Goal: Check status: Check status

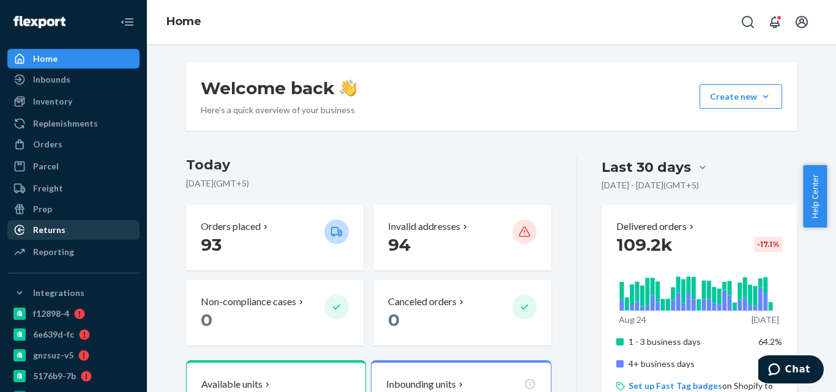
click at [75, 234] on div "Returns" at bounding box center [74, 229] width 130 height 17
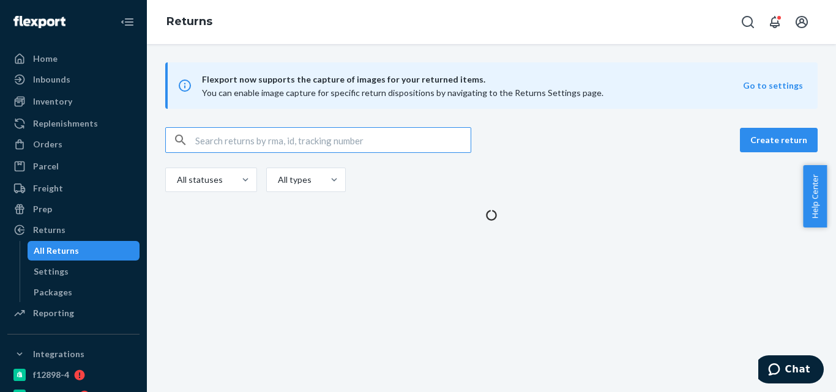
click at [76, 250] on div "All Returns" at bounding box center [56, 251] width 45 height 12
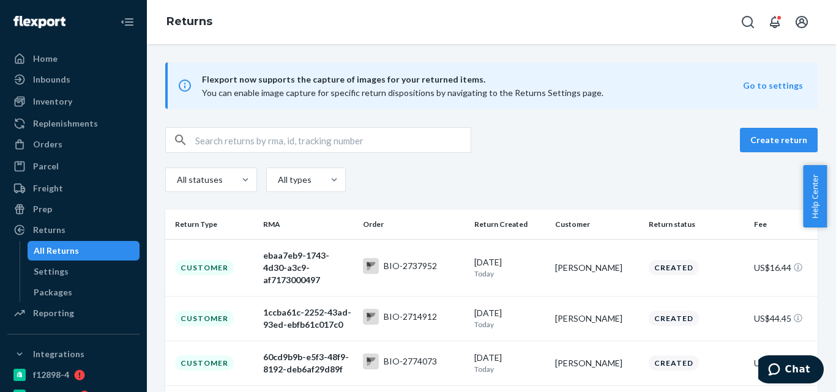
click at [275, 139] on input "text" at bounding box center [332, 140] width 275 height 24
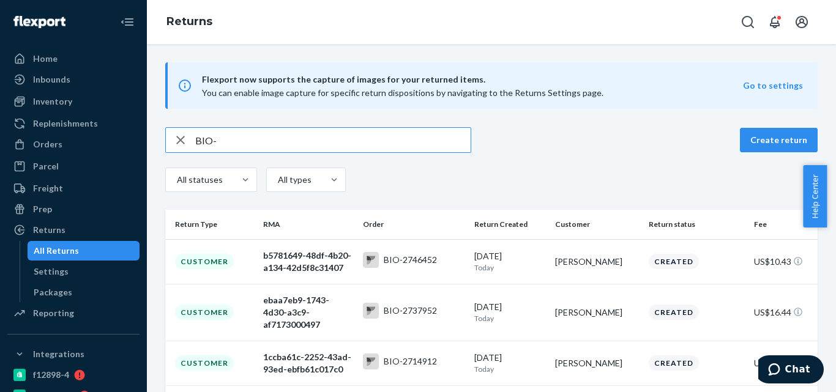
paste input "2144349"
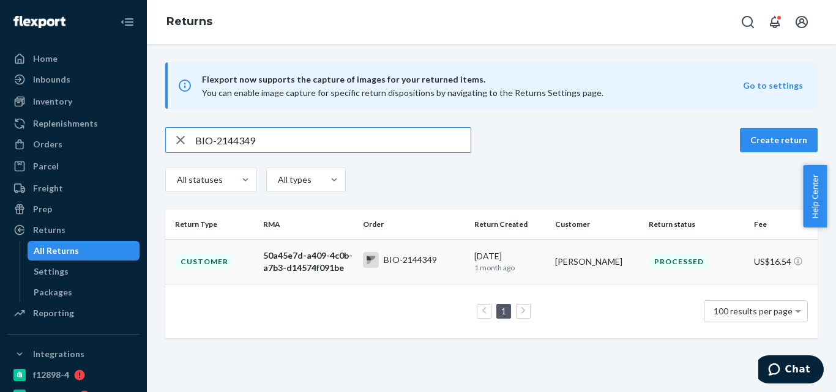
type input "BIO-2144349"
click at [346, 245] on td "50a45e7d-a409-4c0b-a7b3-d14574f091be" at bounding box center [307, 261] width 99 height 45
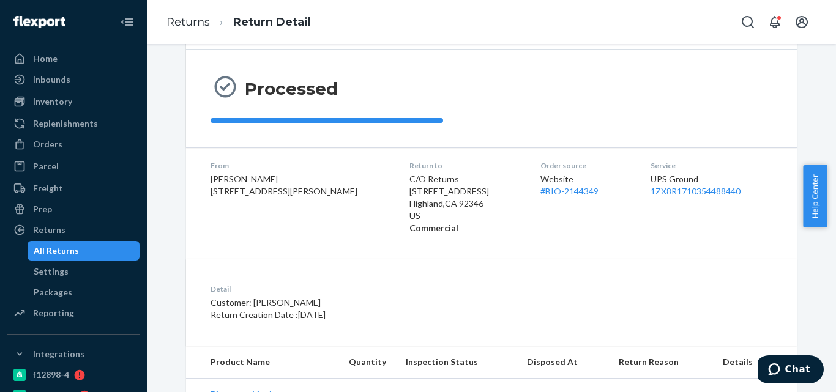
scroll to position [206, 0]
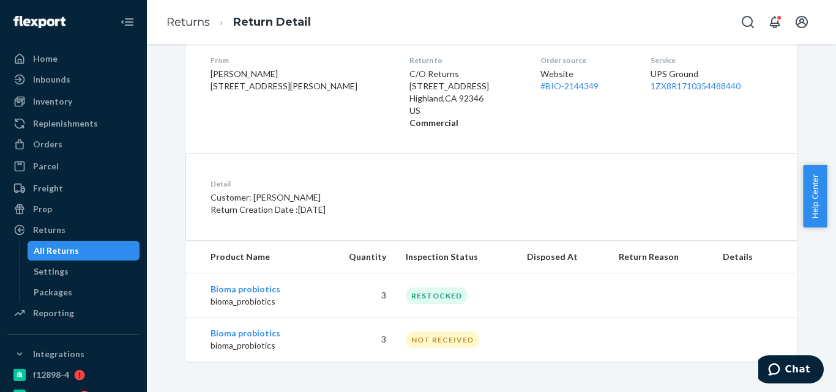
click at [106, 245] on div "All Returns" at bounding box center [84, 250] width 110 height 17
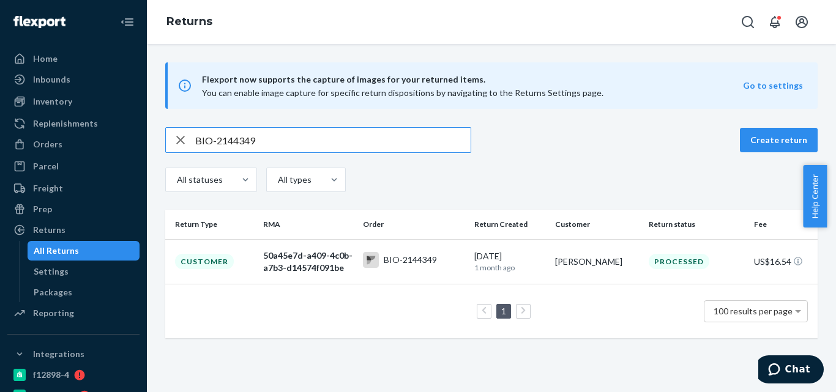
click at [241, 138] on input "BIO-2144349" at bounding box center [332, 140] width 275 height 24
drag, startPoint x: 241, startPoint y: 138, endPoint x: 257, endPoint y: 134, distance: 16.5
click at [242, 139] on input "BIO-2144349" at bounding box center [332, 140] width 275 height 24
type input "BIO-2651964"
click at [363, 256] on icon at bounding box center [371, 260] width 16 height 16
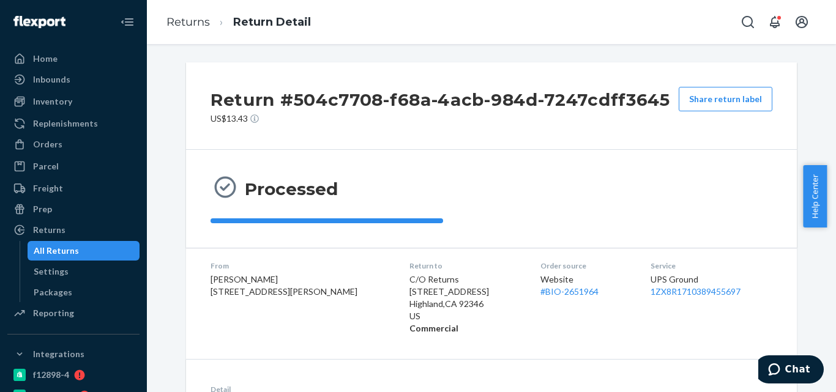
click at [66, 252] on div "All Returns" at bounding box center [56, 251] width 45 height 12
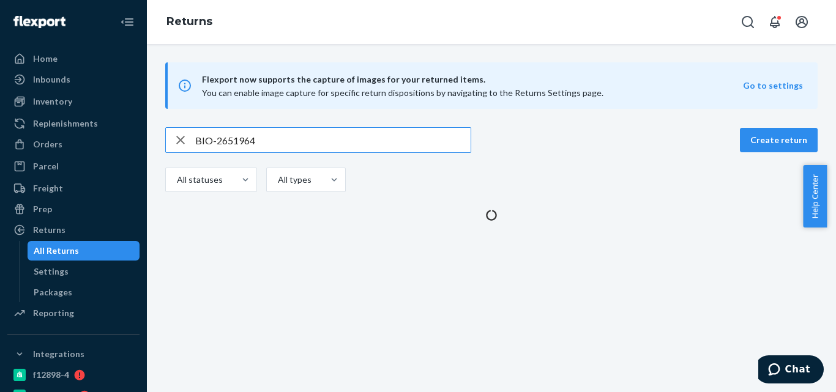
click at [215, 137] on input "BIO-2651964" at bounding box center [332, 140] width 275 height 24
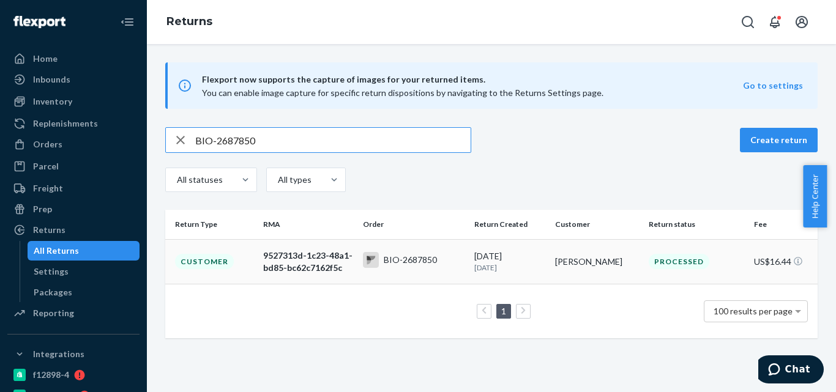
type input "BIO-2687850"
click at [388, 259] on div "BIO-2687850" at bounding box center [410, 260] width 53 height 12
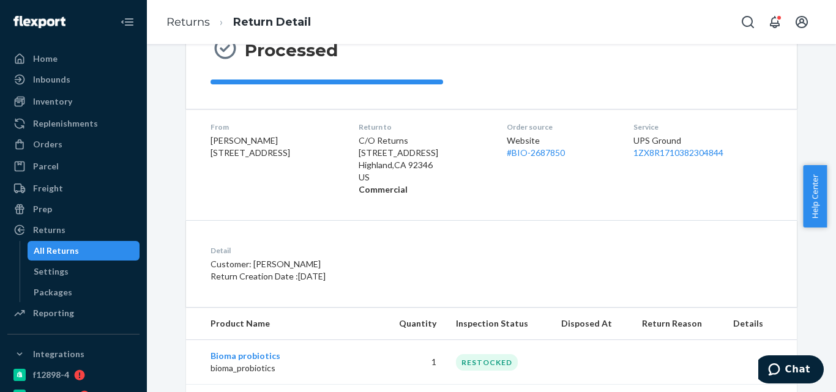
scroll to position [226, 0]
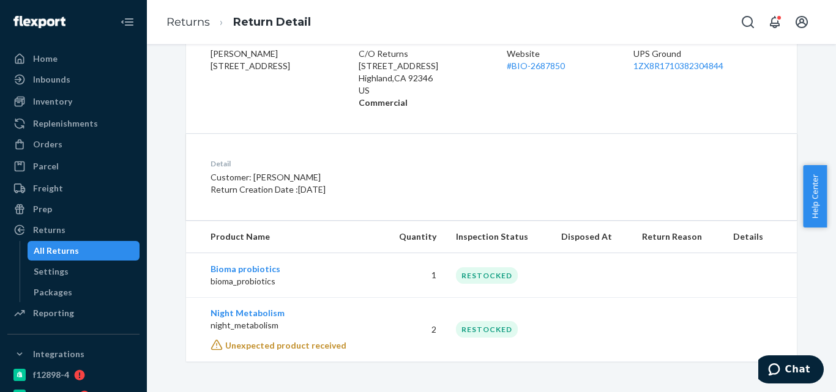
click at [114, 254] on div "All Returns" at bounding box center [84, 250] width 110 height 17
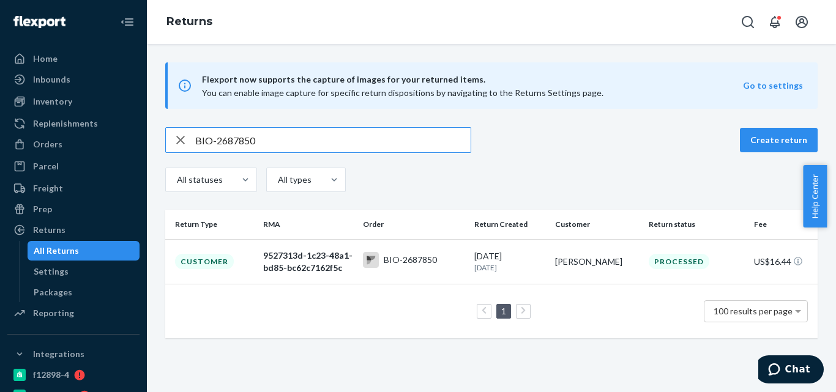
click at [239, 135] on input "BIO-2687850" at bounding box center [332, 140] width 275 height 24
type input "BIO-2642138"
click at [369, 254] on rect at bounding box center [371, 260] width 16 height 16
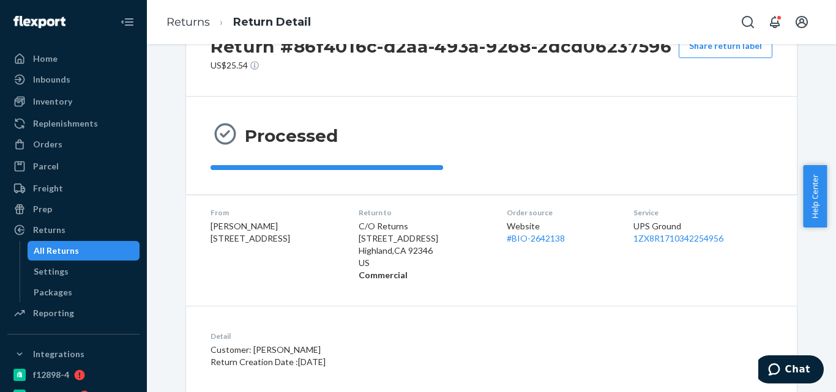
scroll to position [154, 0]
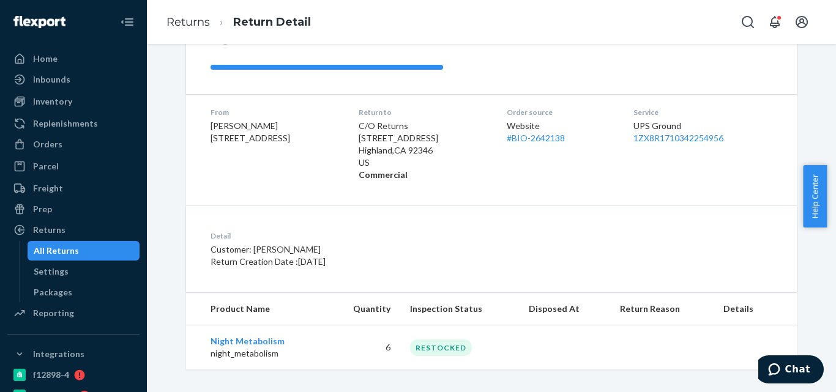
click at [53, 252] on div "All Returns" at bounding box center [56, 251] width 45 height 12
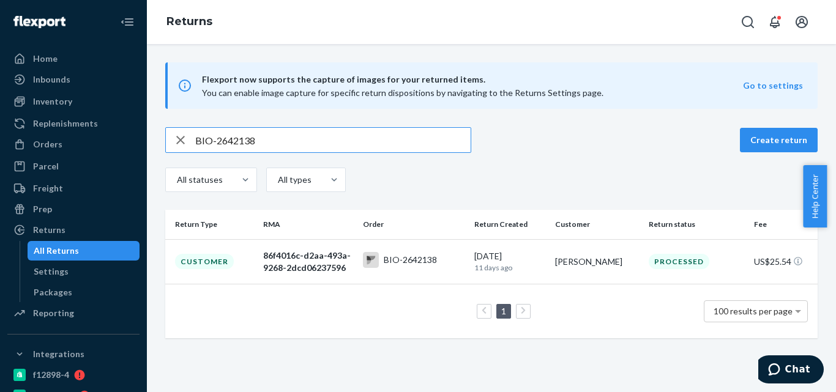
click at [247, 141] on input "BIO-2642138" at bounding box center [332, 140] width 275 height 24
type input "BIO-2524296"
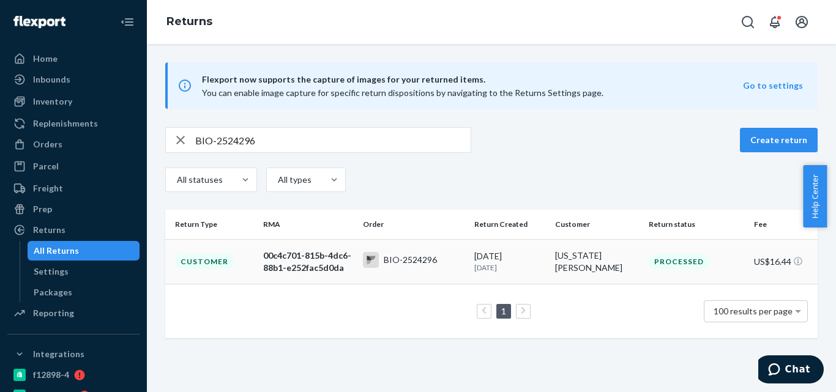
click at [429, 267] on div "BIO-2524296" at bounding box center [400, 260] width 74 height 16
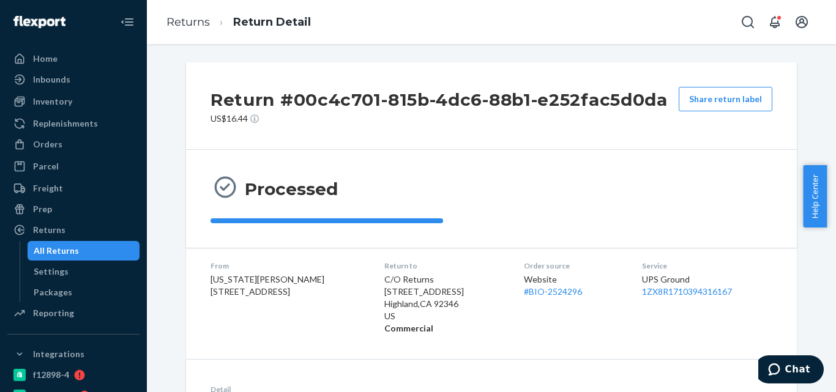
scroll to position [161, 0]
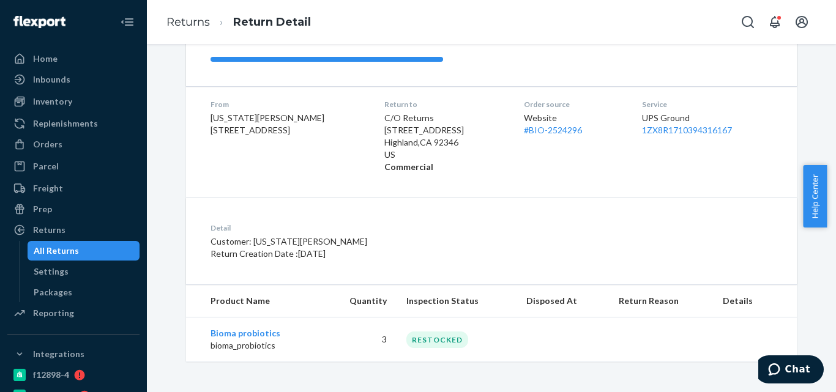
click at [111, 250] on div "All Returns" at bounding box center [84, 250] width 110 height 17
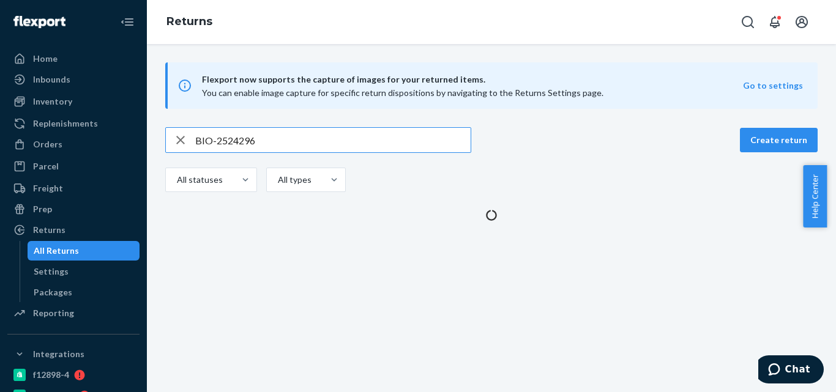
click at [232, 137] on input "BIO-2524296" at bounding box center [332, 140] width 275 height 24
drag, startPoint x: 232, startPoint y: 137, endPoint x: 245, endPoint y: 132, distance: 13.4
click at [237, 136] on input "BIO-2524296" at bounding box center [332, 140] width 275 height 24
type input "BIO-2579600"
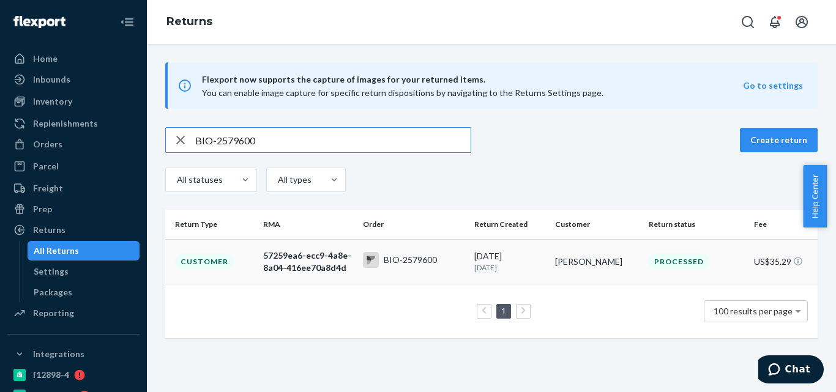
click at [416, 262] on div "BIO-2579600" at bounding box center [410, 260] width 53 height 12
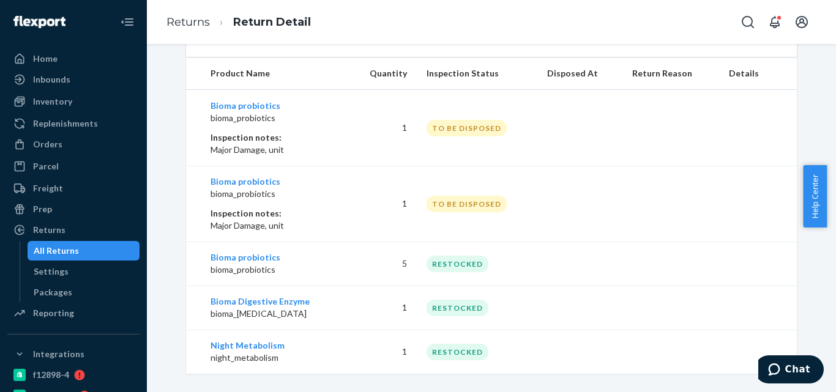
scroll to position [401, 0]
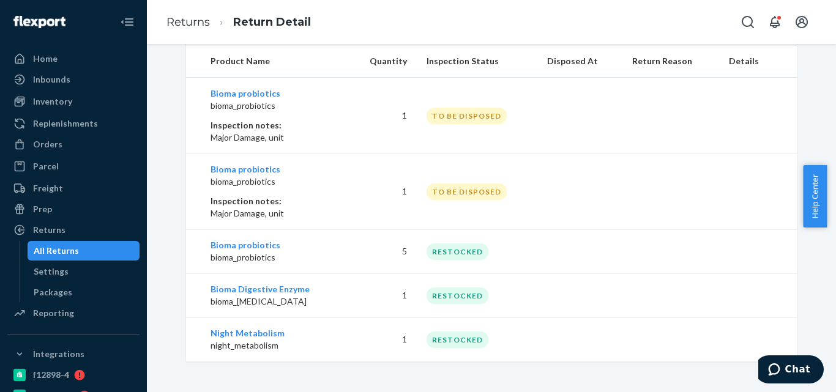
click at [89, 249] on div "All Returns" at bounding box center [84, 250] width 110 height 17
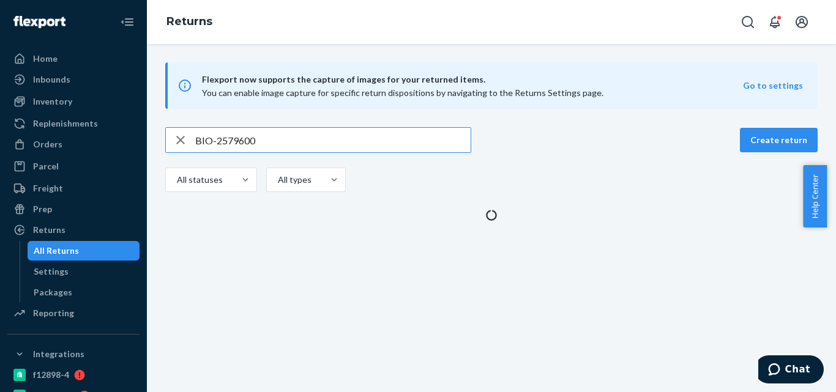
click at [235, 147] on input "BIO-2579600" at bounding box center [332, 140] width 275 height 24
click at [241, 142] on input "BIO-2579600" at bounding box center [332, 140] width 275 height 24
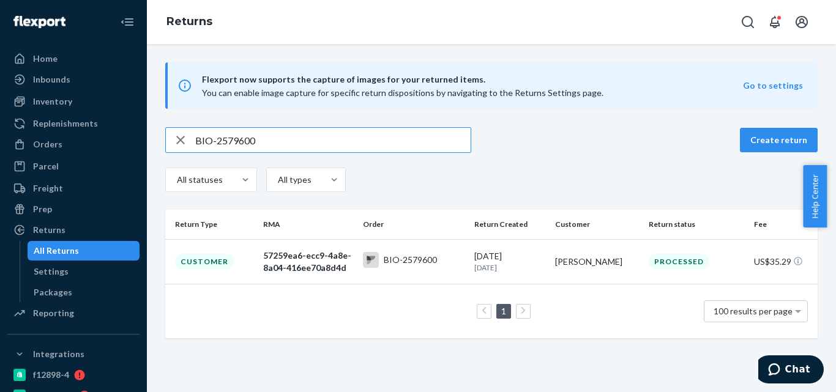
click at [241, 142] on input "BIO-2579600" at bounding box center [332, 140] width 275 height 24
type input "BIO-2644672"
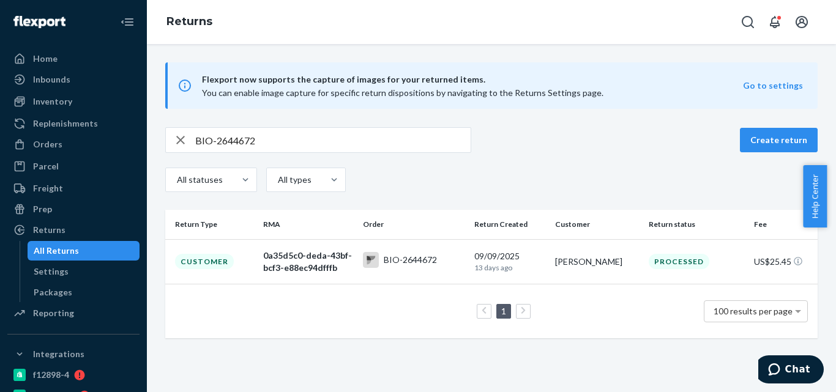
click at [384, 263] on div "BIO-2644672" at bounding box center [410, 260] width 53 height 12
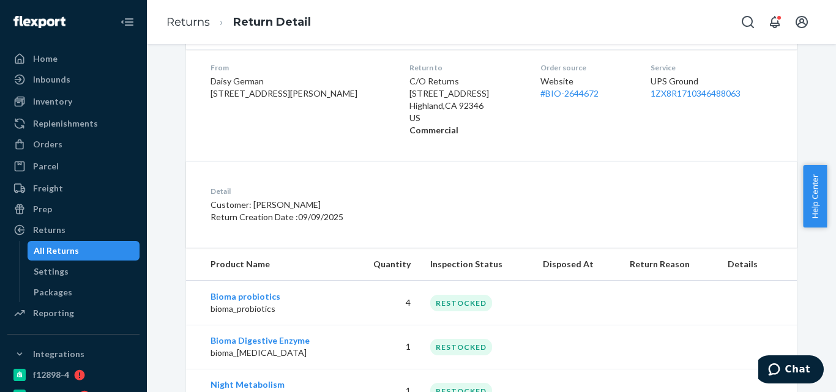
scroll to position [250, 0]
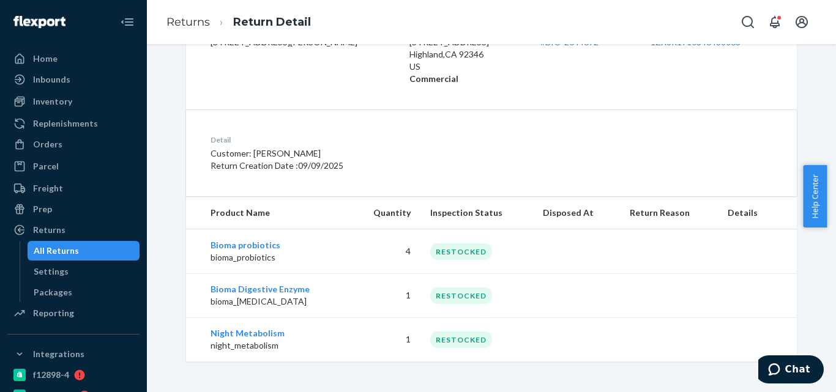
click at [65, 253] on div "All Returns" at bounding box center [56, 251] width 45 height 12
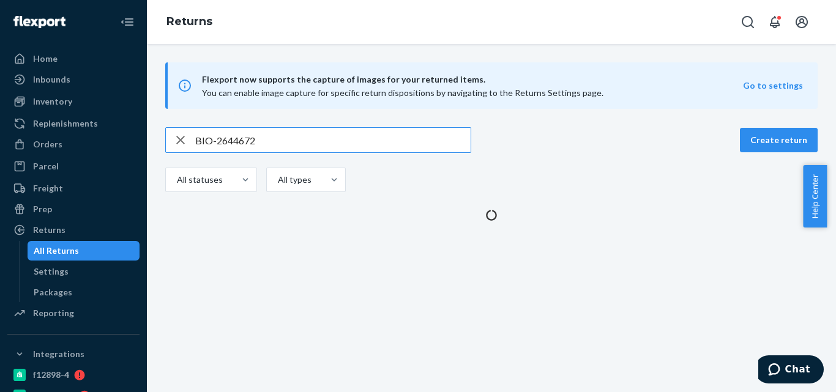
click at [228, 134] on input "BIO-2644672" at bounding box center [332, 140] width 275 height 24
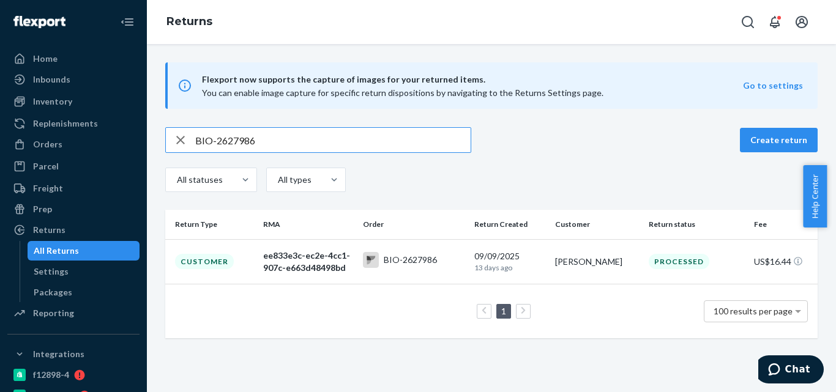
type input "BIO-2627986"
click at [429, 264] on div "BIO-2627986" at bounding box center [410, 260] width 53 height 12
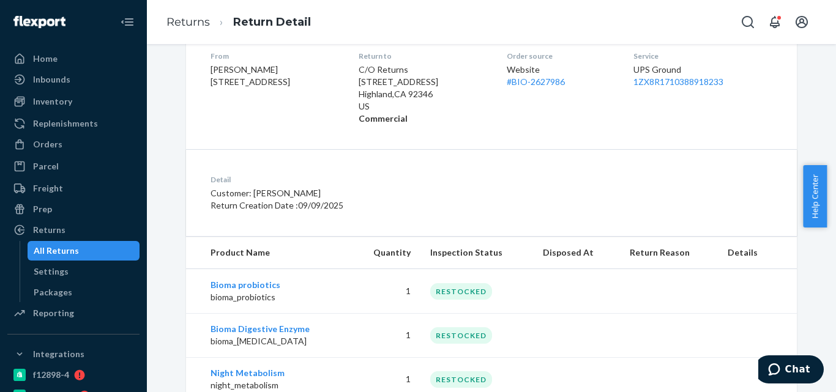
scroll to position [188, 0]
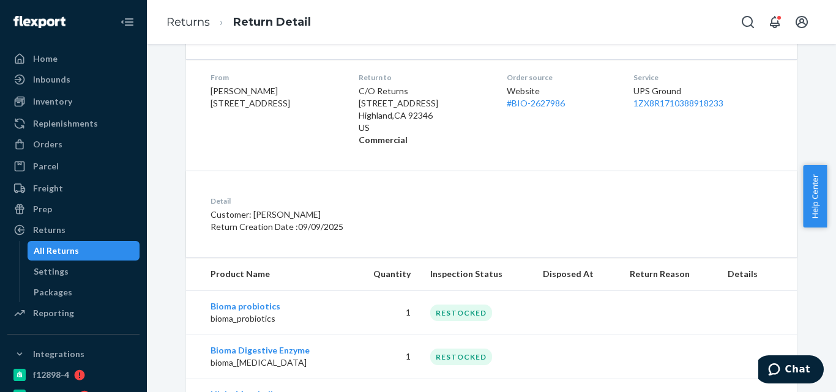
click at [89, 245] on div "All Returns" at bounding box center [84, 250] width 110 height 17
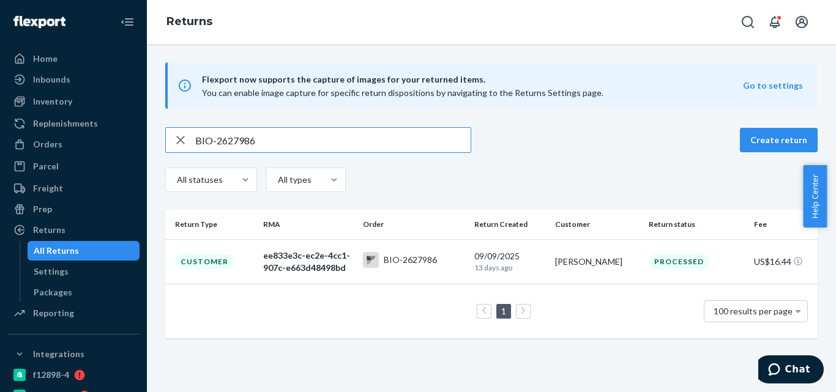
click at [225, 143] on input "BIO-2627986" at bounding box center [332, 140] width 275 height 24
type input "BIO-2599214"
click at [346, 256] on div "2e2ac939-abd7-49b7-ab0b-55a912b5fd82" at bounding box center [307, 262] width 89 height 24
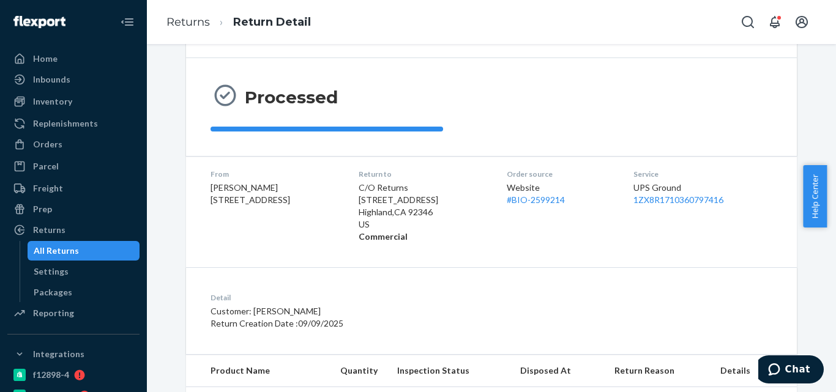
scroll to position [183, 0]
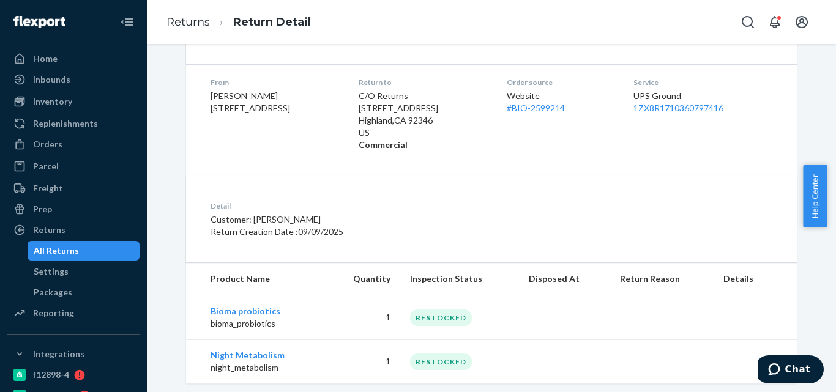
click at [83, 250] on div "All Returns" at bounding box center [84, 250] width 110 height 17
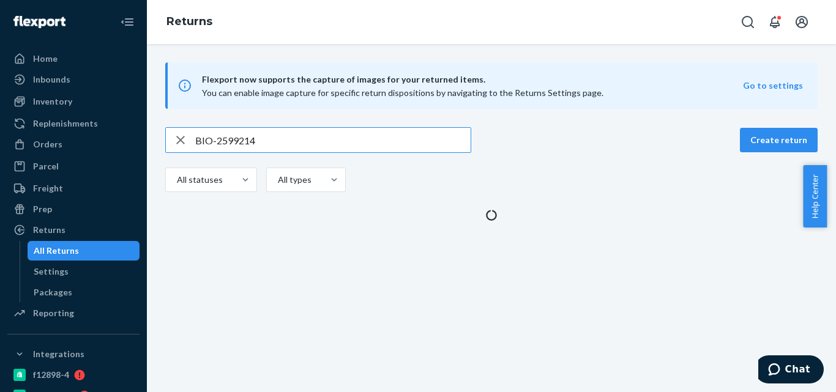
click at [248, 139] on input "BIO-2599214" at bounding box center [332, 140] width 275 height 24
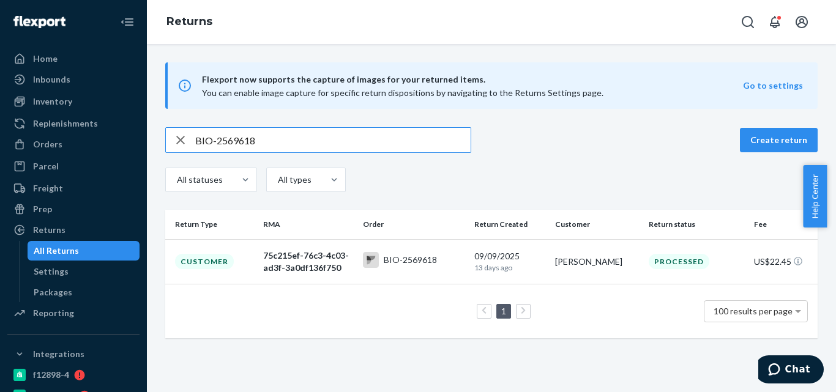
type input "BIO-2569618"
click at [387, 247] on td "BIO-2569618" at bounding box center [414, 261] width 112 height 45
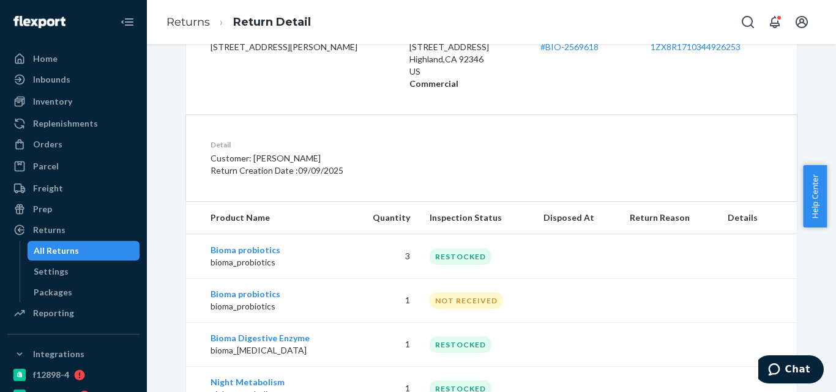
scroll to position [294, 0]
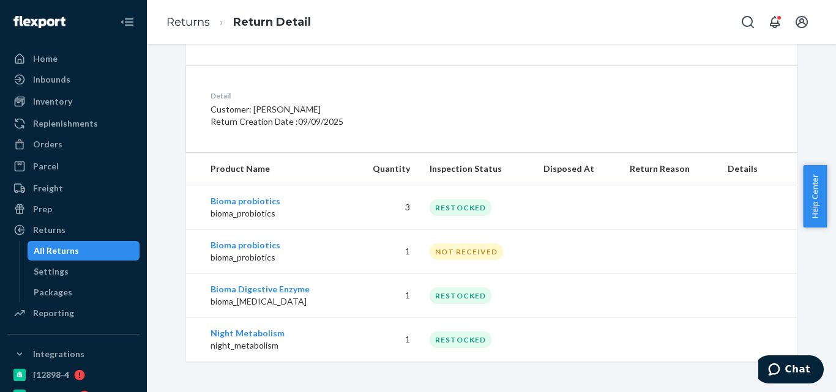
click at [72, 250] on div "All Returns" at bounding box center [56, 251] width 45 height 12
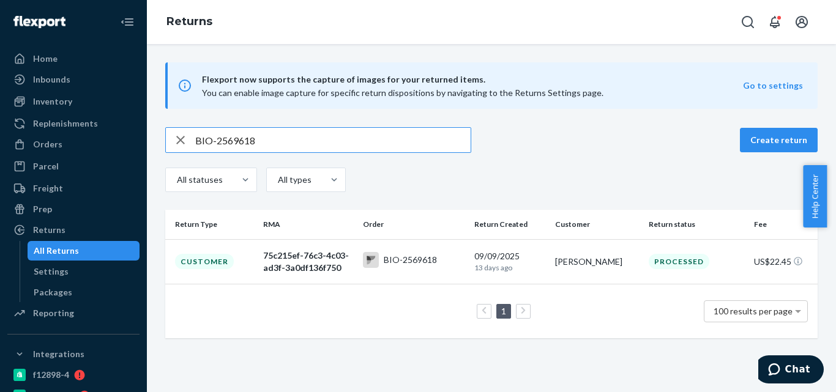
click at [241, 141] on input "BIO-2569618" at bounding box center [332, 140] width 275 height 24
drag, startPoint x: 241, startPoint y: 141, endPoint x: 332, endPoint y: 172, distance: 95.6
click at [242, 141] on input "BIO-2569618" at bounding box center [332, 140] width 275 height 24
type input "BIO-2642601"
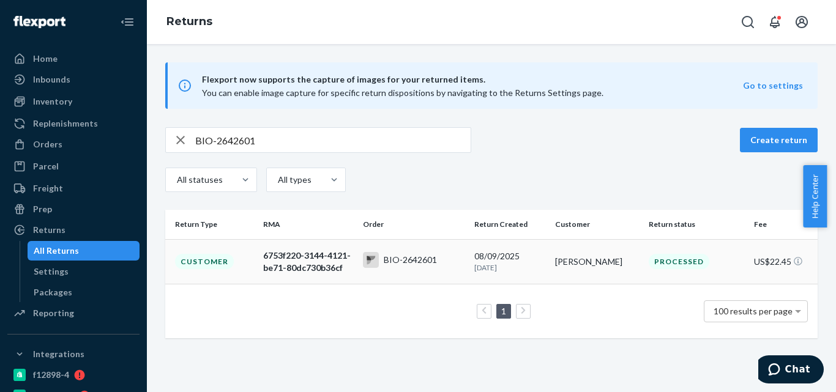
click at [372, 253] on rect at bounding box center [371, 260] width 16 height 16
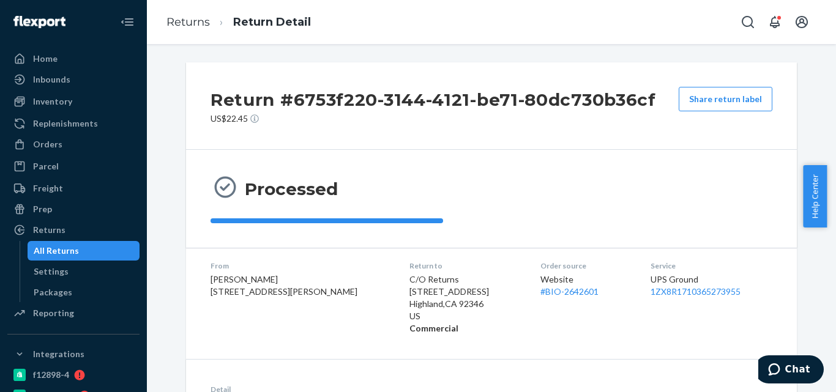
scroll to position [154, 0]
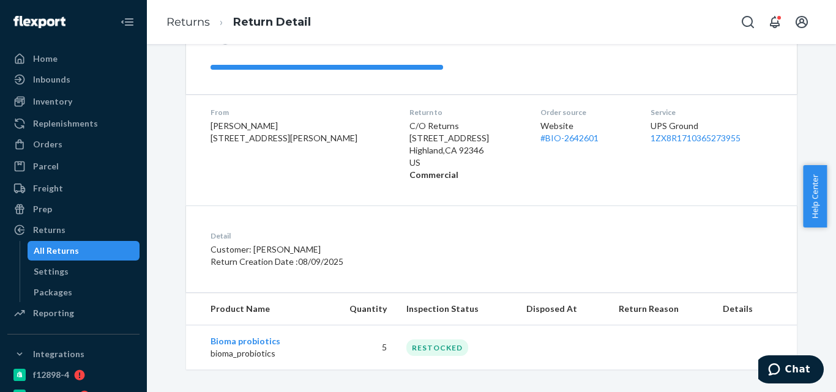
click at [88, 250] on div "All Returns" at bounding box center [84, 250] width 110 height 17
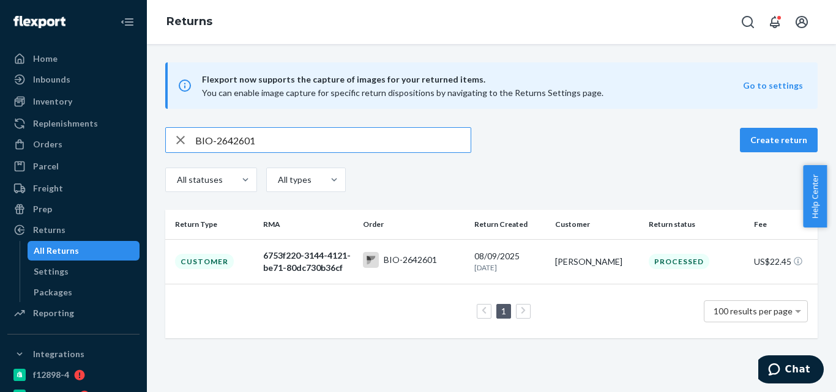
click at [241, 143] on input "BIO-2642601" at bounding box center [332, 140] width 275 height 24
drag, startPoint x: 241, startPoint y: 143, endPoint x: 268, endPoint y: 146, distance: 27.1
click at [243, 143] on input "BIO-2642601" at bounding box center [332, 140] width 275 height 24
paste input "584658"
type input "BIO-2584658"
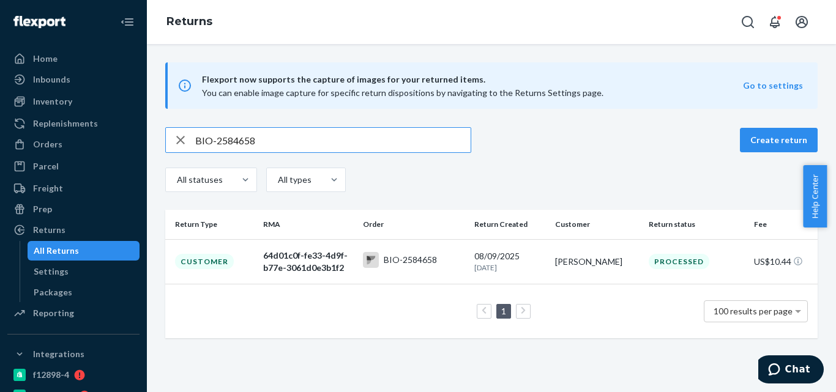
click at [412, 251] on td "BIO-2584658" at bounding box center [414, 261] width 112 height 45
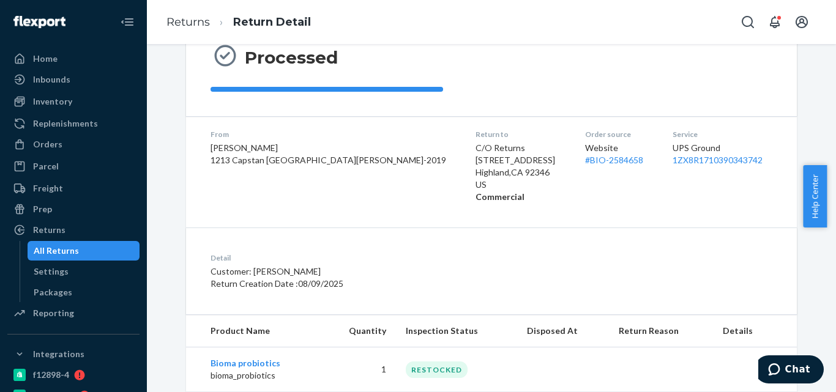
scroll to position [206, 0]
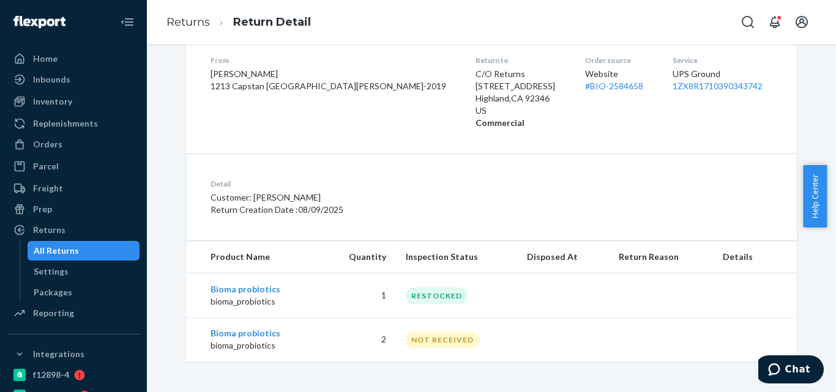
click at [85, 249] on div "All Returns" at bounding box center [84, 250] width 110 height 17
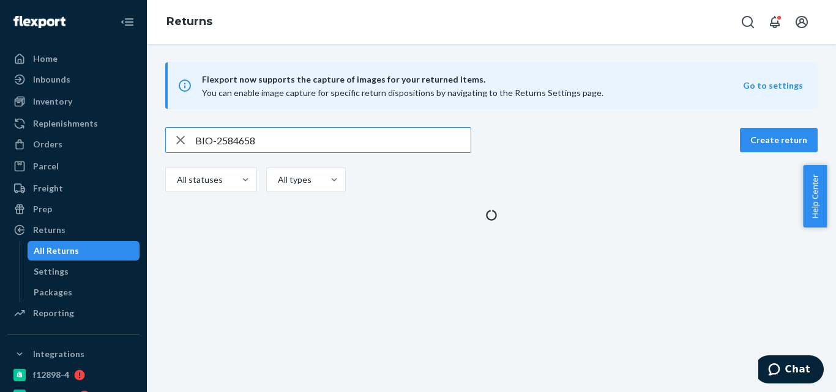
click at [240, 144] on input "BIO-2584658" at bounding box center [332, 140] width 275 height 24
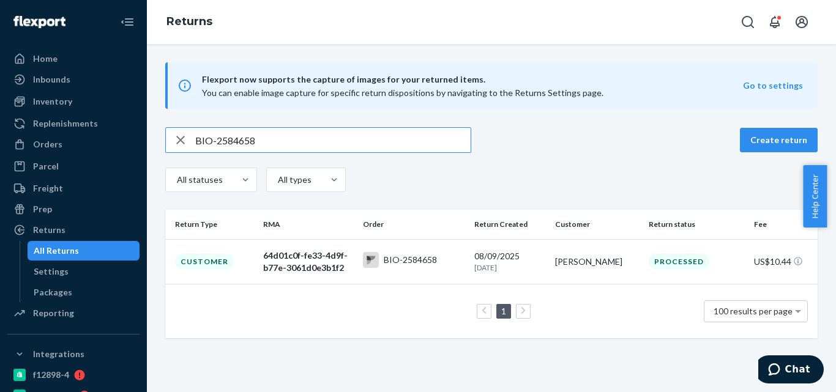
click at [240, 144] on input "BIO-2584658" at bounding box center [332, 140] width 275 height 24
type input "BIO-2593191"
drag, startPoint x: 380, startPoint y: 255, endPoint x: 400, endPoint y: 64, distance: 192.5
click at [381, 255] on div "BIO-2593191" at bounding box center [400, 260] width 74 height 16
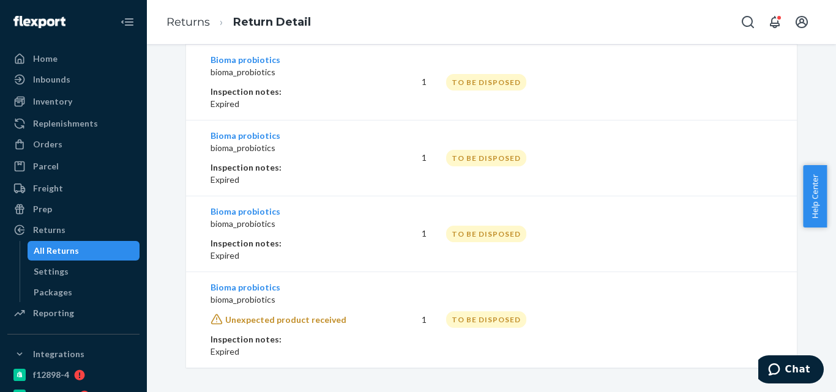
scroll to position [637, 0]
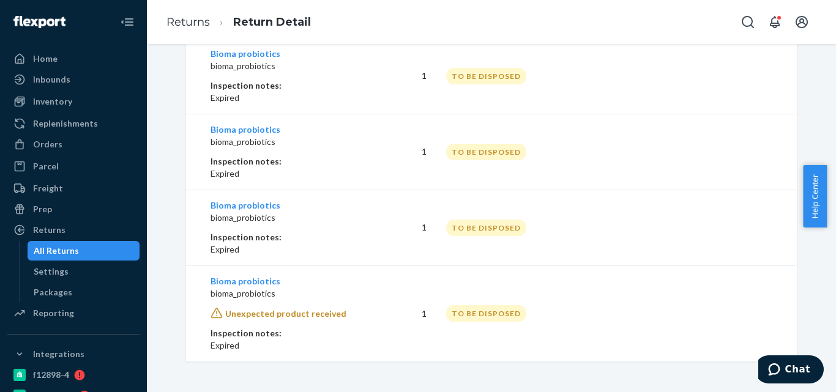
click at [81, 251] on div "All Returns" at bounding box center [84, 250] width 110 height 17
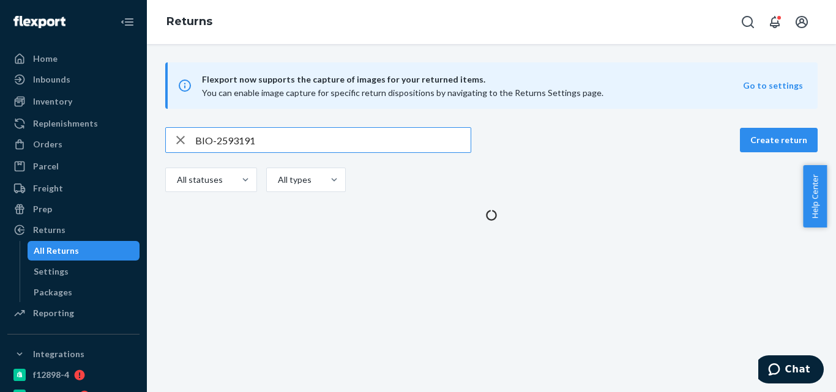
click at [245, 144] on input "BIO-2593191" at bounding box center [332, 140] width 275 height 24
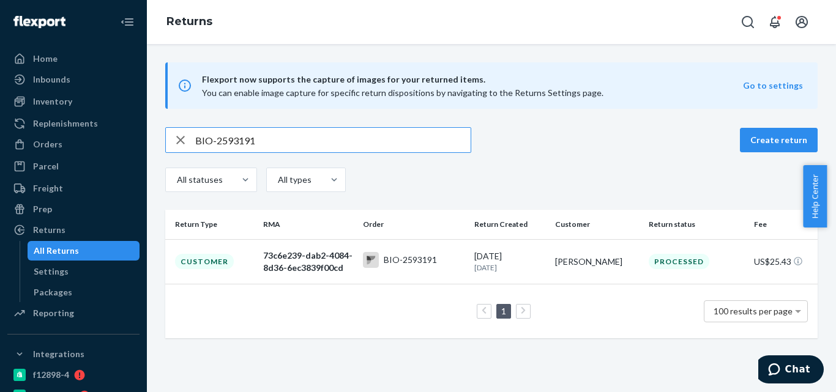
click at [245, 144] on input "BIO-2593191" at bounding box center [332, 140] width 275 height 24
type input "BIO-2597527"
click at [326, 255] on div "e1efecf4-3578-478b-a9ad-ed5f67df3567" at bounding box center [307, 262] width 89 height 24
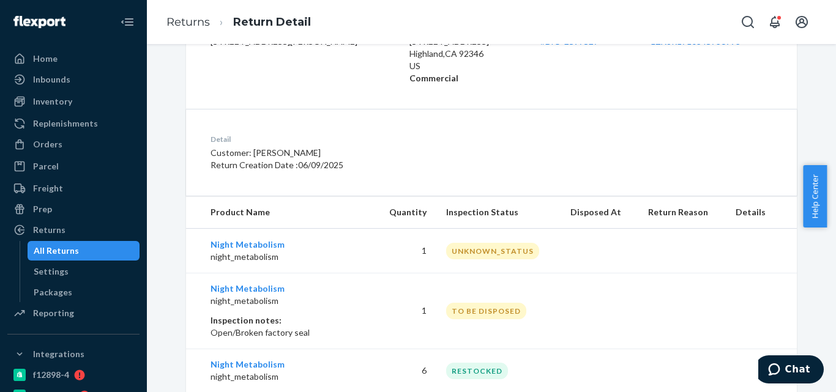
scroll to position [346, 0]
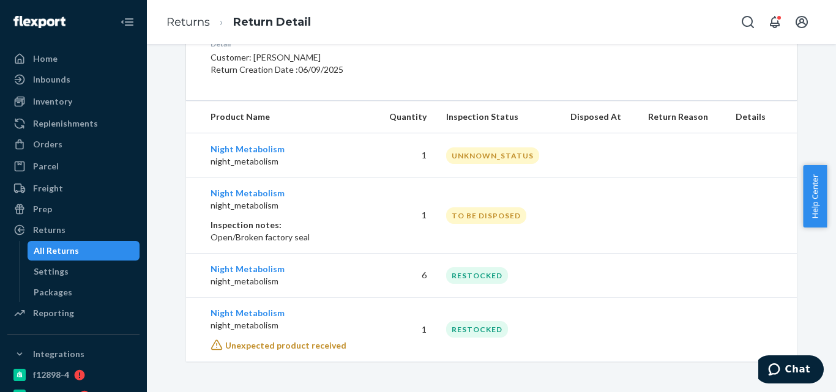
click at [424, 322] on td "1" at bounding box center [405, 329] width 63 height 64
click at [421, 222] on td "1" at bounding box center [405, 215] width 63 height 76
click at [411, 295] on td "6" at bounding box center [405, 275] width 63 height 44
click at [447, 239] on td "TO BE DISPOSED" at bounding box center [498, 215] width 124 height 76
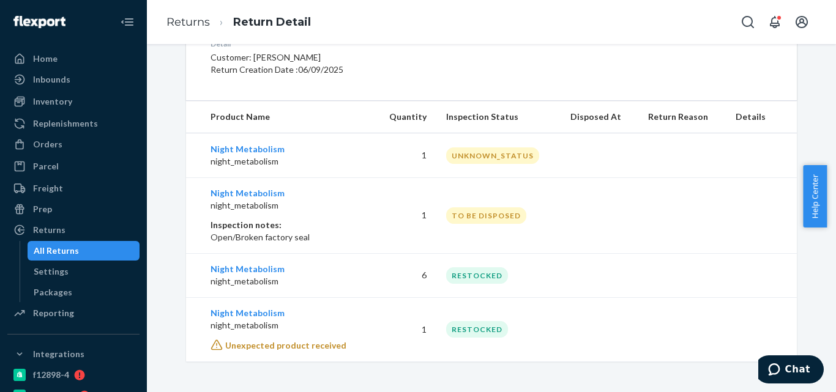
click at [89, 242] on link "All Returns" at bounding box center [84, 251] width 113 height 20
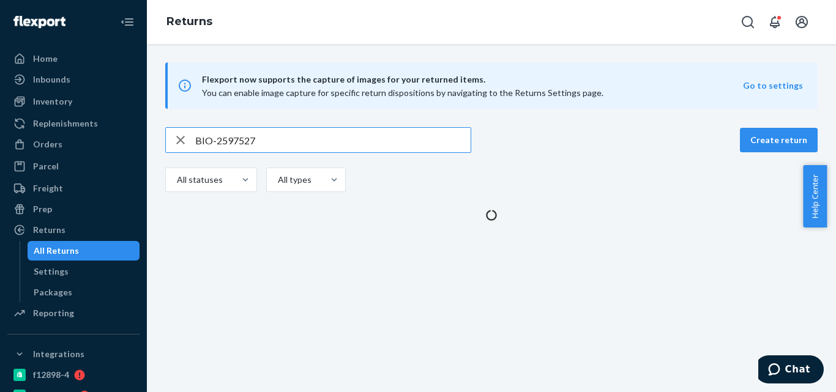
click at [231, 141] on input "BIO-2597527" at bounding box center [332, 140] width 275 height 24
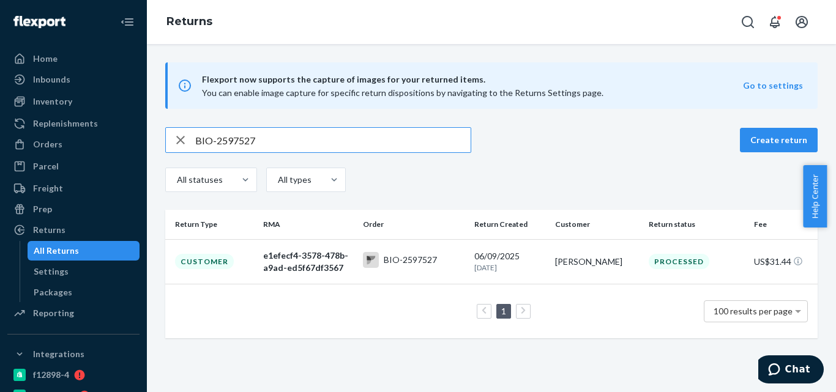
click at [231, 141] on input "BIO-2597527" at bounding box center [332, 140] width 275 height 24
type input "BIO-2599407"
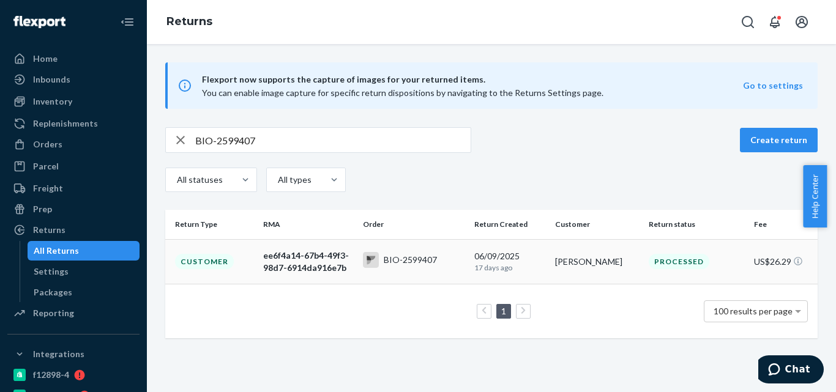
click at [393, 245] on td "BIO-2599407" at bounding box center [414, 261] width 112 height 45
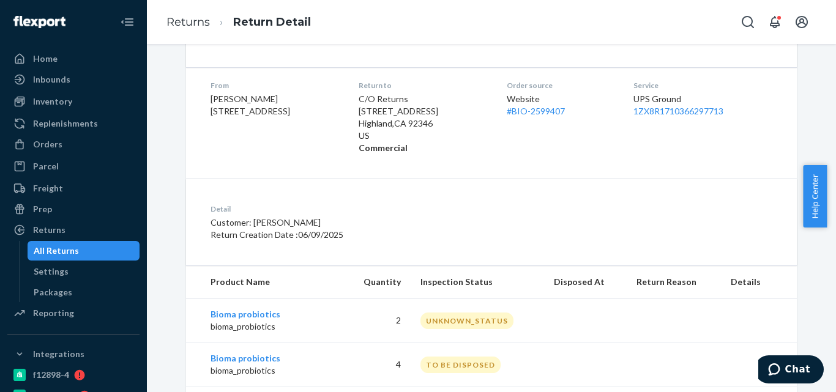
scroll to position [294, 0]
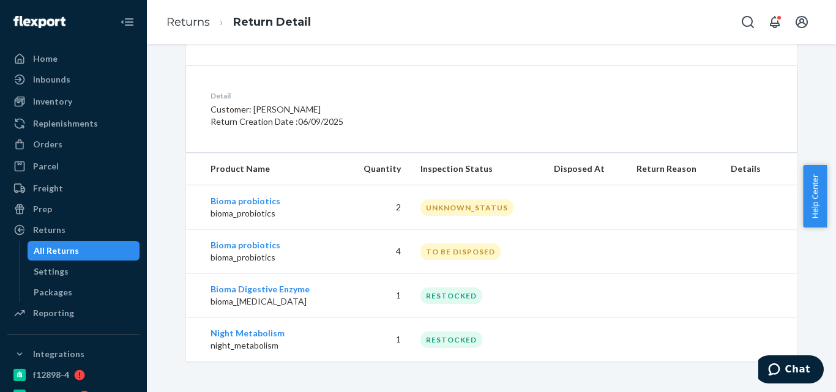
drag, startPoint x: 404, startPoint y: 243, endPoint x: 396, endPoint y: 250, distance: 10.4
click at [396, 250] on td "4" at bounding box center [376, 251] width 67 height 44
click at [396, 253] on td "4" at bounding box center [376, 251] width 67 height 44
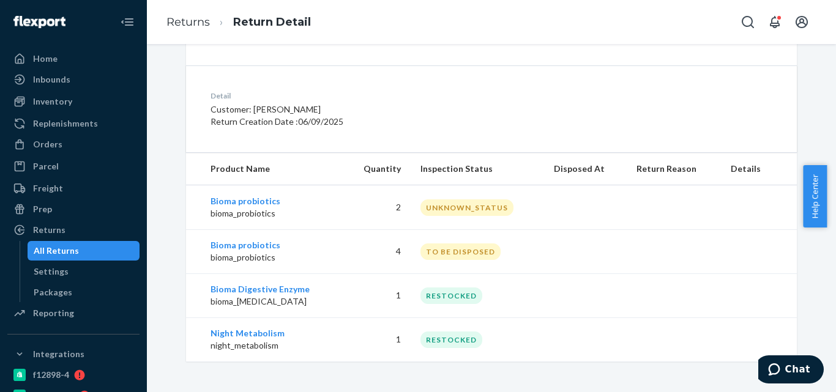
click at [108, 247] on div "All Returns" at bounding box center [84, 250] width 110 height 17
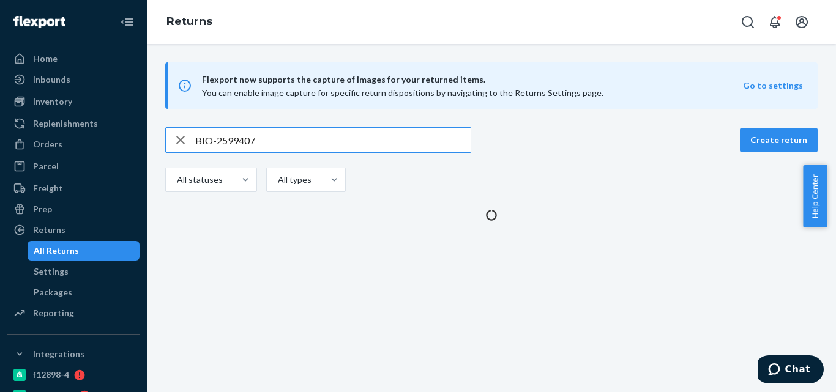
click at [250, 141] on input "BIO-2599407" at bounding box center [332, 140] width 275 height 24
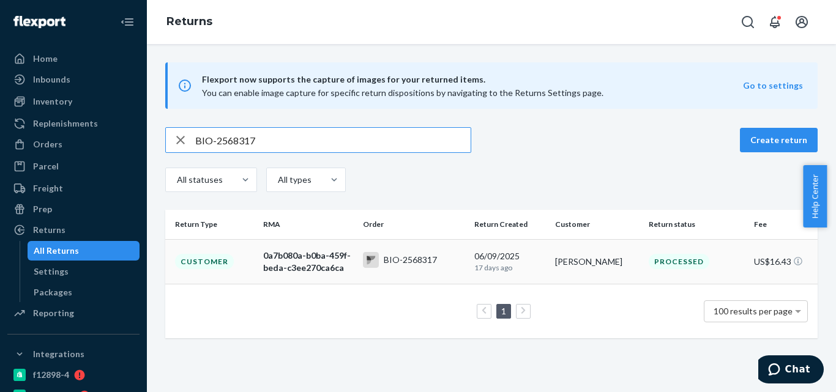
type input "BIO-2568317"
click at [402, 258] on div "BIO-2568317" at bounding box center [410, 260] width 53 height 12
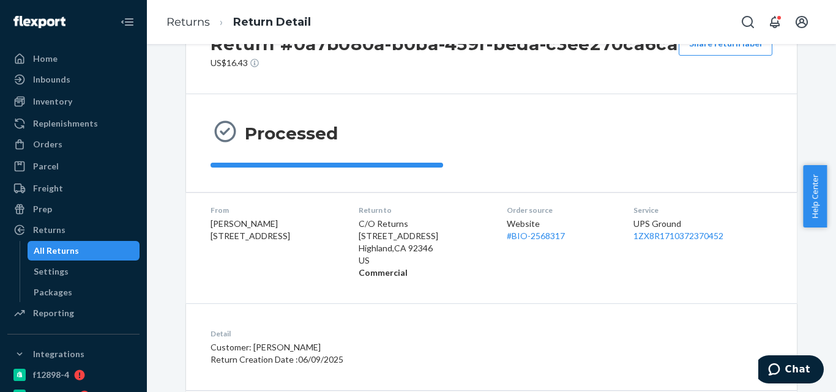
scroll to position [154, 0]
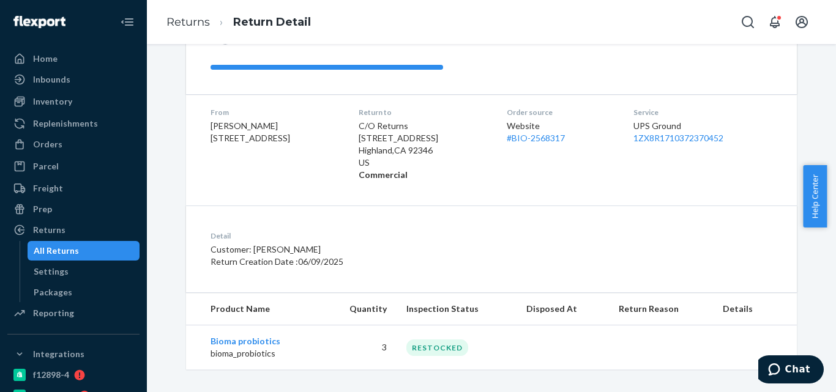
click at [81, 245] on div "All Returns" at bounding box center [84, 250] width 110 height 17
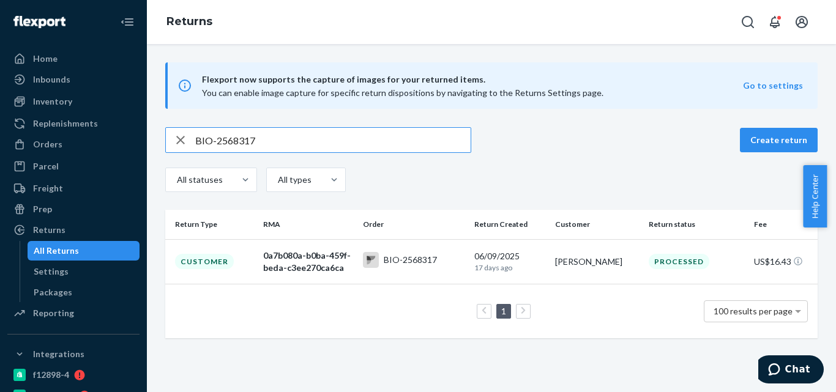
click at [246, 138] on input "BIO-2568317" at bounding box center [332, 140] width 275 height 24
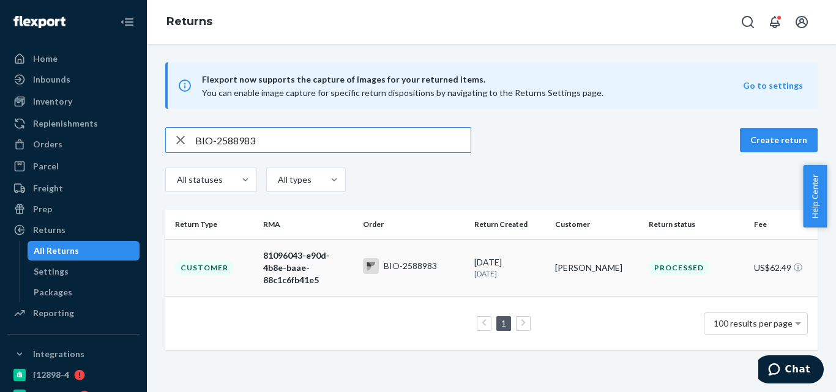
type input "BIO-2588983"
click at [387, 260] on div "BIO-2588983" at bounding box center [410, 266] width 53 height 12
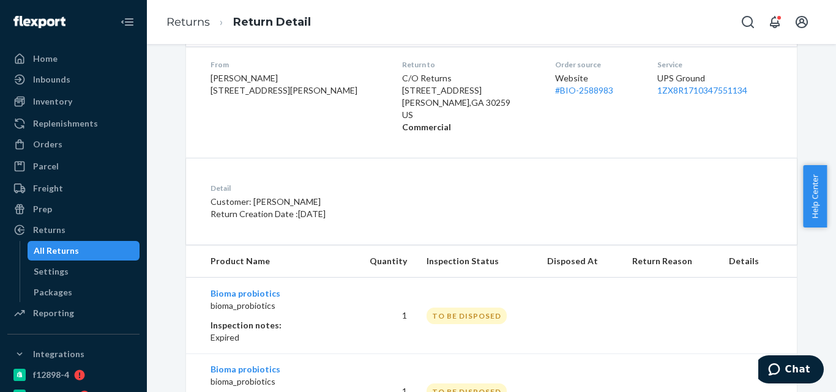
scroll to position [125, 0]
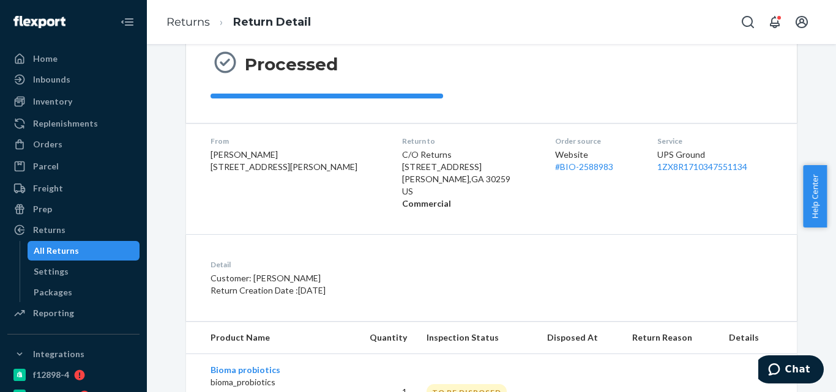
click at [48, 249] on div "All Returns" at bounding box center [56, 251] width 45 height 12
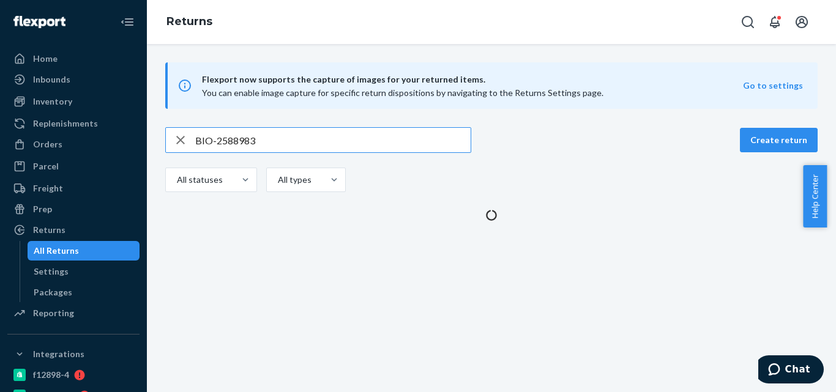
click at [242, 139] on input "BIO-2588983" at bounding box center [332, 140] width 275 height 24
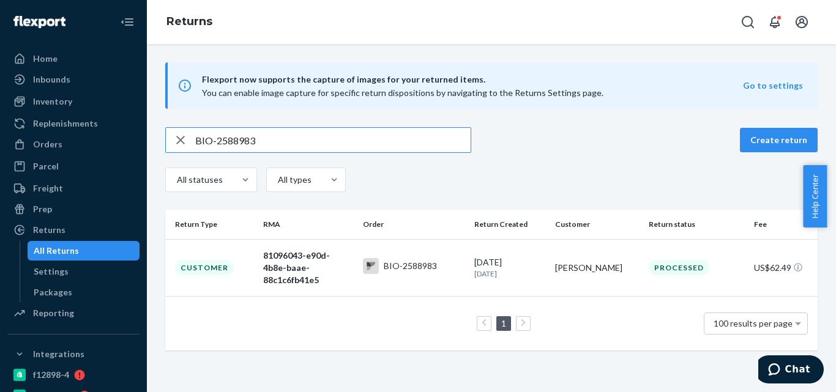
click at [242, 139] on input "BIO-2588983" at bounding box center [332, 140] width 275 height 24
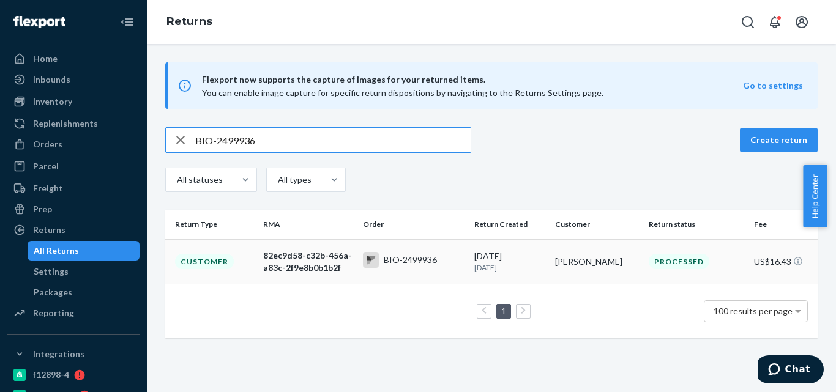
type input "BIO-2499936"
click at [424, 259] on div "BIO-2499936" at bounding box center [410, 260] width 53 height 12
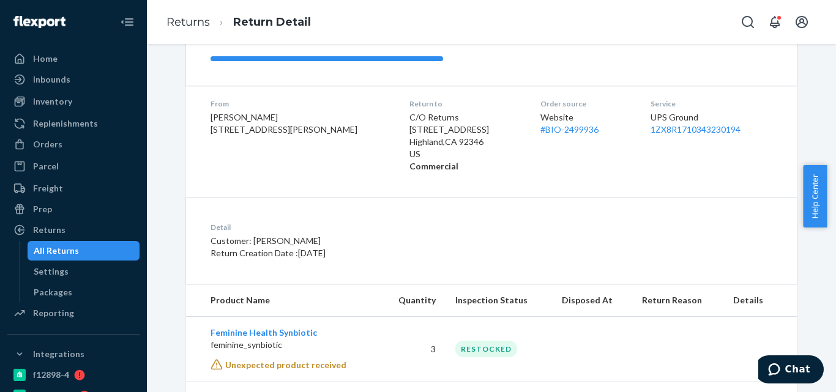
scroll to position [226, 0]
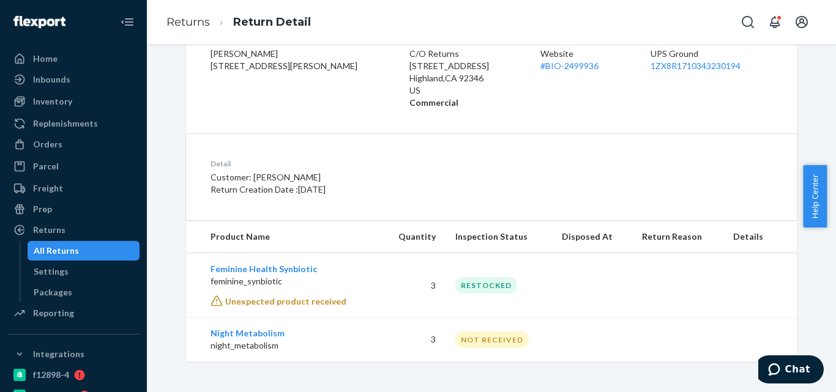
click at [77, 254] on div "All Returns" at bounding box center [84, 250] width 110 height 17
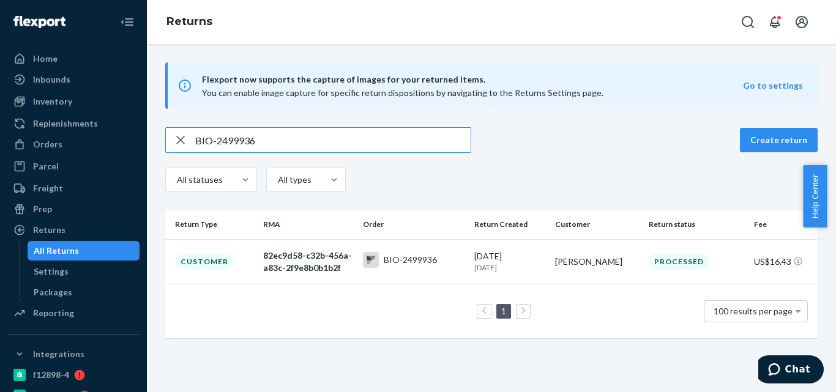
click at [234, 138] on input "BIO-2499936" at bounding box center [332, 140] width 275 height 24
drag, startPoint x: 234, startPoint y: 138, endPoint x: 298, endPoint y: 165, distance: 70.0
click at [234, 138] on input "BIO-2499936" at bounding box center [332, 140] width 275 height 24
type input "BIO-2608870"
click at [358, 262] on td "BIO-2608870" at bounding box center [414, 261] width 112 height 45
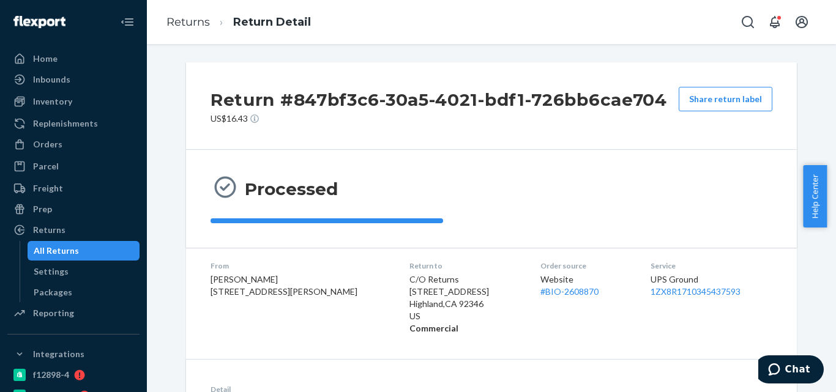
scroll to position [161, 0]
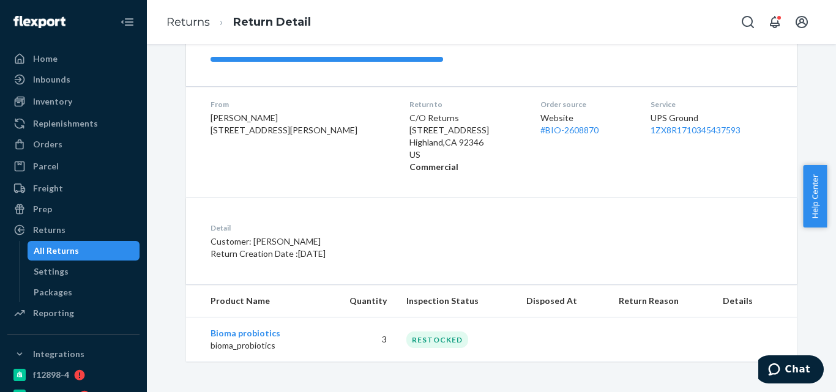
click at [78, 244] on div "All Returns" at bounding box center [84, 250] width 110 height 17
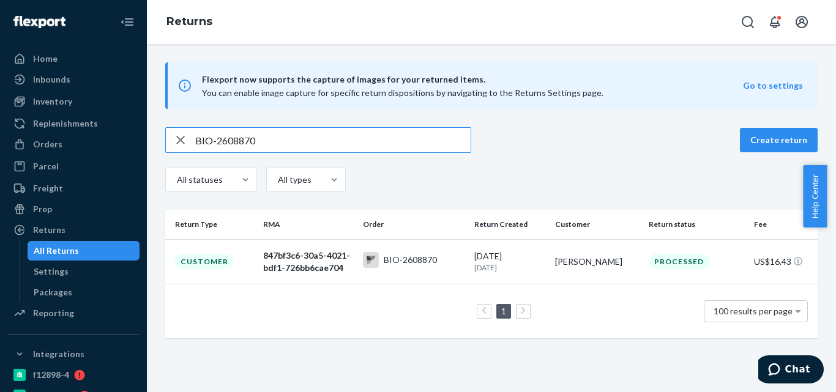
click at [248, 144] on input "BIO-2608870" at bounding box center [332, 140] width 275 height 24
type input "BIO-2519683"
click at [374, 265] on rect at bounding box center [371, 260] width 16 height 16
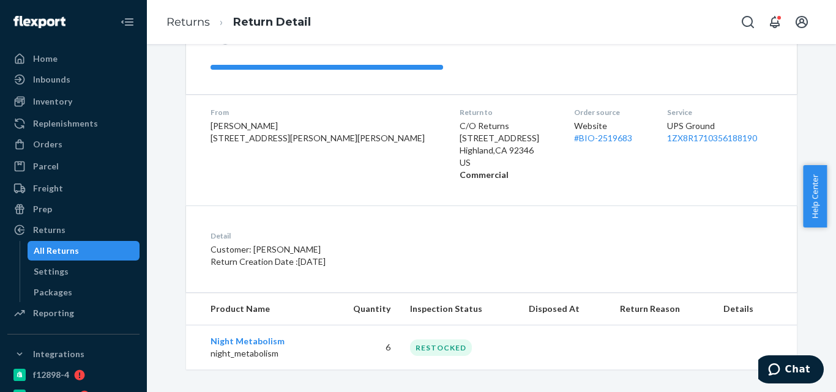
scroll to position [161, 0]
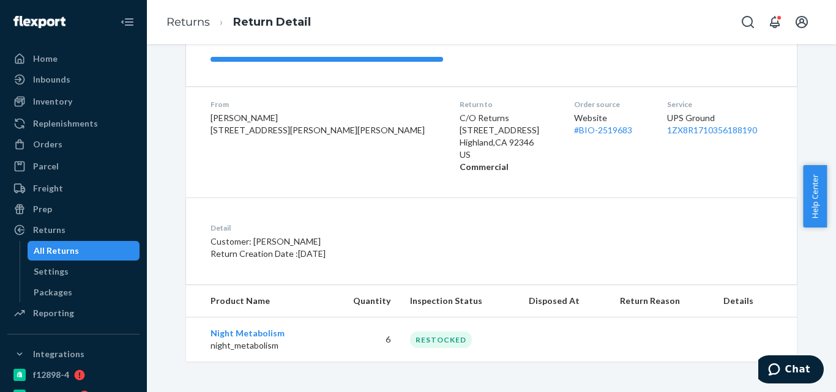
click at [95, 249] on div "All Returns" at bounding box center [84, 250] width 110 height 17
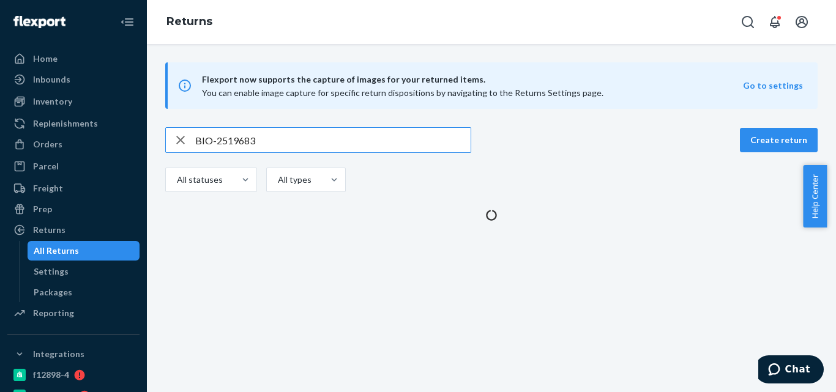
click at [230, 146] on input "BIO-2519683" at bounding box center [332, 140] width 275 height 24
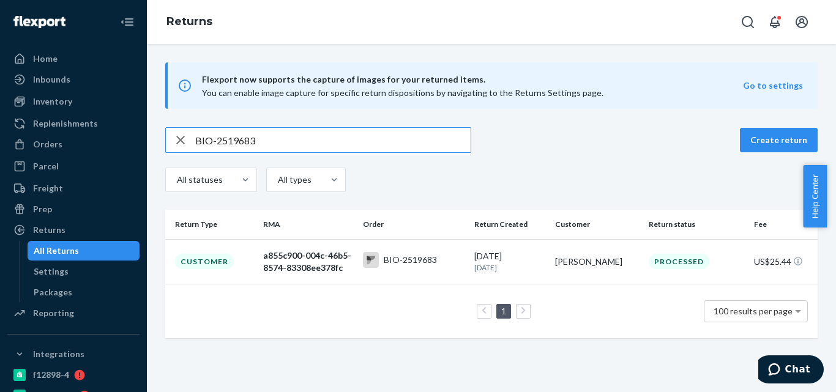
click at [230, 146] on input "BIO-2519683" at bounding box center [332, 140] width 275 height 24
type input "BIO-2602743"
click at [353, 258] on td "c50c55de-fce5-4f3a-8c55-e61b805f1ef2" at bounding box center [307, 261] width 99 height 45
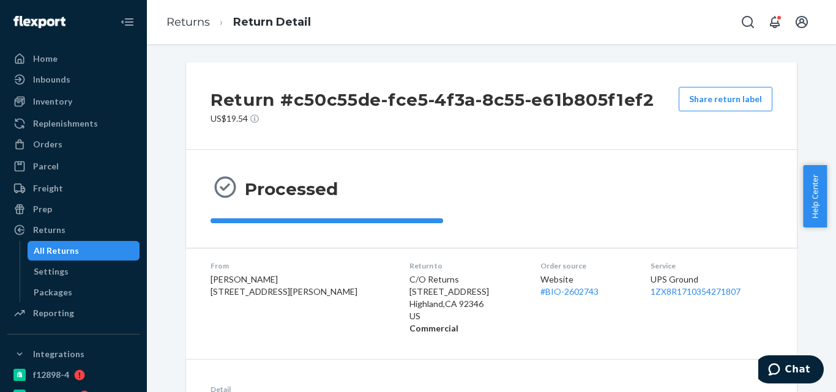
click at [107, 251] on div "All Returns" at bounding box center [84, 250] width 110 height 17
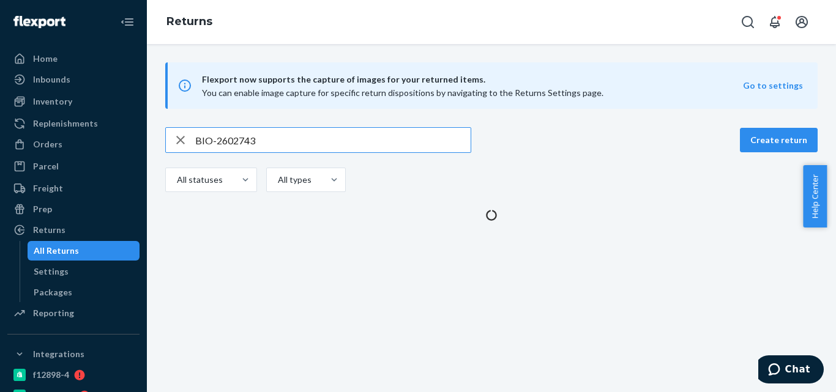
click at [246, 139] on input "BIO-2602743" at bounding box center [332, 140] width 275 height 24
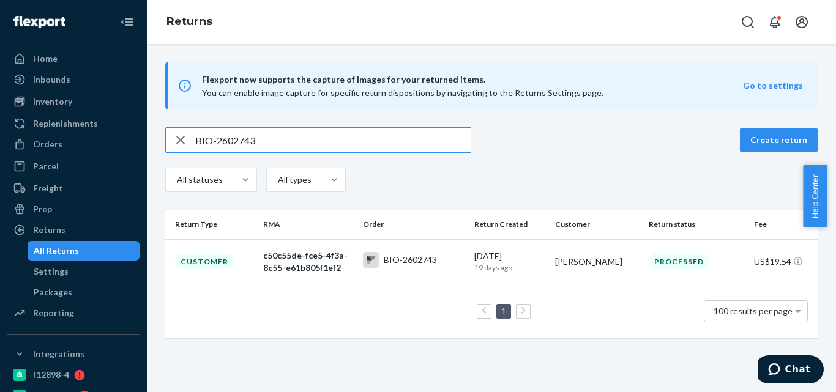
click at [246, 139] on input "BIO-2602743" at bounding box center [332, 140] width 275 height 24
type input "BIO-2502789"
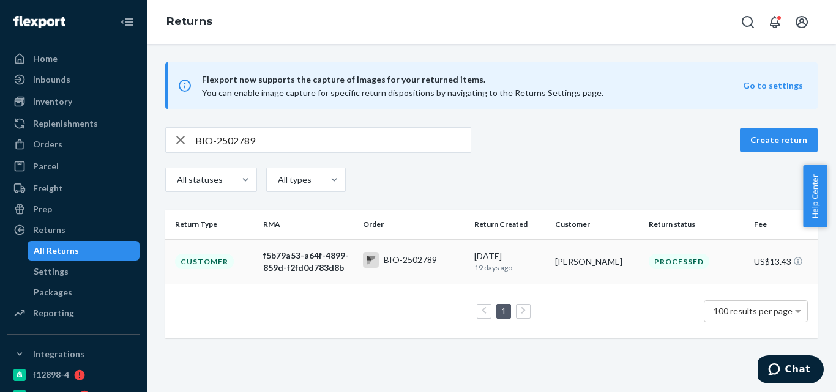
click at [407, 263] on div "BIO-2502789" at bounding box center [410, 260] width 53 height 12
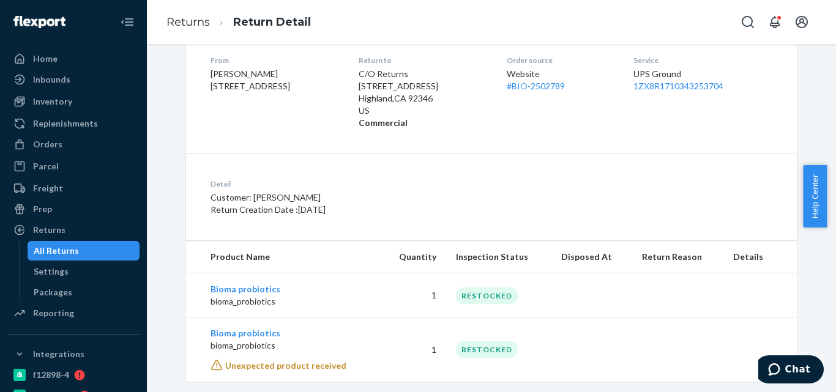
scroll to position [226, 0]
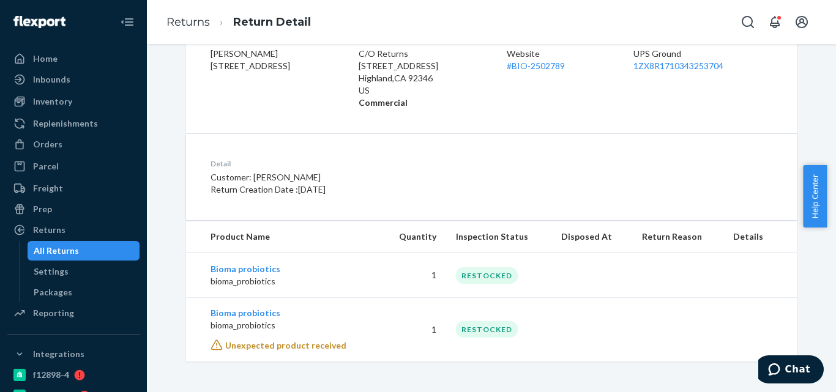
click at [113, 247] on div "All Returns" at bounding box center [84, 250] width 110 height 17
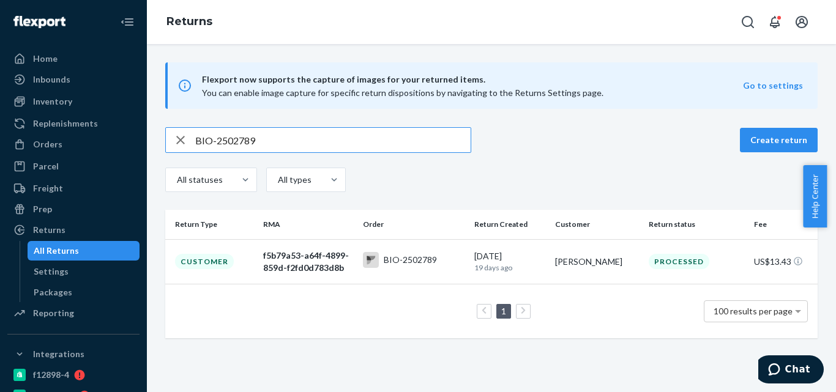
click at [237, 137] on input "BIO-2502789" at bounding box center [332, 140] width 275 height 24
type input "BIO-2518248"
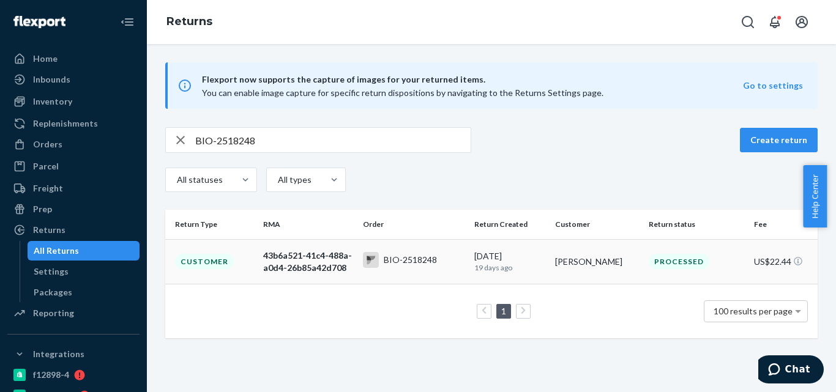
click at [397, 256] on div "BIO-2518248" at bounding box center [410, 260] width 53 height 12
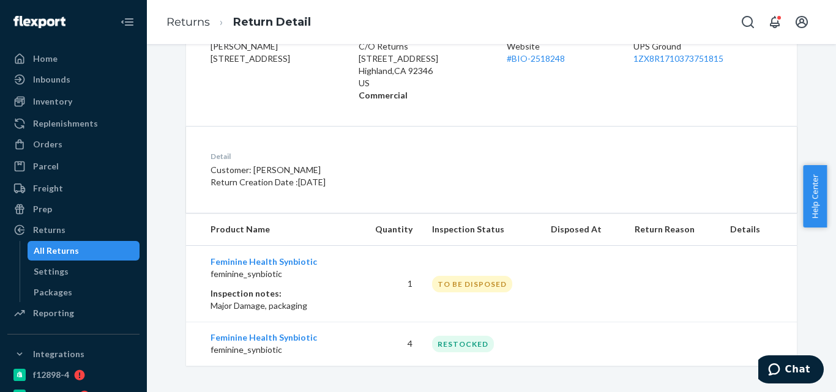
scroll to position [237, 0]
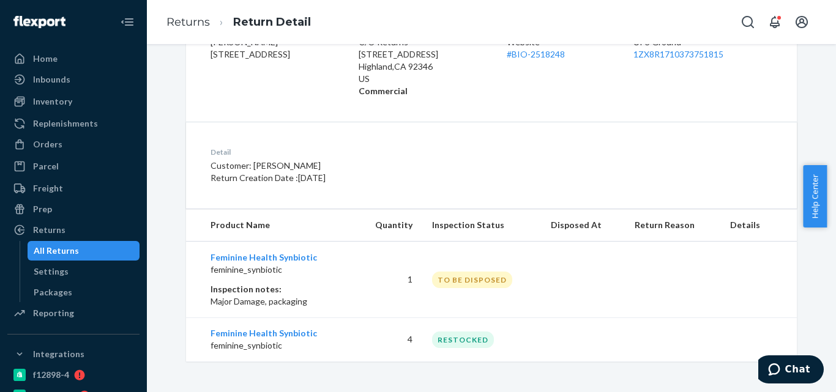
click at [125, 251] on div "All Returns" at bounding box center [84, 250] width 110 height 17
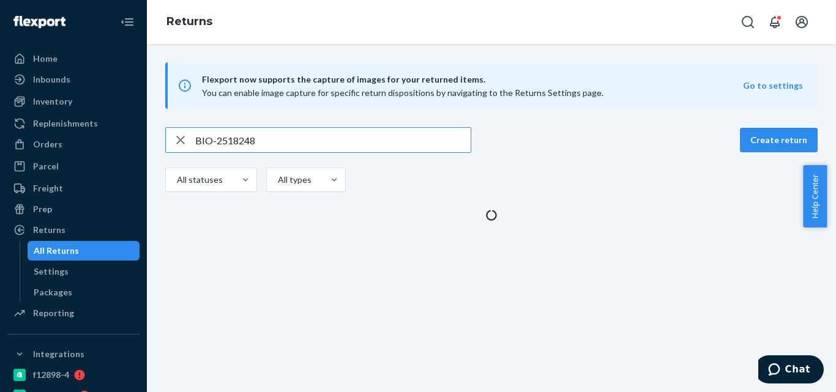
click at [234, 128] on input "BIO-2518248" at bounding box center [332, 140] width 275 height 24
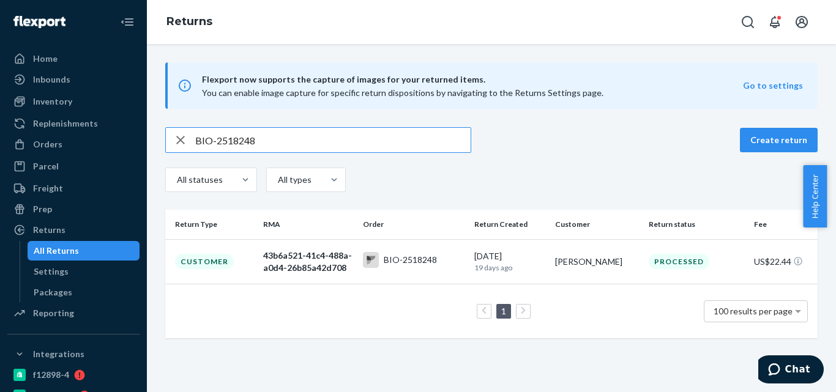
click at [234, 143] on input "BIO-2518248" at bounding box center [332, 140] width 275 height 24
type input "BIO-2499075"
click at [358, 254] on td "BIO-2499075" at bounding box center [414, 261] width 112 height 45
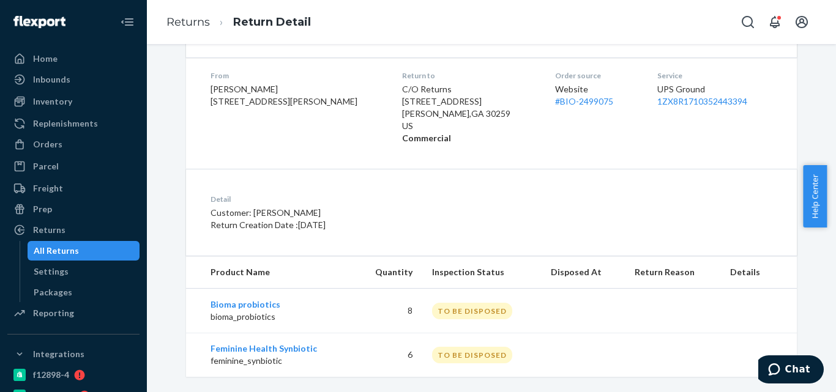
scroll to position [206, 0]
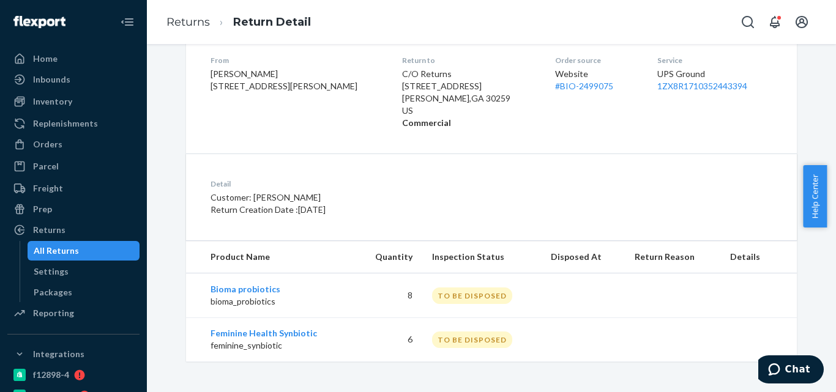
click at [62, 246] on div "All Returns" at bounding box center [56, 251] width 45 height 12
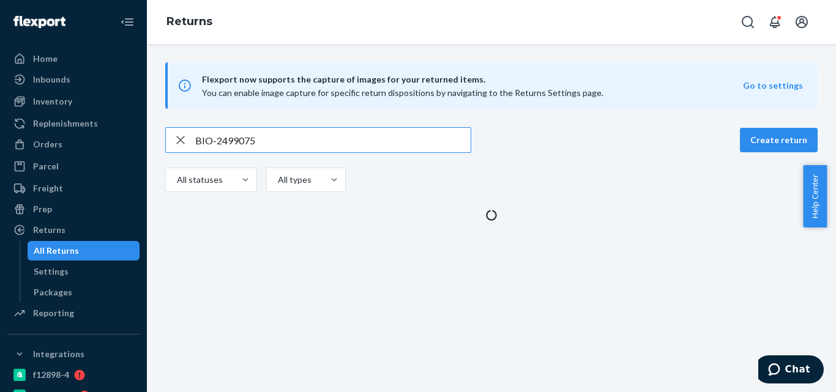
click at [242, 135] on input "BIO-2499075" at bounding box center [332, 140] width 275 height 24
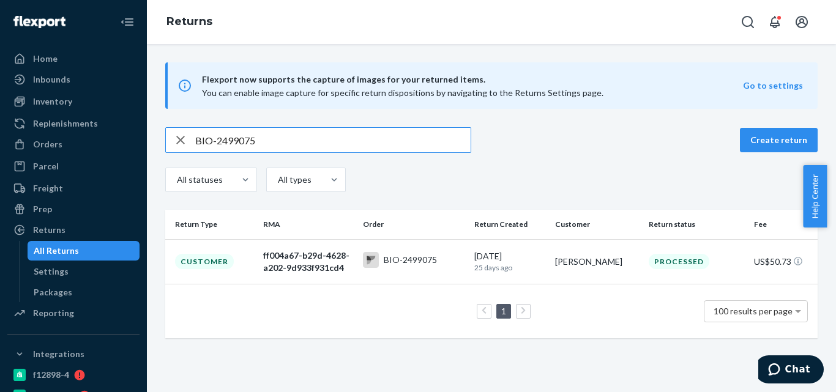
click at [240, 138] on input "BIO-2499075" at bounding box center [332, 140] width 275 height 24
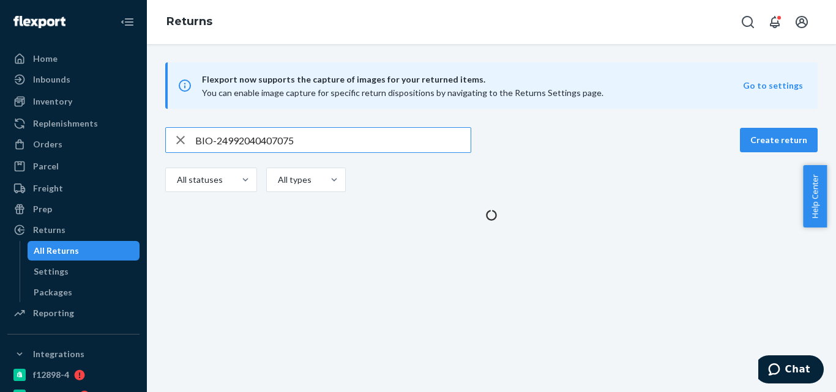
click at [240, 138] on input "BIO-24992040407075" at bounding box center [332, 140] width 275 height 24
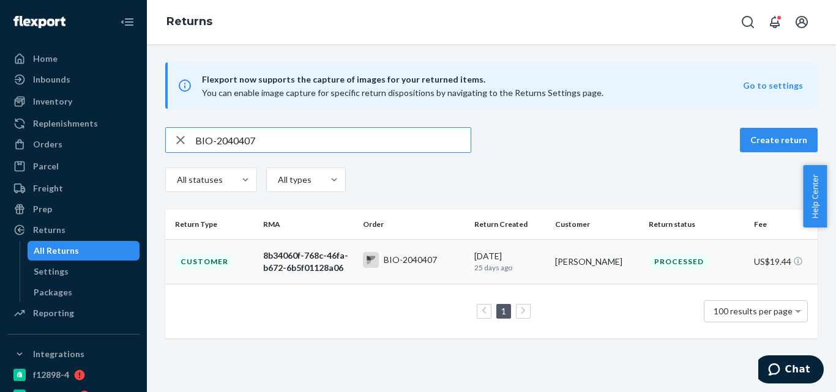
type input "BIO-2040407"
click at [341, 265] on div "8b34060f-768c-46fa-b672-6b5f01128a06" at bounding box center [307, 262] width 89 height 24
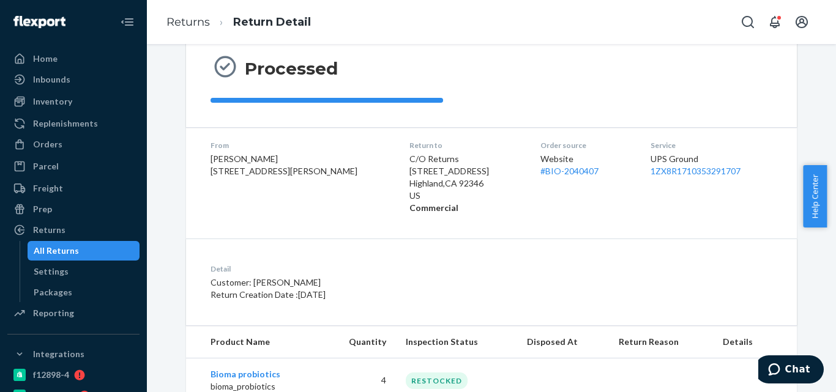
scroll to position [206, 0]
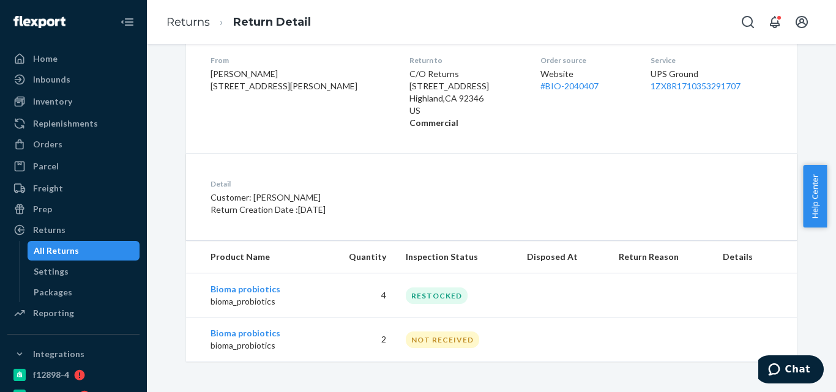
click at [64, 250] on div "All Returns" at bounding box center [56, 251] width 45 height 12
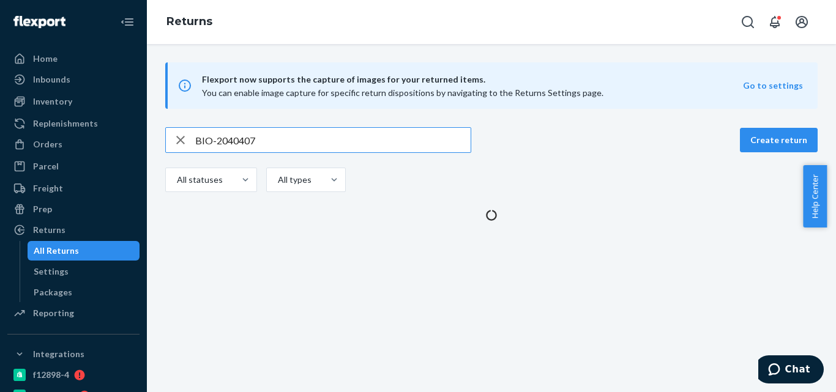
click at [227, 145] on input "BIO-2040407" at bounding box center [332, 140] width 275 height 24
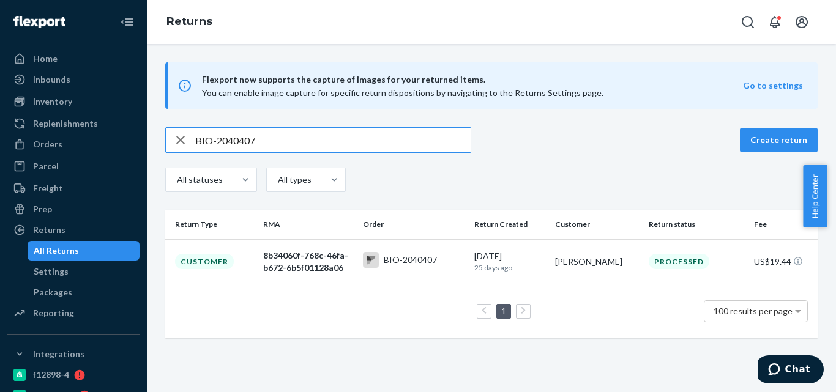
click at [227, 145] on input "BIO-2040407" at bounding box center [332, 140] width 275 height 24
type input "BIO-2508581"
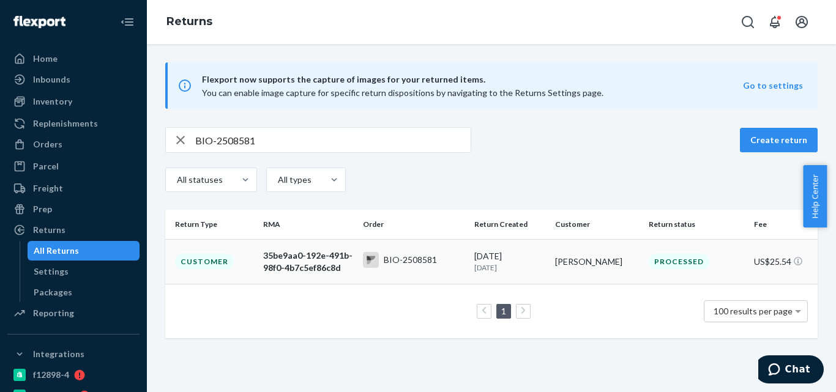
click at [351, 258] on td "35be9aa0-192e-491b-98f0-4b7c5ef86c8d" at bounding box center [307, 261] width 99 height 45
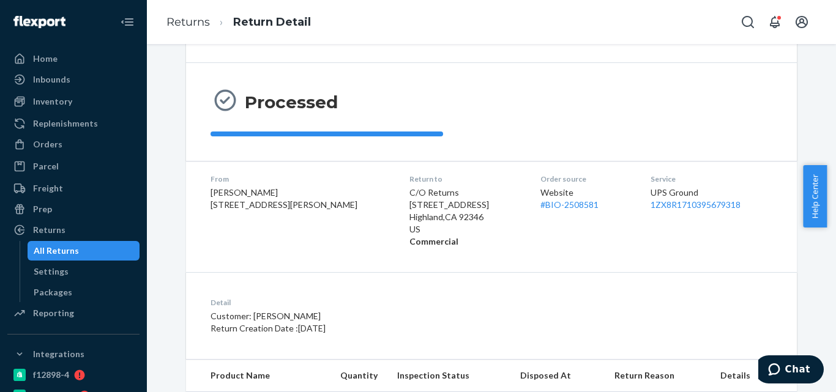
scroll to position [154, 0]
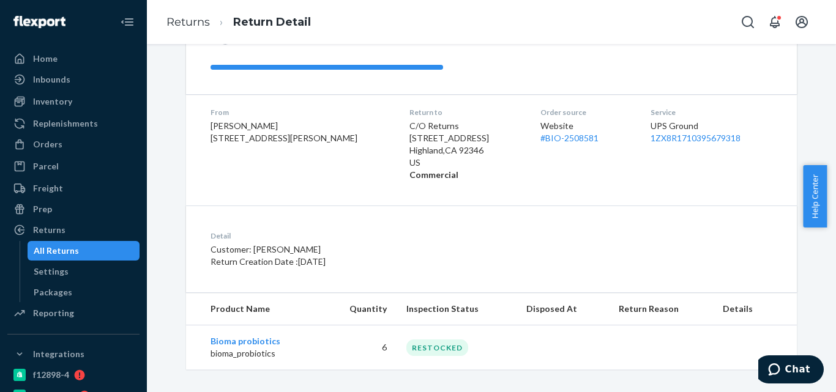
click at [97, 241] on link "All Returns" at bounding box center [84, 251] width 113 height 20
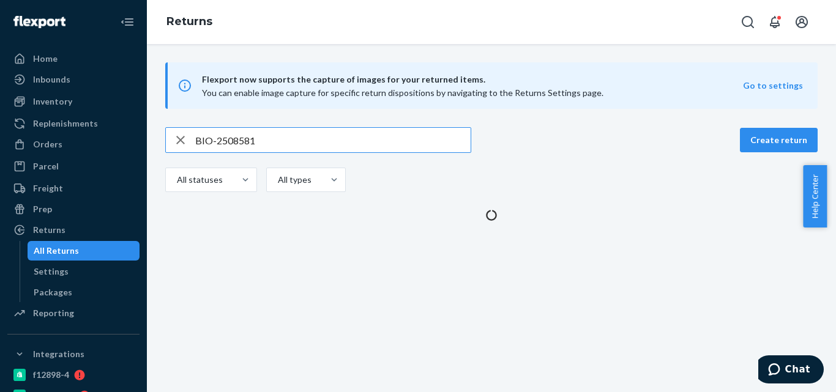
click at [239, 135] on input "BIO-2508581" at bounding box center [332, 140] width 275 height 24
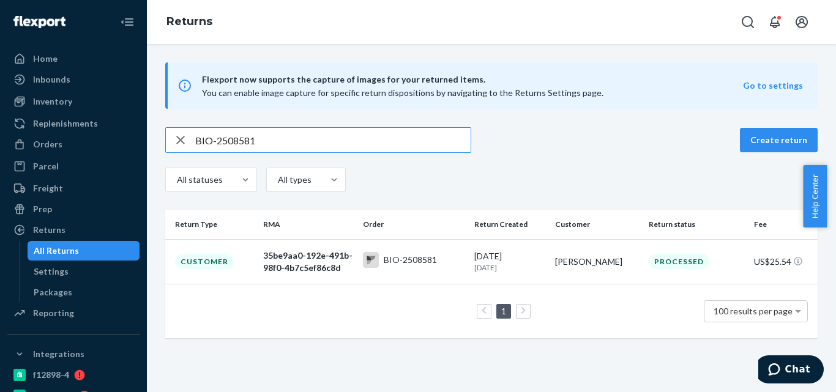
click at [239, 135] on input "BIO-2508581" at bounding box center [332, 140] width 275 height 24
type input "BIO-2508479"
click at [358, 258] on td "BIO-2508479" at bounding box center [414, 261] width 112 height 45
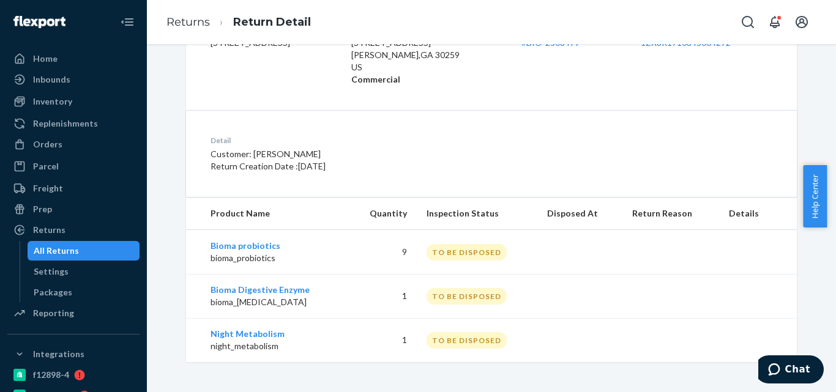
scroll to position [250, 0]
click at [99, 246] on div "All Returns" at bounding box center [84, 250] width 110 height 17
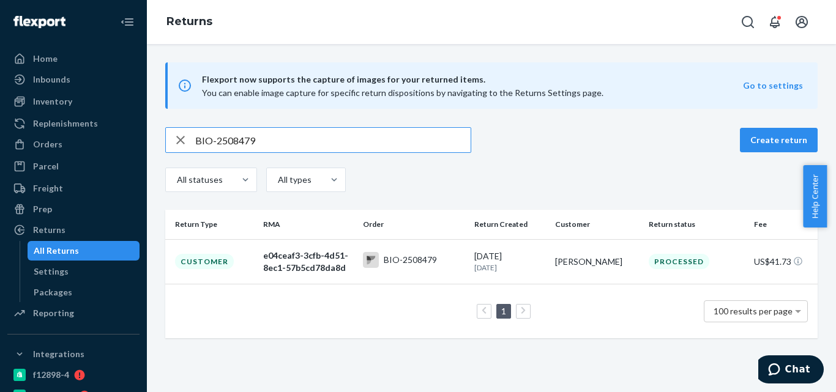
click at [232, 139] on input "BIO-2508479" at bounding box center [332, 140] width 275 height 24
type input "BIO-2432290"
click at [370, 258] on icon at bounding box center [371, 258] width 8 height 4
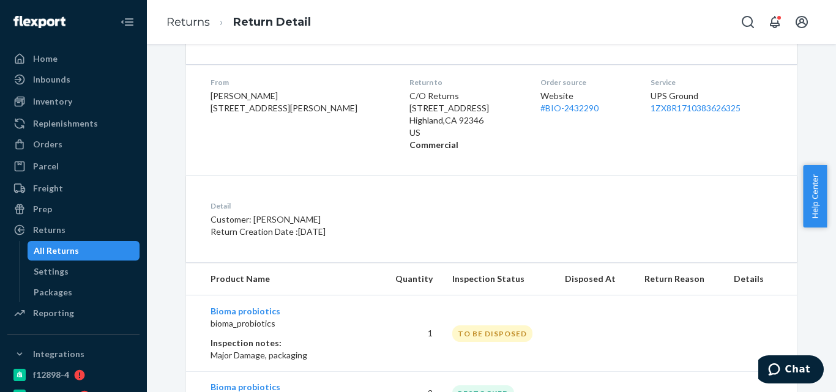
scroll to position [302, 0]
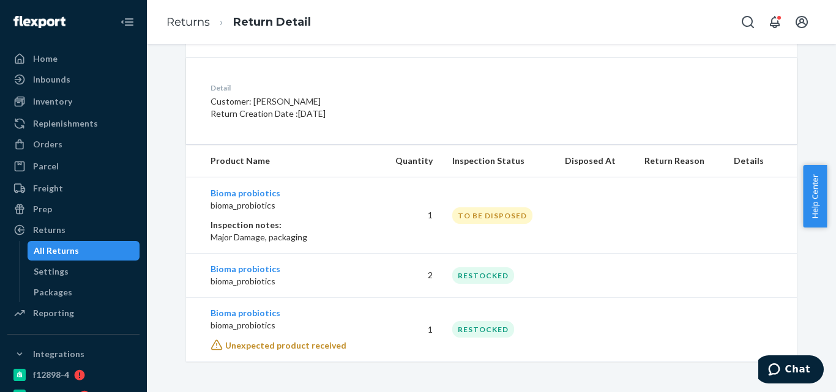
click at [79, 247] on div "All Returns" at bounding box center [84, 250] width 110 height 17
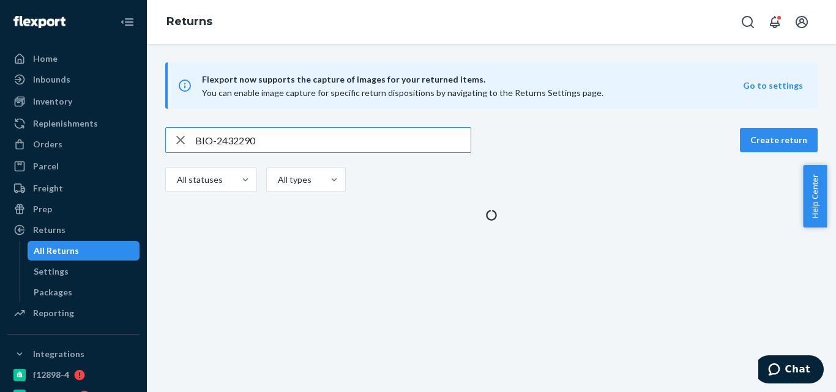
click at [253, 139] on input "BIO-2432290" at bounding box center [332, 140] width 275 height 24
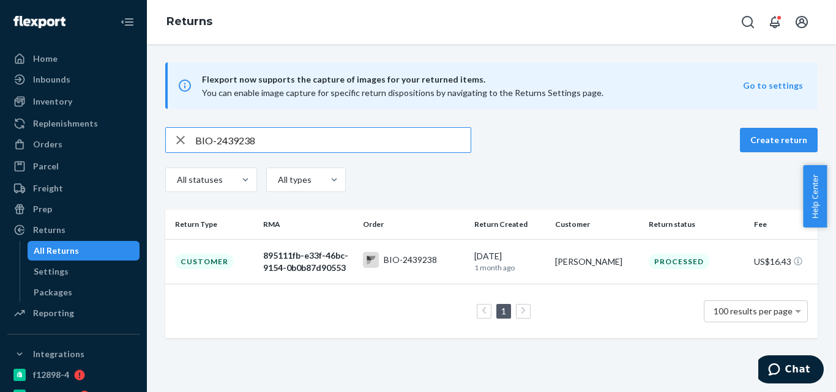
type input "BIO-2439238"
click at [404, 259] on div "BIO-2439238" at bounding box center [410, 260] width 53 height 12
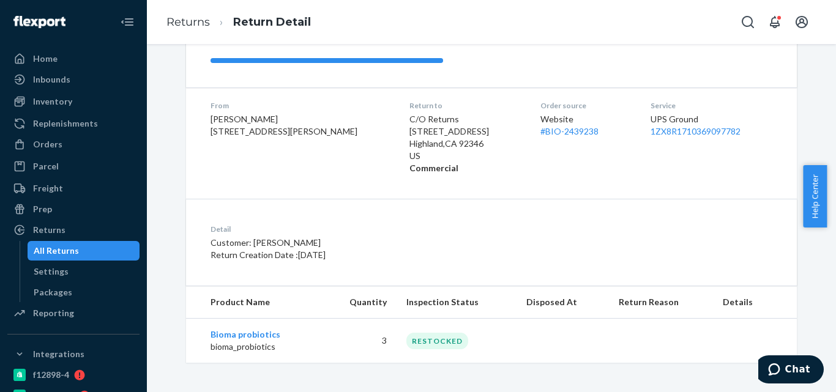
scroll to position [161, 0]
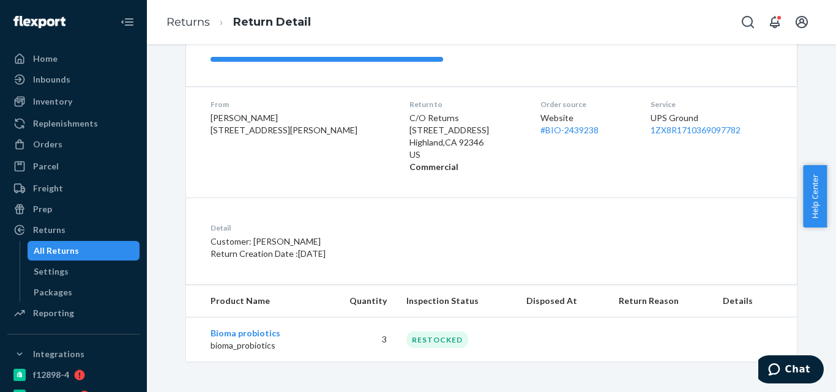
click at [100, 248] on div "All Returns" at bounding box center [84, 250] width 110 height 17
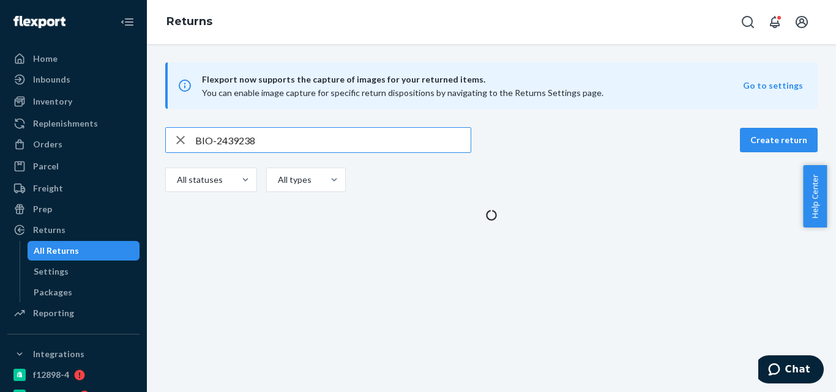
click at [232, 141] on input "BIO-2439238" at bounding box center [332, 140] width 275 height 24
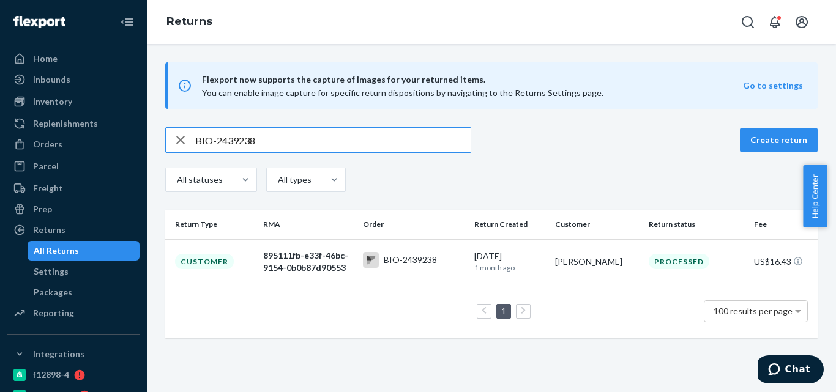
click at [232, 141] on input "BIO-2439238" at bounding box center [332, 140] width 275 height 24
type input "BIO-2441953"
click at [404, 266] on div "BIO-2441953" at bounding box center [400, 260] width 74 height 16
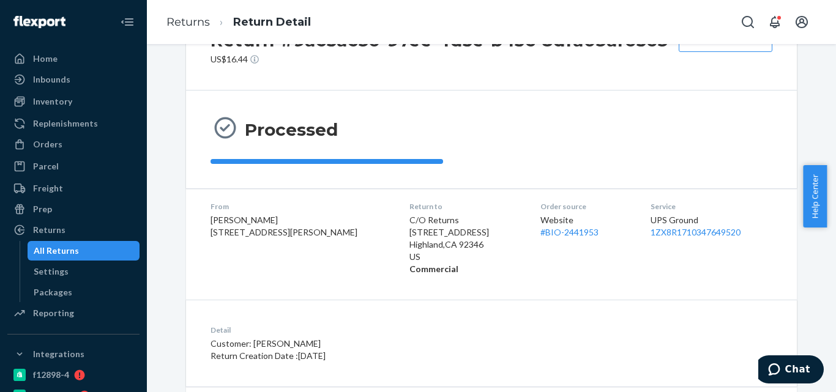
scroll to position [154, 0]
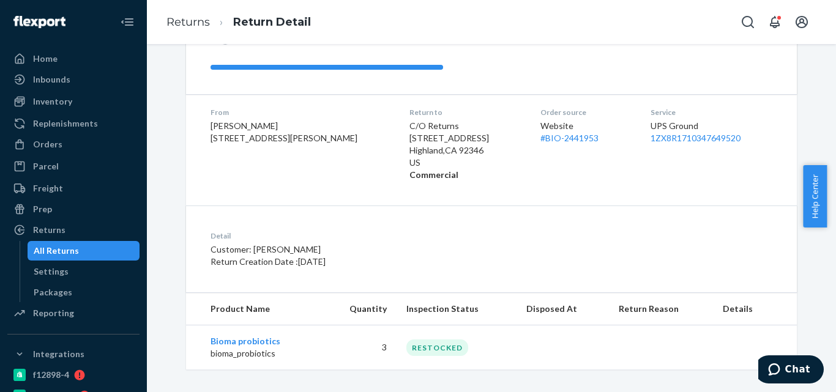
click at [105, 248] on div "All Returns" at bounding box center [84, 250] width 110 height 17
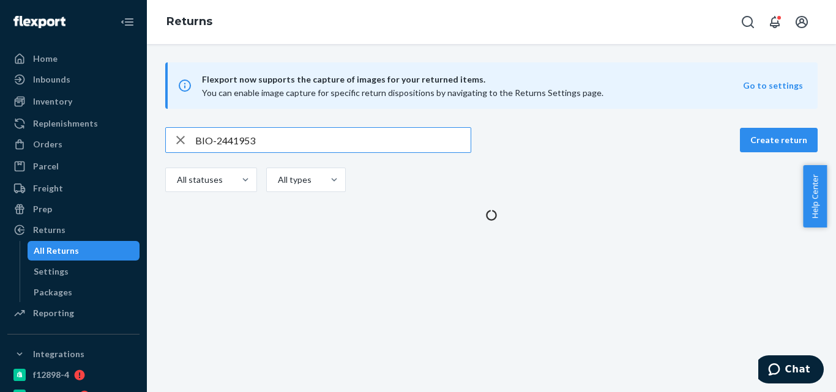
click at [240, 143] on input "BIO-2441953" at bounding box center [332, 140] width 275 height 24
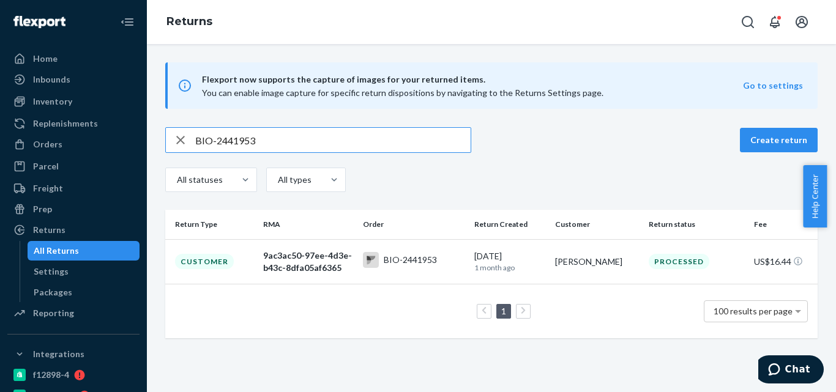
click at [240, 143] on input "BIO-2441953" at bounding box center [332, 140] width 275 height 24
type input "BIO-1657785"
click at [366, 259] on polygon at bounding box center [368, 258] width 4 height 4
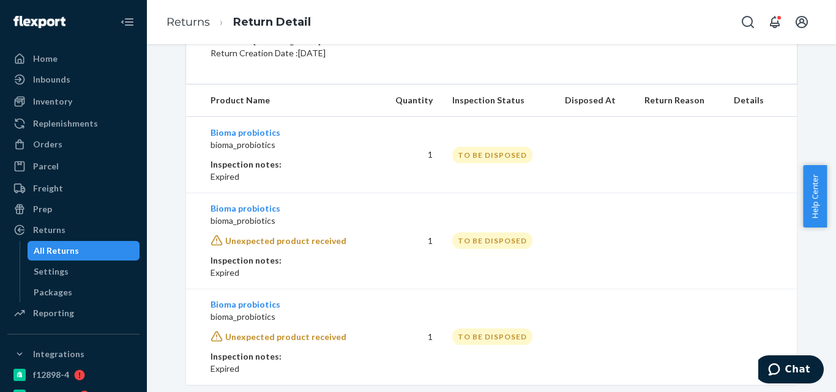
scroll to position [385, 0]
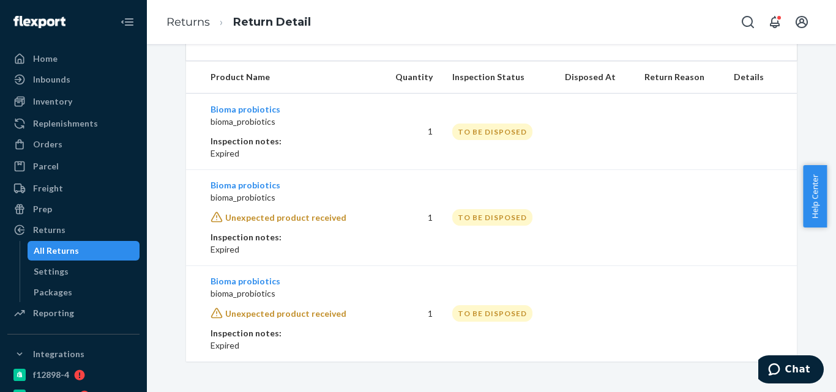
click at [90, 247] on div "All Returns" at bounding box center [84, 250] width 110 height 17
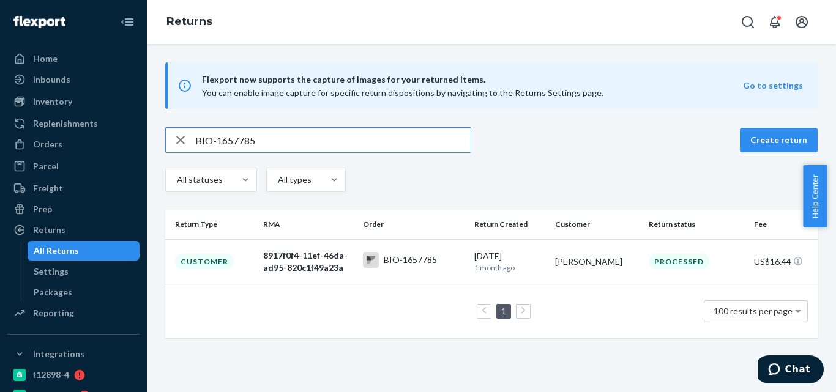
click at [228, 139] on input "BIO-1657785" at bounding box center [332, 140] width 275 height 24
type input "BIO-2454609"
click at [388, 261] on div "BIO-2454609" at bounding box center [410, 260] width 53 height 12
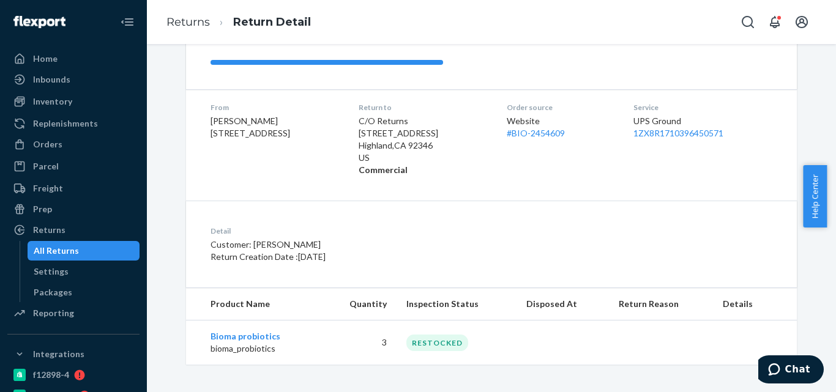
scroll to position [161, 0]
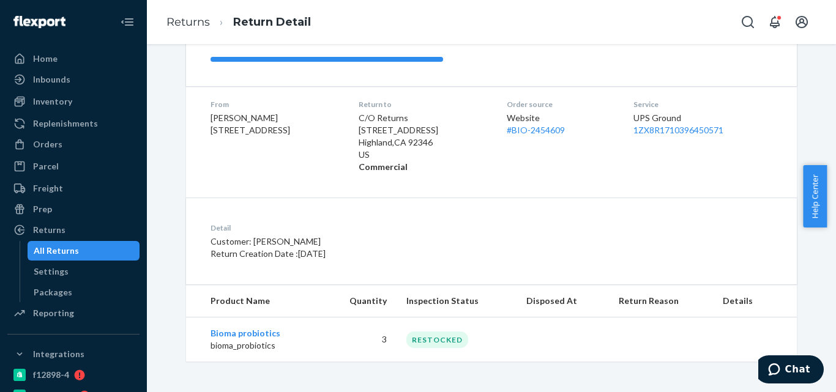
click at [107, 247] on div "All Returns" at bounding box center [84, 250] width 110 height 17
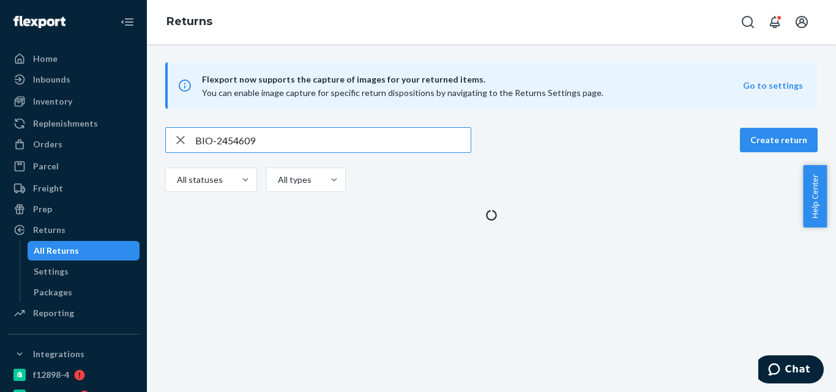
click at [238, 137] on input "BIO-2454609" at bounding box center [332, 140] width 275 height 24
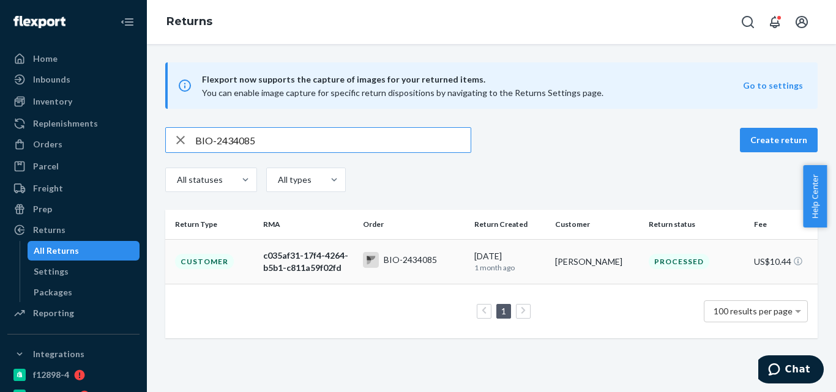
type input "BIO-2434085"
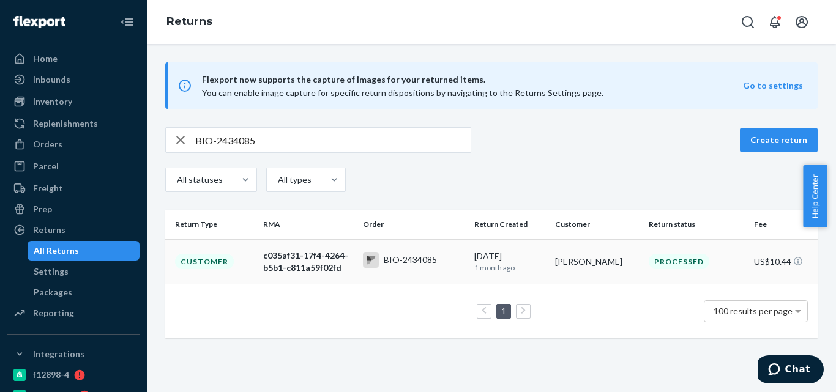
click at [396, 256] on div "BIO-2434085" at bounding box center [410, 260] width 53 height 12
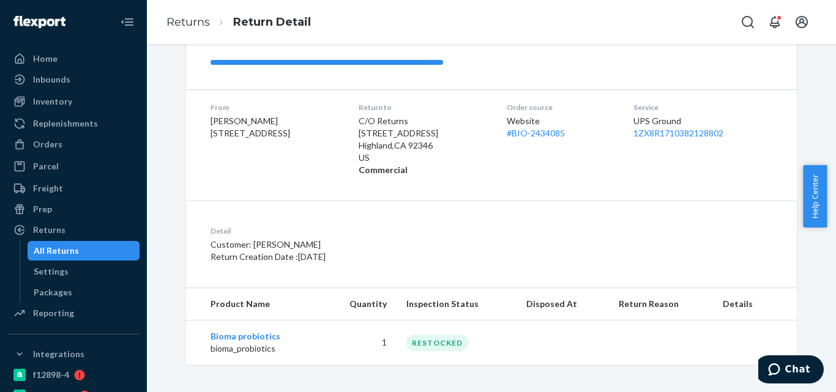
scroll to position [161, 0]
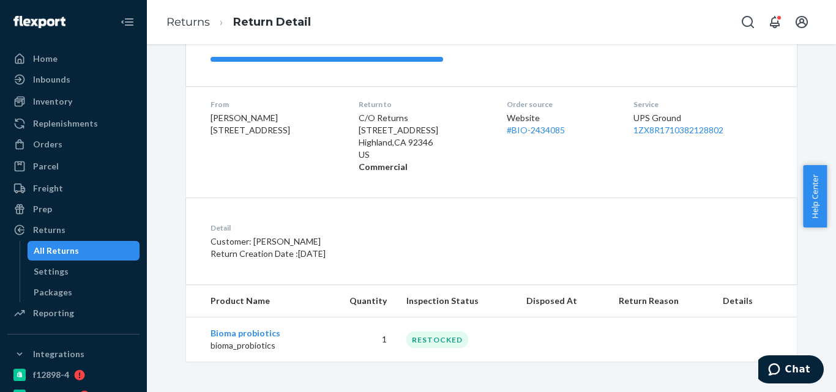
click at [94, 260] on link "All Returns" at bounding box center [84, 251] width 113 height 20
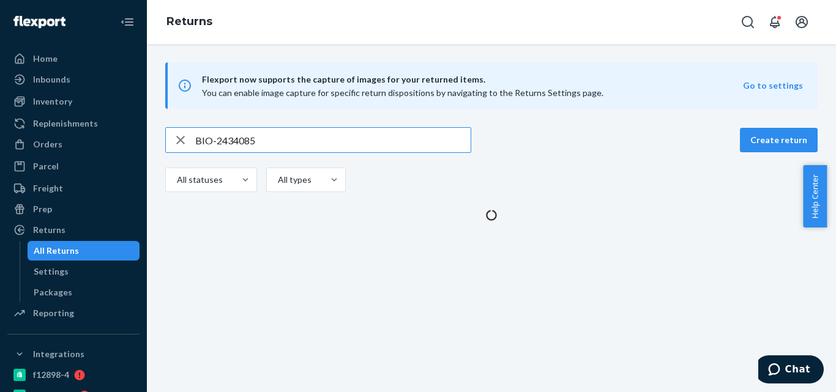
click at [244, 135] on input "BIO-2434085" at bounding box center [332, 140] width 275 height 24
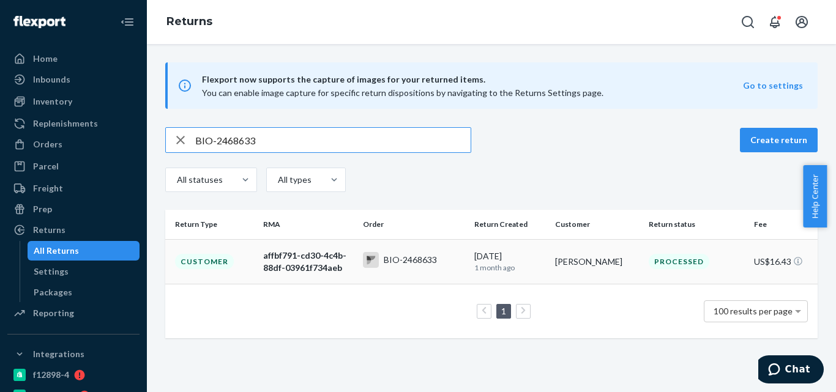
type input "BIO-2468633"
drag, startPoint x: 363, startPoint y: 261, endPoint x: 384, endPoint y: 172, distance: 91.1
click at [363, 261] on rect at bounding box center [371, 260] width 16 height 16
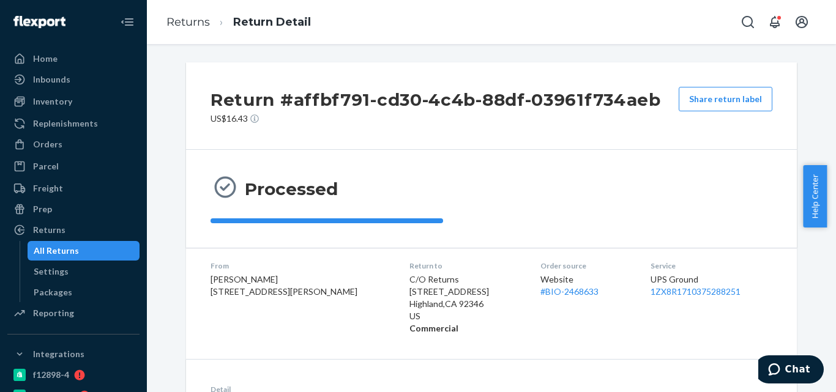
click at [76, 247] on div "All Returns" at bounding box center [56, 251] width 45 height 12
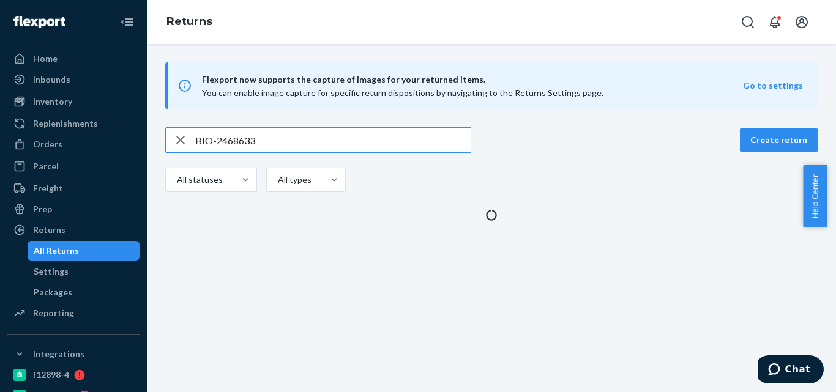
click at [243, 139] on input "BIO-2468633" at bounding box center [332, 140] width 275 height 24
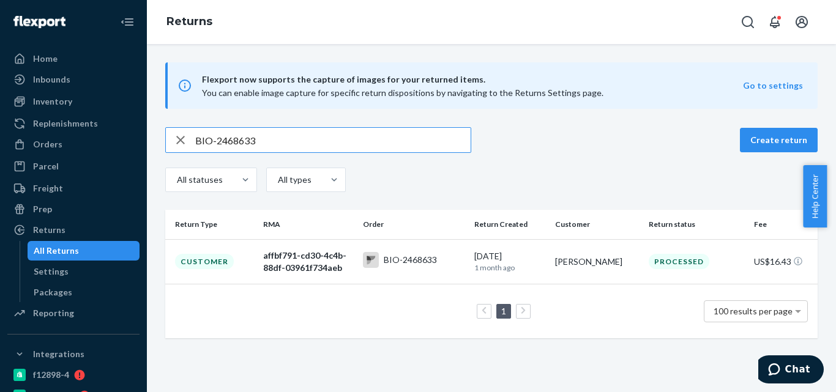
click at [243, 139] on input "BIO-2468633" at bounding box center [332, 140] width 275 height 24
type input "BIO-2406217"
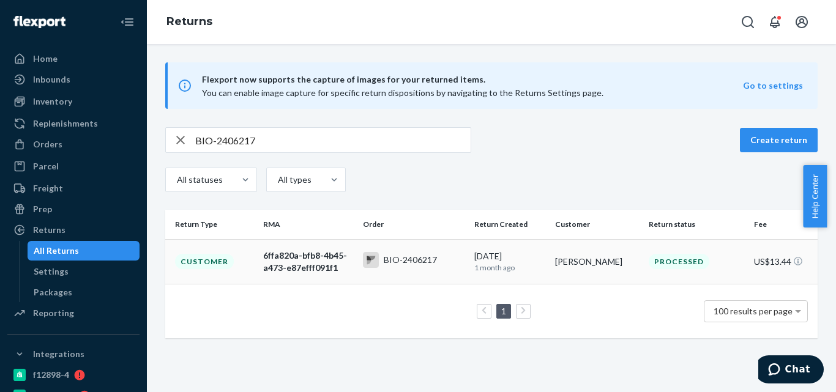
click at [395, 264] on div "BIO-2406217" at bounding box center [410, 260] width 53 height 12
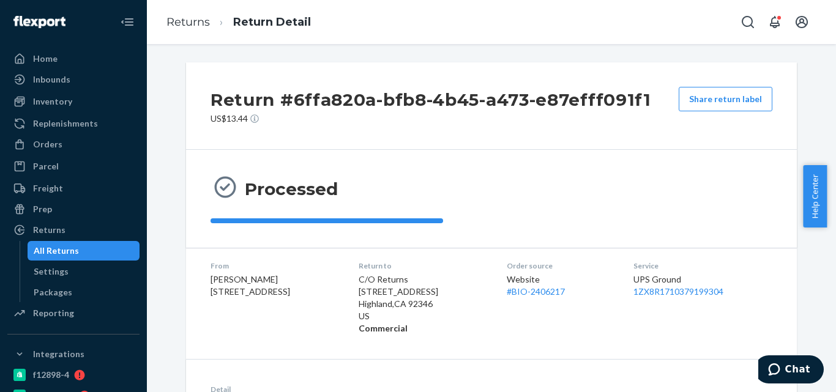
click at [110, 249] on div "All Returns" at bounding box center [84, 250] width 110 height 17
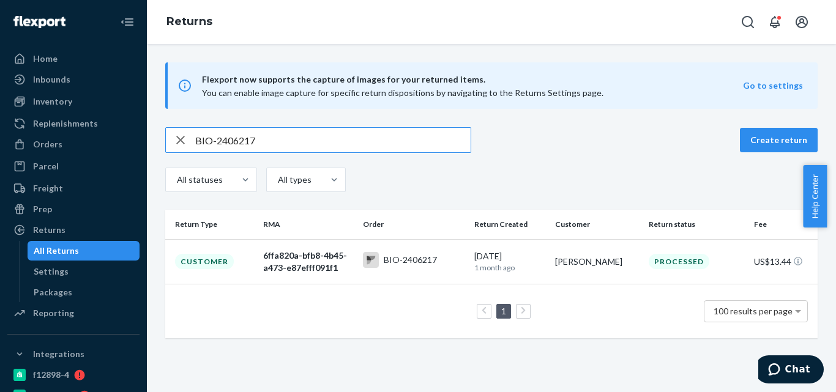
click at [230, 146] on input "BIO-2406217" at bounding box center [332, 140] width 275 height 24
paste input "52885"
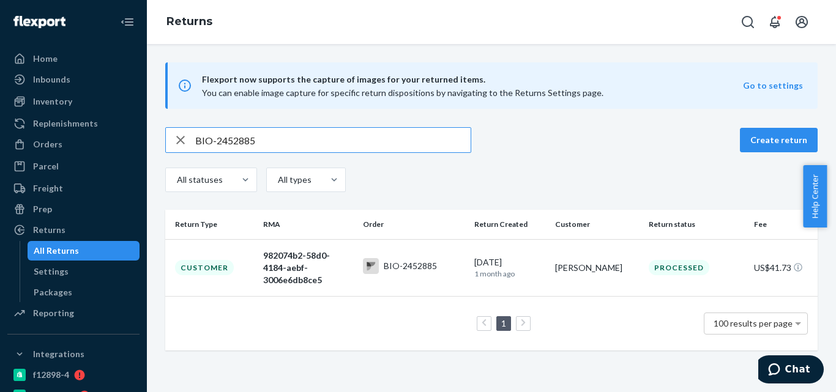
type input "BIO-2452885"
click at [423, 256] on td "BIO-2452885" at bounding box center [414, 267] width 112 height 57
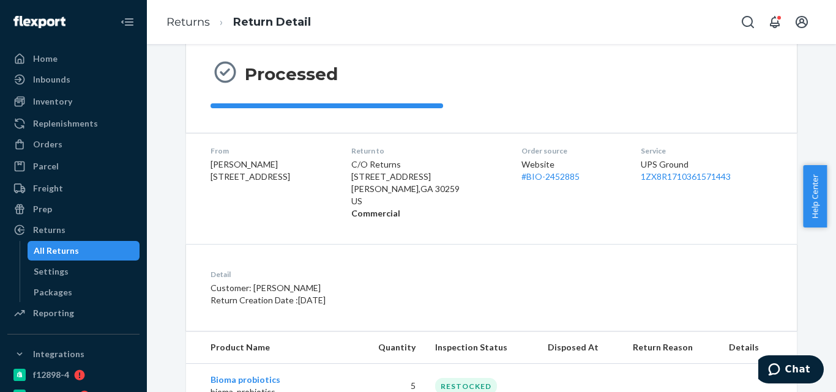
scroll to position [250, 0]
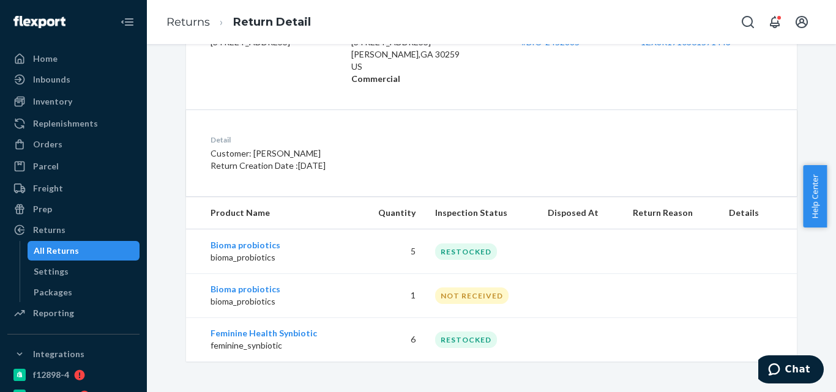
click at [87, 257] on div "All Returns" at bounding box center [84, 250] width 110 height 17
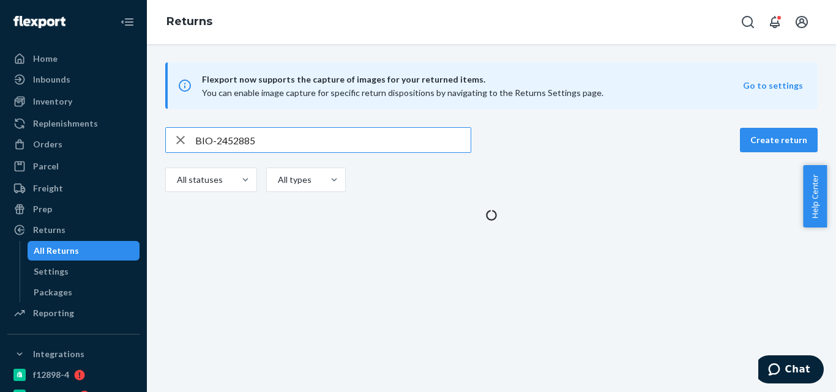
click at [226, 139] on input "BIO-2452885" at bounding box center [332, 140] width 275 height 24
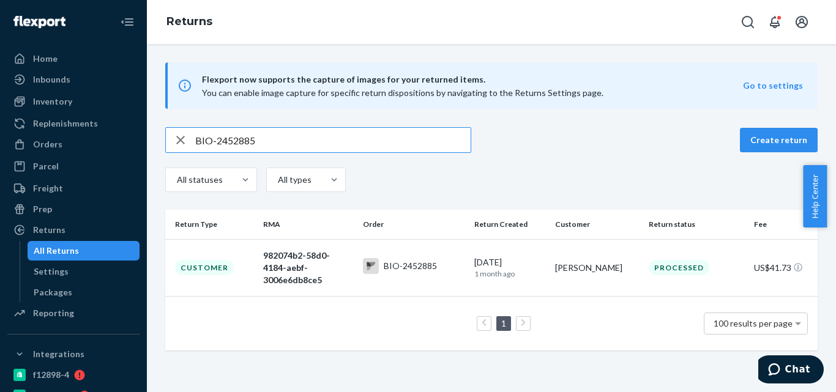
click at [226, 139] on input "BIO-2452885" at bounding box center [332, 140] width 275 height 24
type input "BIO-2451033"
click at [374, 259] on rect at bounding box center [371, 266] width 16 height 16
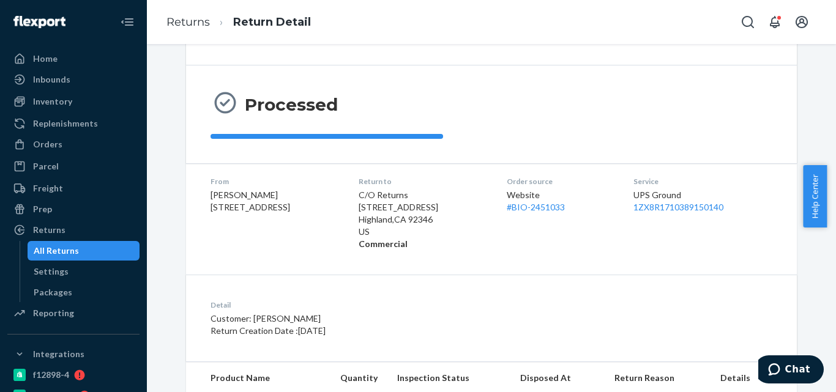
scroll to position [154, 0]
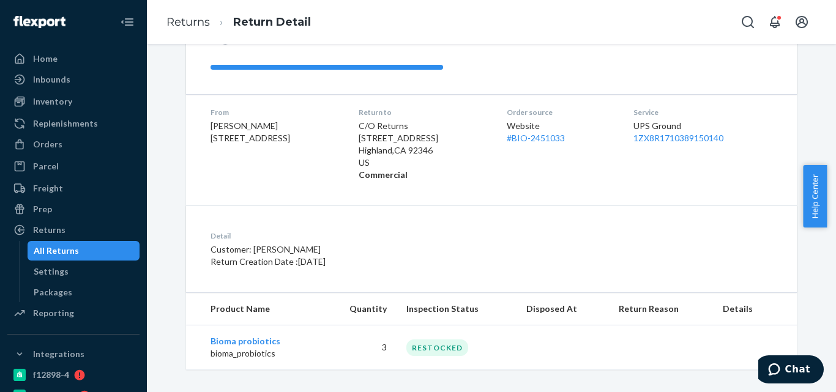
click at [84, 249] on div "All Returns" at bounding box center [84, 250] width 110 height 17
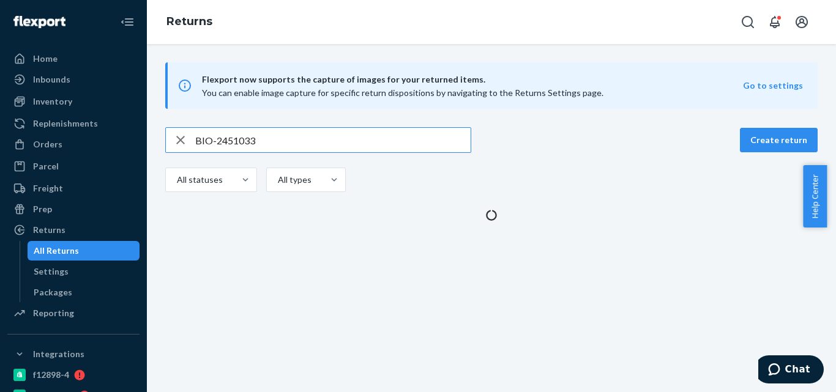
click at [244, 139] on input "BIO-2451033" at bounding box center [332, 140] width 275 height 24
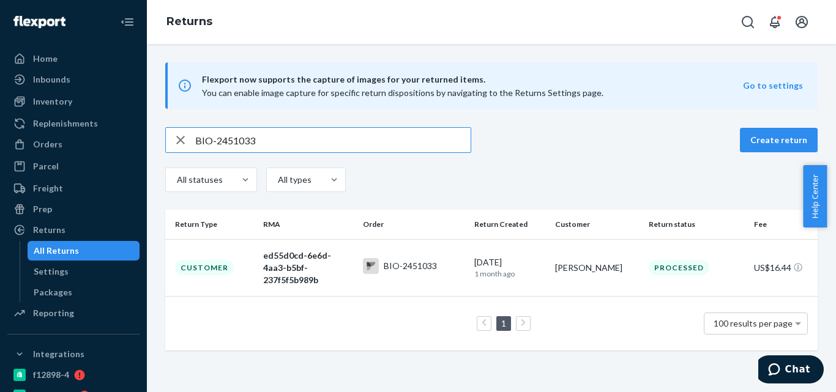
click at [244, 139] on input "BIO-2451033" at bounding box center [332, 140] width 275 height 24
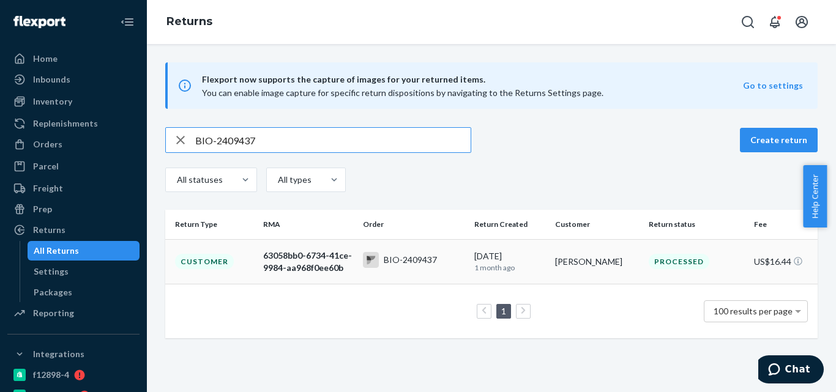
type input "BIO-2409437"
click at [396, 262] on div "BIO-2409437" at bounding box center [410, 260] width 53 height 12
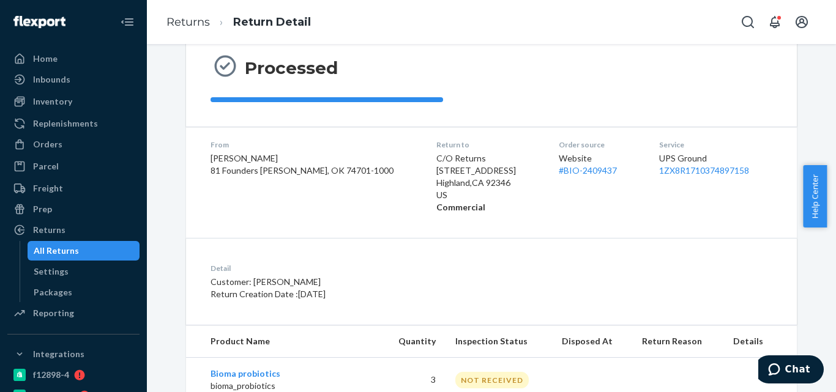
scroll to position [226, 0]
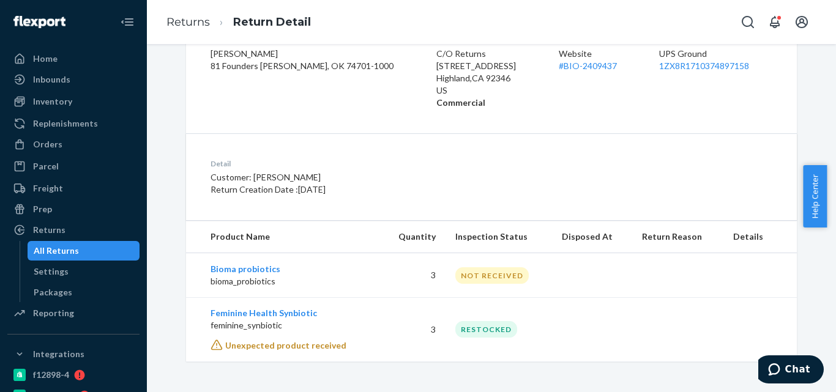
click at [92, 248] on div "All Returns" at bounding box center [84, 250] width 110 height 17
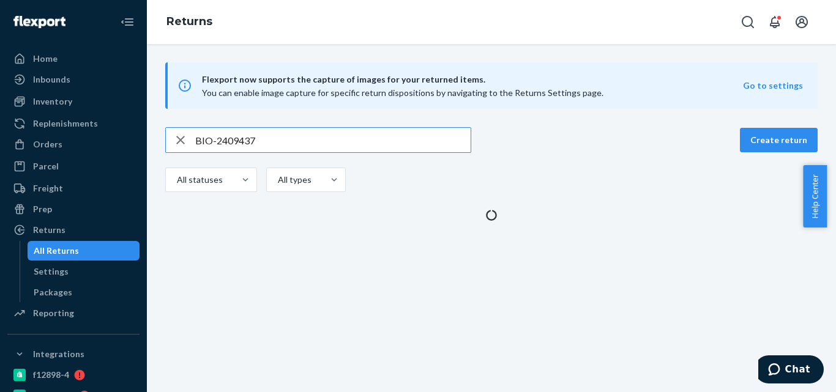
click at [239, 142] on input "BIO-2409437" at bounding box center [332, 140] width 275 height 24
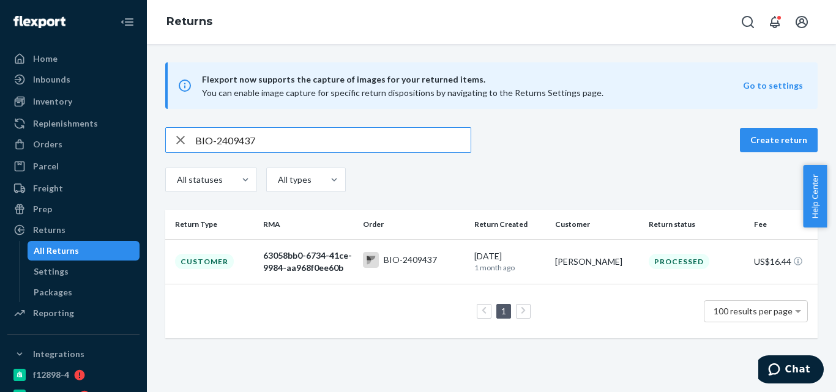
click at [239, 142] on input "BIO-2409437" at bounding box center [332, 140] width 275 height 24
type input "BIO-2448351"
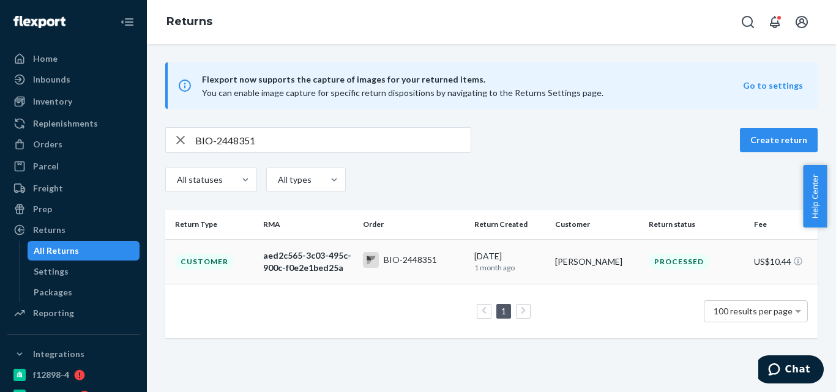
click at [392, 267] on div "BIO-2448351" at bounding box center [400, 260] width 74 height 16
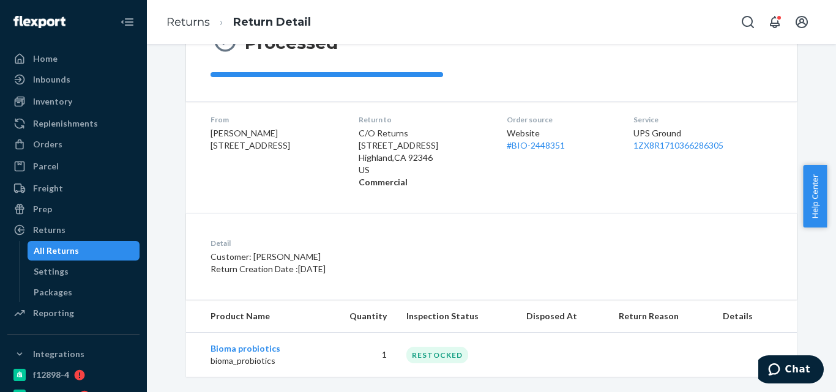
scroll to position [161, 0]
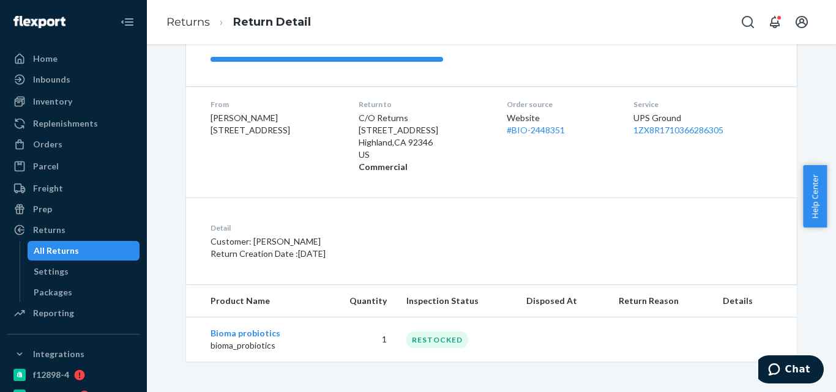
click at [58, 250] on div "All Returns" at bounding box center [56, 251] width 45 height 12
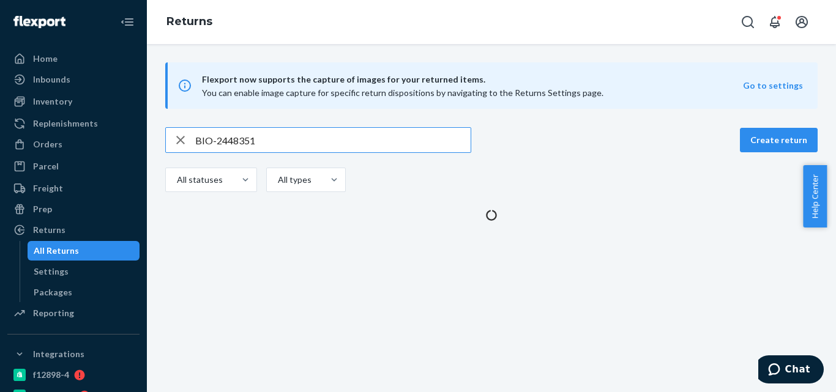
click at [238, 133] on input "BIO-2448351" at bounding box center [332, 140] width 275 height 24
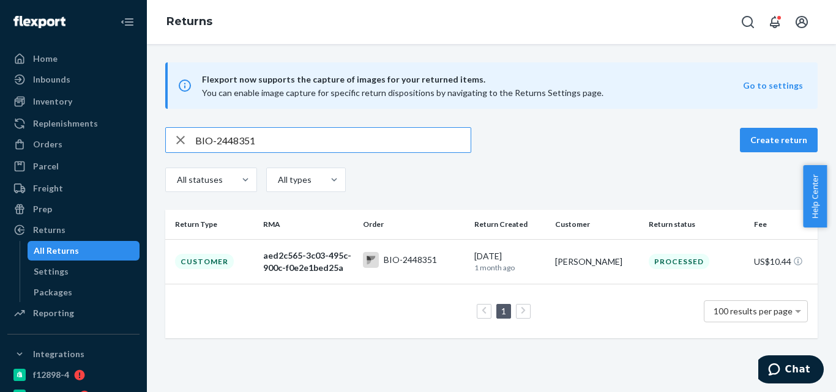
click at [238, 133] on input "BIO-2448351" at bounding box center [332, 140] width 275 height 24
type input "BIO-2426748"
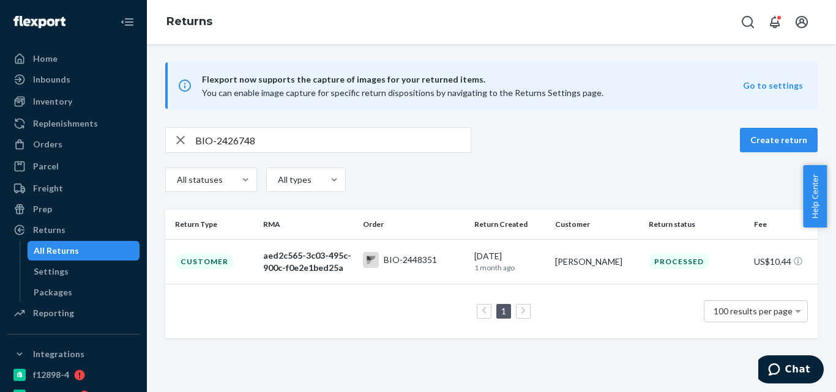
drag, startPoint x: 379, startPoint y: 177, endPoint x: 395, endPoint y: 183, distance: 17.0
click at [388, 182] on div "All statuses All types" at bounding box center [491, 182] width 652 height 28
click at [368, 255] on rect at bounding box center [371, 260] width 16 height 16
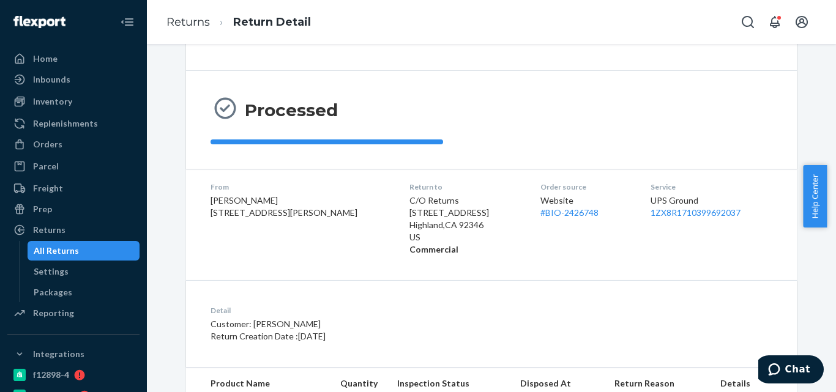
scroll to position [154, 0]
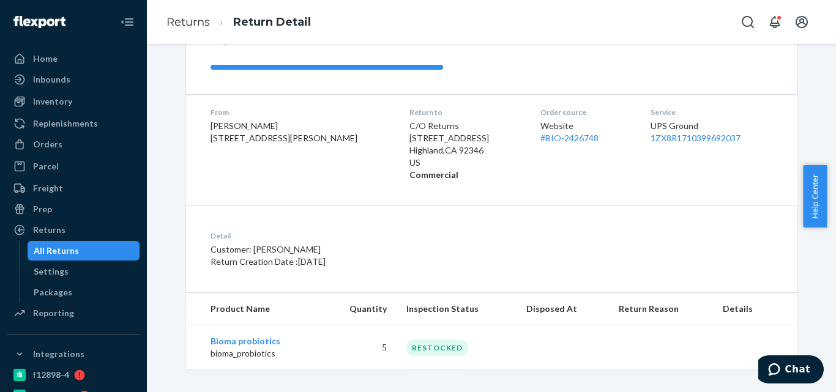
click at [54, 248] on div "All Returns" at bounding box center [56, 251] width 45 height 12
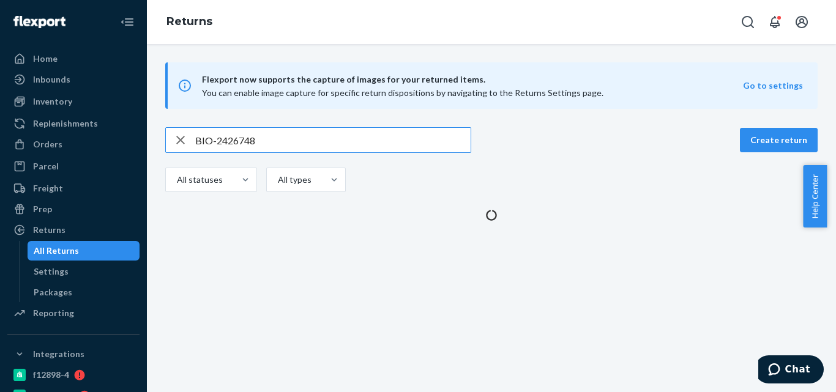
click at [234, 141] on input "BIO-2426748" at bounding box center [332, 140] width 275 height 24
drag, startPoint x: 234, startPoint y: 141, endPoint x: 371, endPoint y: 184, distance: 143.5
click at [234, 141] on input "BIO-2426748" at bounding box center [332, 140] width 275 height 24
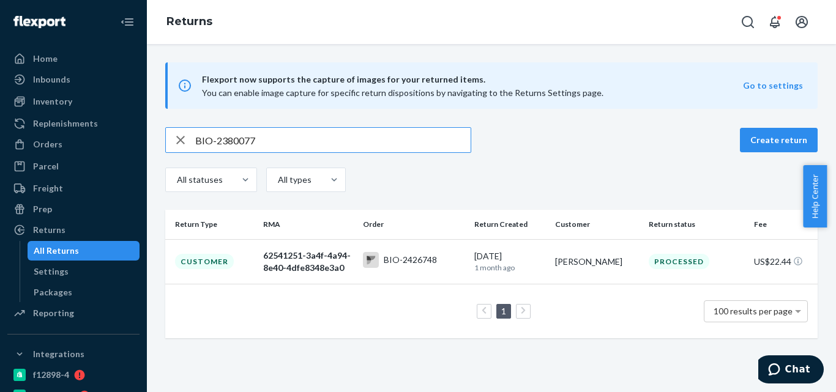
type input "BIO-2380077"
click at [382, 190] on div "All statuses All types" at bounding box center [491, 182] width 652 height 28
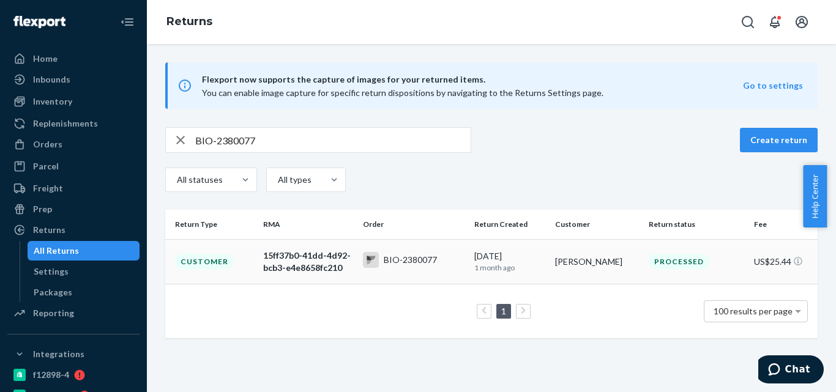
click at [384, 259] on div "BIO-2380077" at bounding box center [410, 260] width 53 height 12
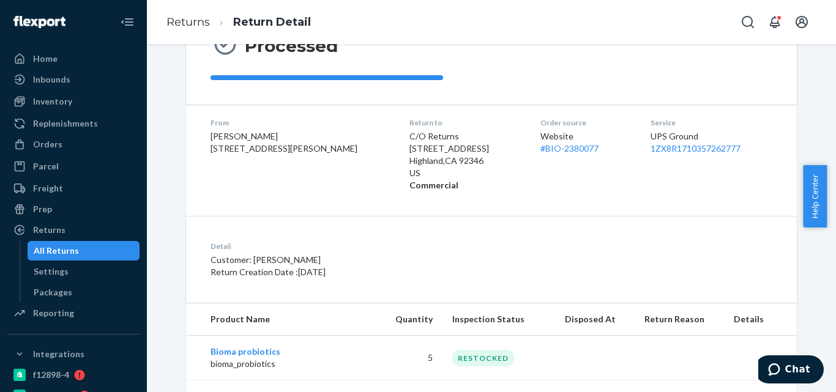
scroll to position [258, 0]
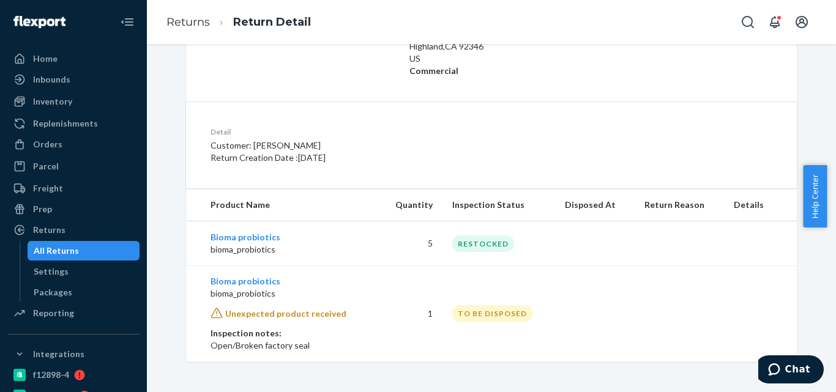
drag, startPoint x: 63, startPoint y: 251, endPoint x: 143, endPoint y: 199, distance: 95.5
click at [64, 251] on div "All Returns" at bounding box center [56, 251] width 45 height 12
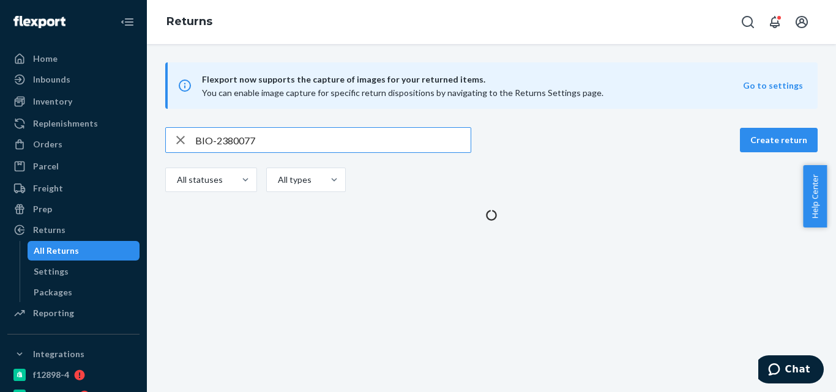
click at [235, 146] on input "BIO-2380077" at bounding box center [332, 140] width 275 height 24
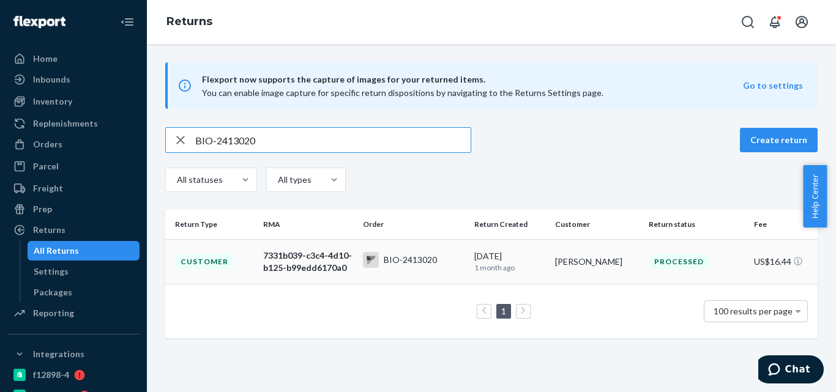
type input "BIO-2413020"
click at [384, 262] on div "BIO-2413020" at bounding box center [410, 260] width 53 height 12
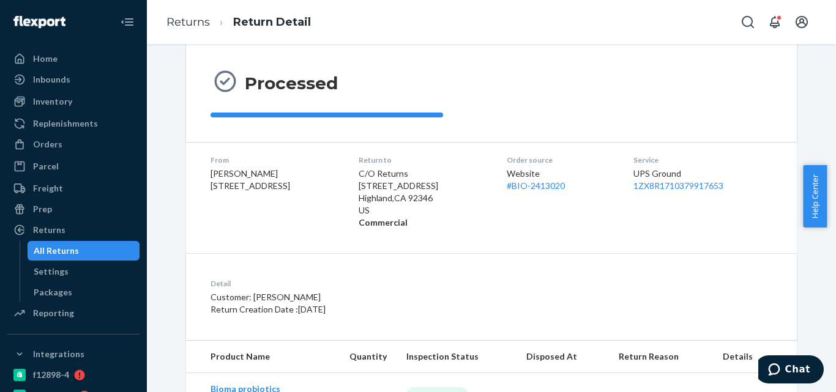
scroll to position [161, 0]
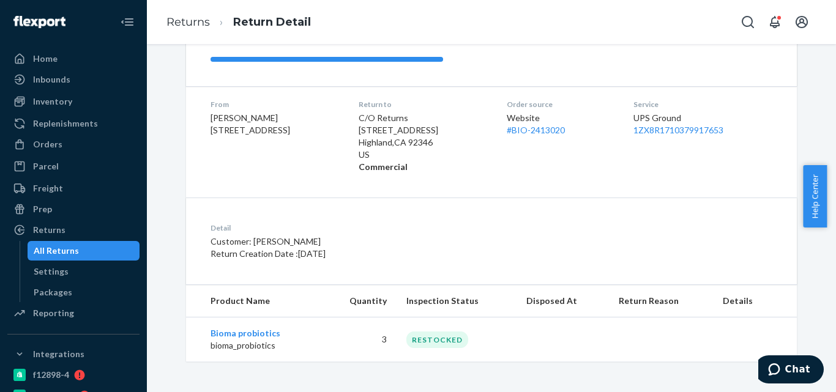
click at [71, 247] on div "All Returns" at bounding box center [56, 251] width 45 height 12
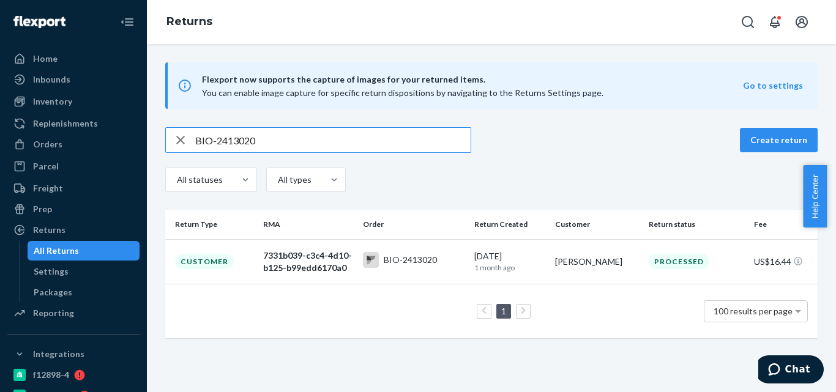
click at [246, 139] on input "BIO-2413020" at bounding box center [332, 140] width 275 height 24
click at [246, 138] on input "BIO-2413020" at bounding box center [332, 140] width 275 height 24
type input "BIO-2406928"
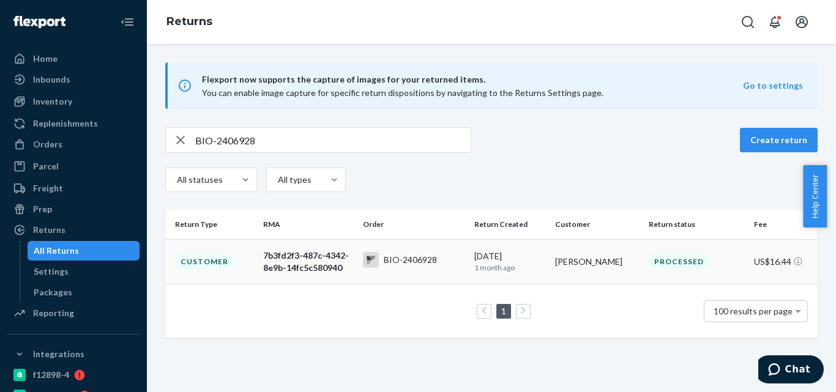
click at [390, 263] on div "BIO-2406928" at bounding box center [410, 260] width 53 height 12
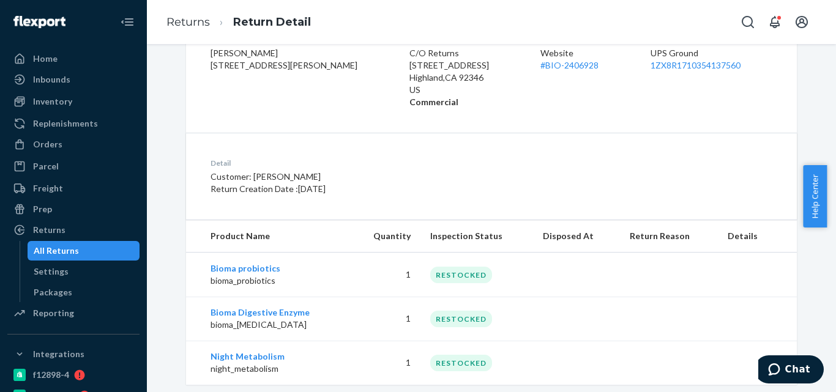
scroll to position [250, 0]
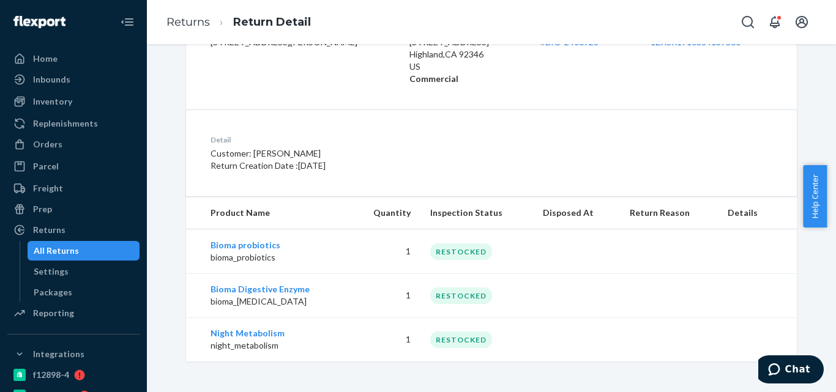
click at [61, 248] on div "All Returns" at bounding box center [56, 251] width 45 height 12
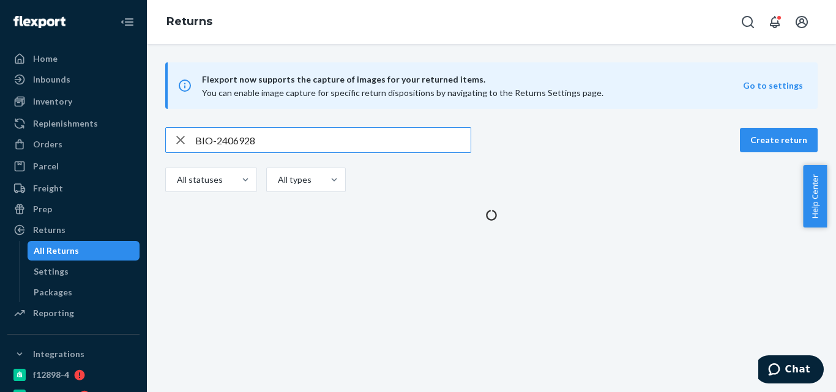
click at [242, 135] on input "BIO-2406928" at bounding box center [332, 140] width 275 height 24
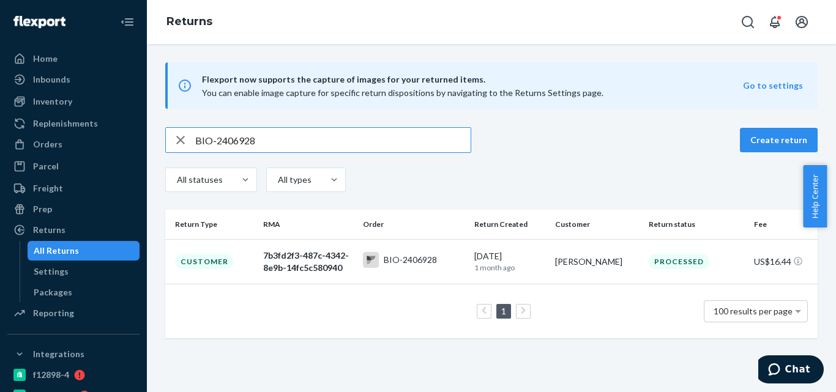
click at [242, 135] on input "BIO-2406928" at bounding box center [332, 140] width 275 height 24
type input "BIO-2369318"
click at [372, 182] on div "All statuses All types" at bounding box center [491, 182] width 652 height 28
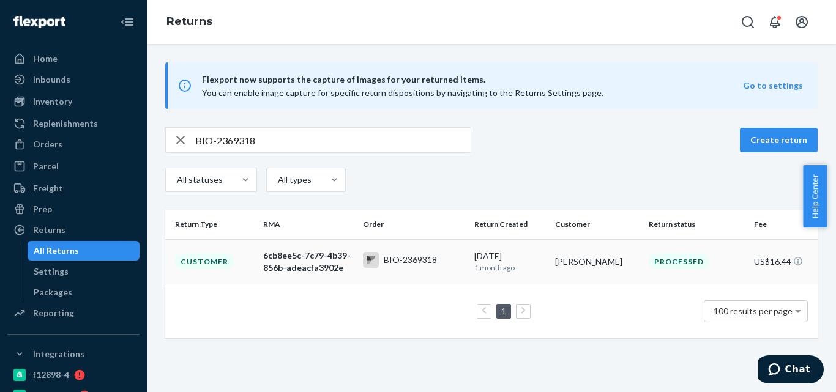
click at [395, 255] on div "BIO-2369318" at bounding box center [410, 260] width 53 height 12
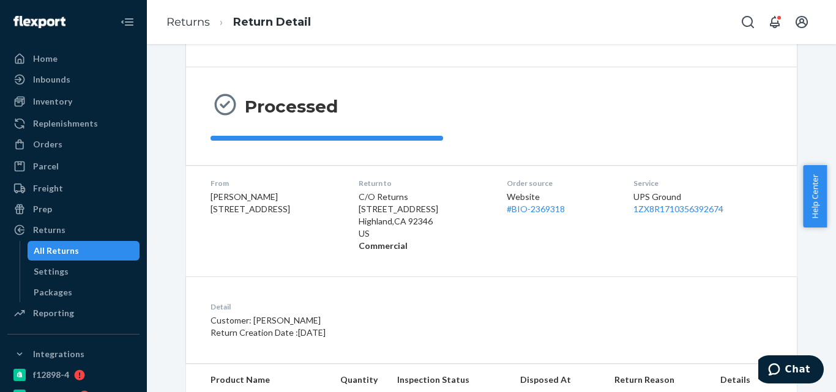
scroll to position [154, 0]
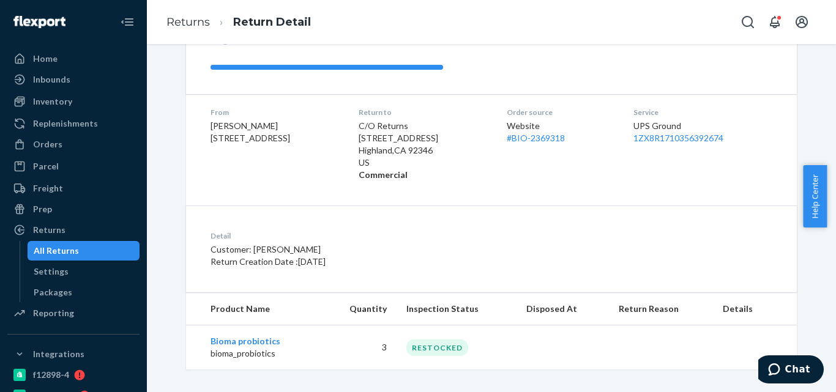
click at [86, 248] on div "All Returns" at bounding box center [84, 250] width 110 height 17
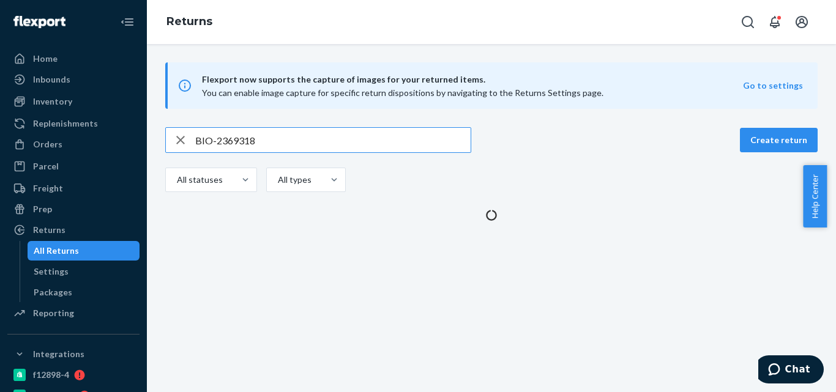
click at [231, 150] on input "BIO-2369318" at bounding box center [332, 140] width 275 height 24
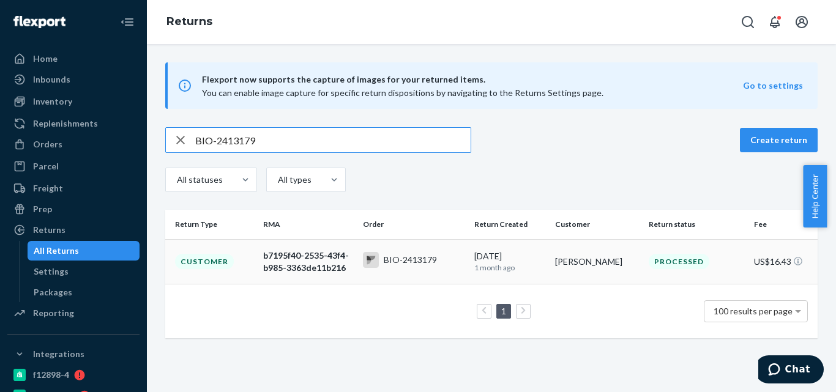
type input "BIO-2413179"
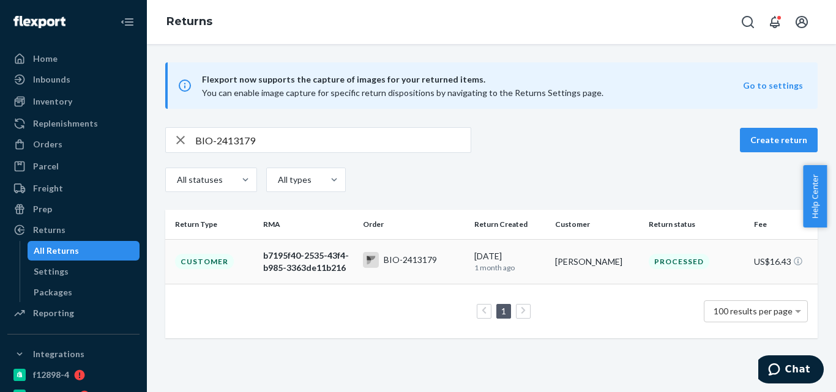
click at [420, 267] on div "BIO-2413179" at bounding box center [400, 260] width 74 height 16
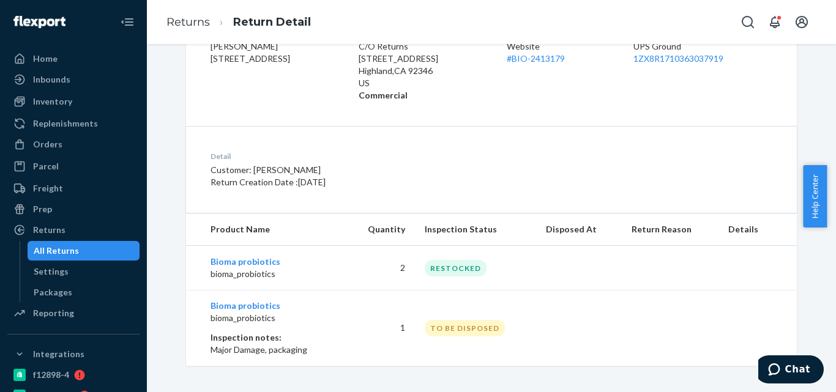
scroll to position [237, 0]
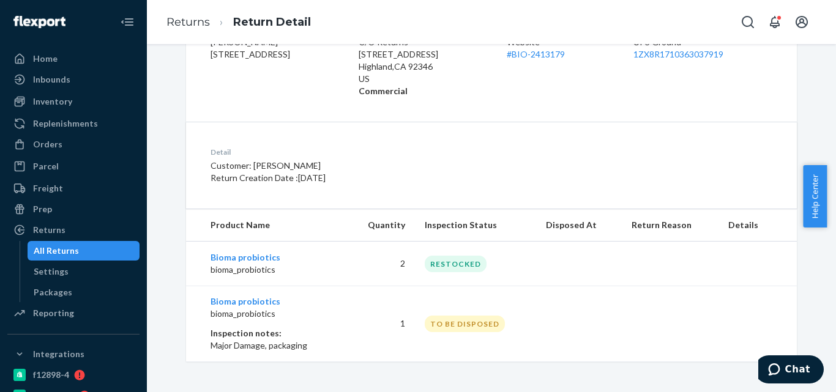
click at [98, 259] on div "All Returns" at bounding box center [84, 250] width 110 height 17
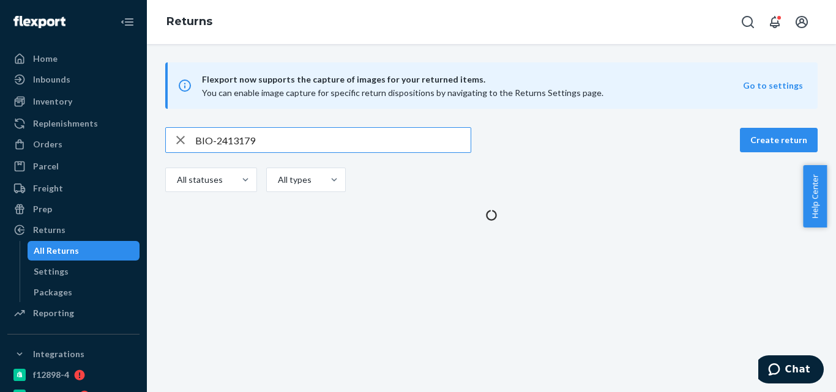
click at [224, 144] on input "BIO-2413179" at bounding box center [332, 140] width 275 height 24
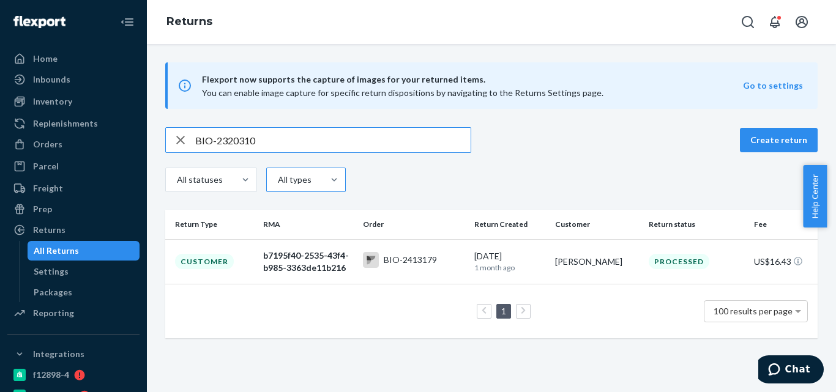
type input "BIO-2320310"
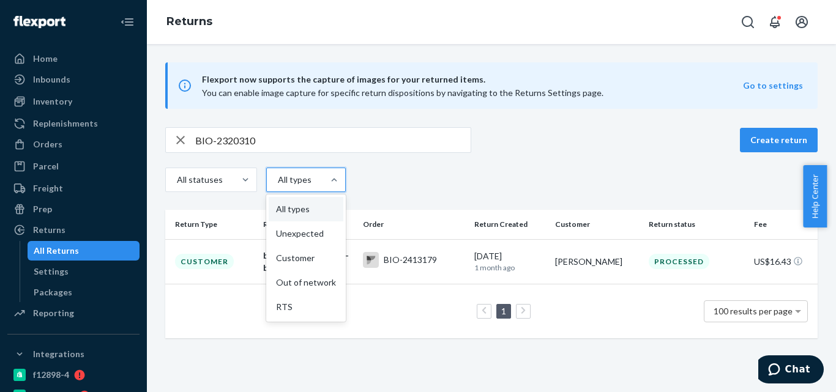
click at [289, 186] on div "All types" at bounding box center [295, 180] width 56 height 22
click at [250, 180] on input "option All types focused, 1 of 5. 5 results available. Use Up and Down to choos…" at bounding box center [250, 180] width 0 height 0
click at [430, 258] on div "BIO-2320310" at bounding box center [410, 260] width 53 height 12
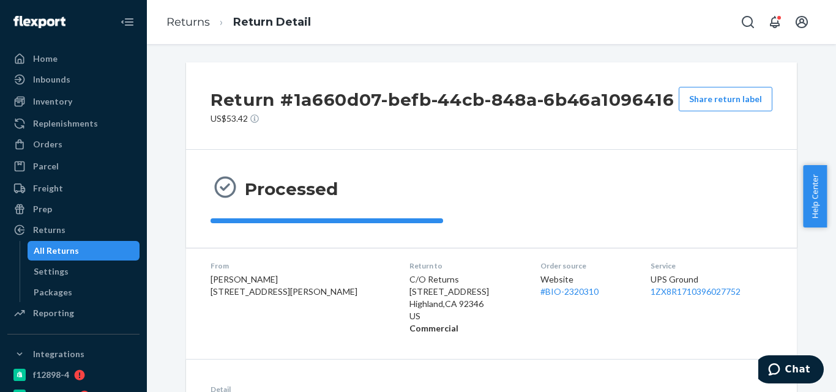
click at [62, 257] on div "All Returns" at bounding box center [84, 250] width 110 height 17
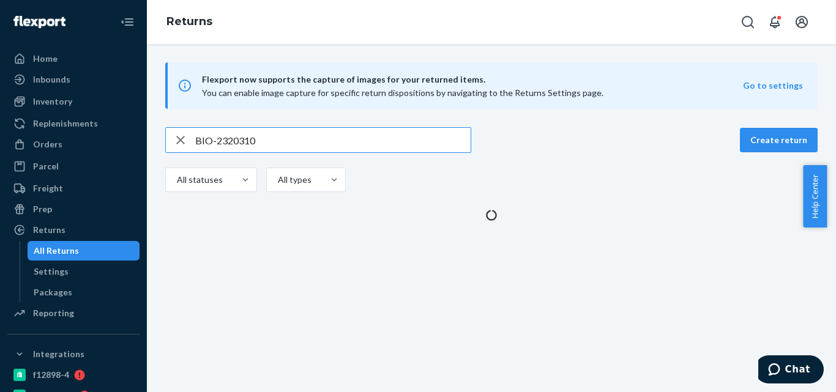
click at [230, 147] on input "BIO-2320310" at bounding box center [332, 140] width 275 height 24
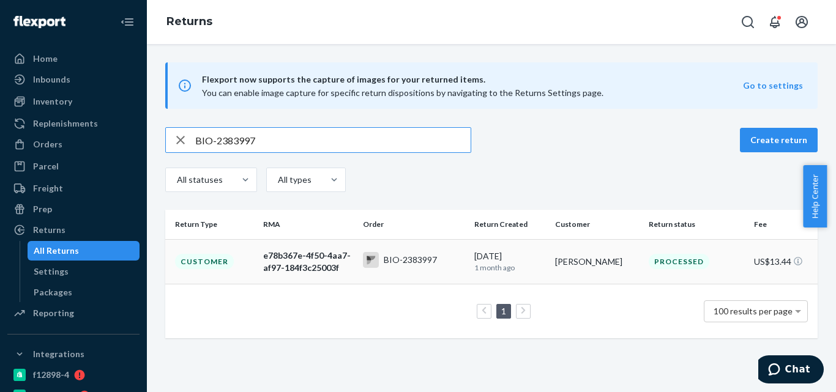
type input "BIO-2383997"
click at [396, 268] on div "BIO-2383997" at bounding box center [414, 261] width 102 height 19
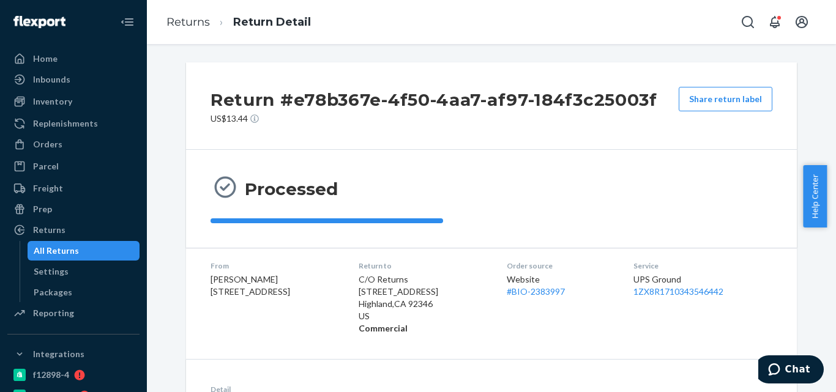
click at [83, 248] on div "All Returns" at bounding box center [84, 250] width 110 height 17
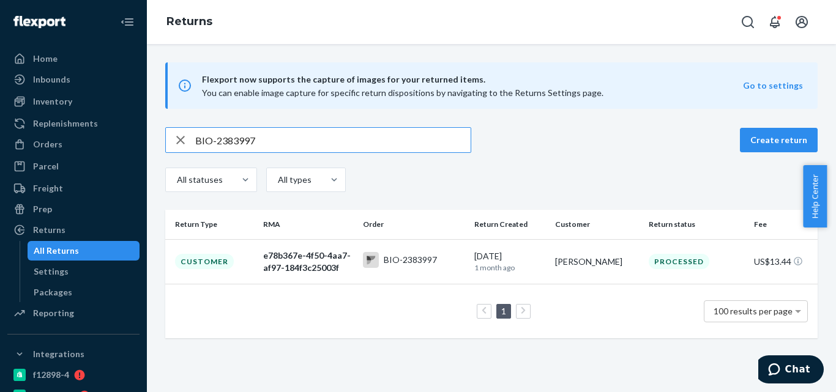
click at [229, 143] on input "BIO-2383997" at bounding box center [332, 140] width 275 height 24
type input "BIO-2355167"
click at [364, 256] on rect at bounding box center [371, 260] width 16 height 16
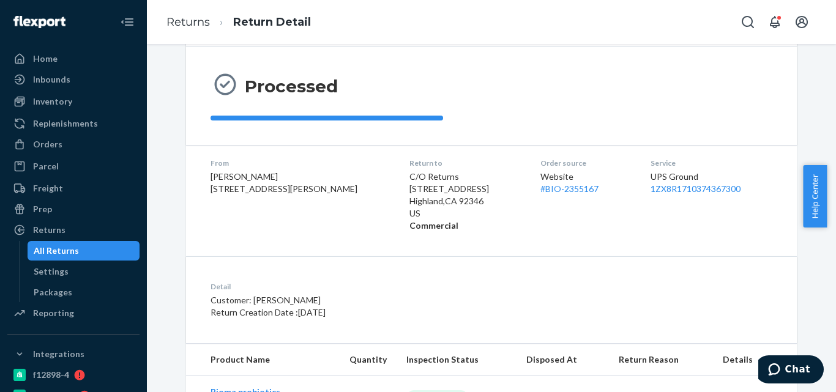
scroll to position [161, 0]
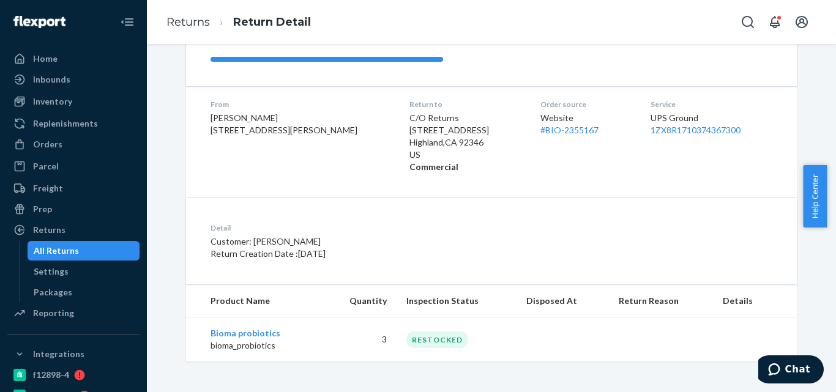
click at [71, 251] on div "All Returns" at bounding box center [56, 251] width 45 height 12
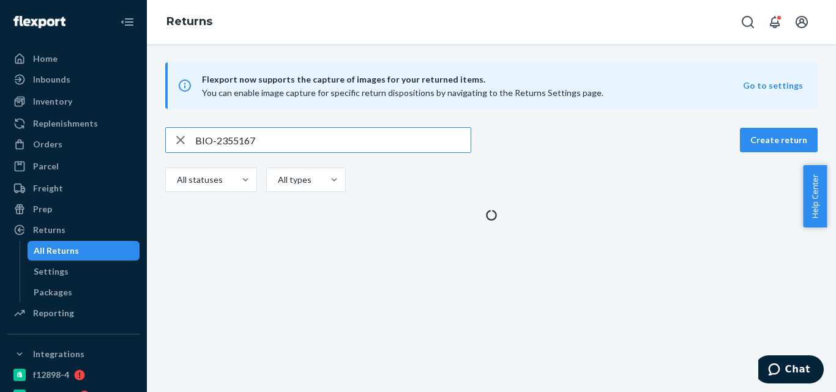
click at [237, 137] on input "BIO-2355167" at bounding box center [332, 140] width 275 height 24
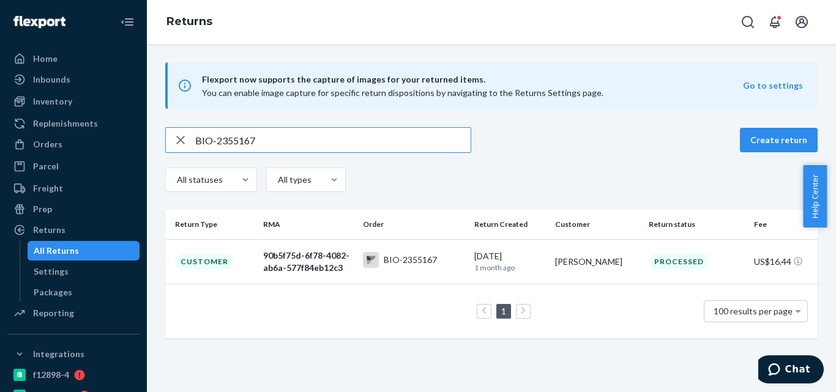
click at [237, 137] on input "BIO-2355167" at bounding box center [332, 140] width 275 height 24
type input "BIO-2171480"
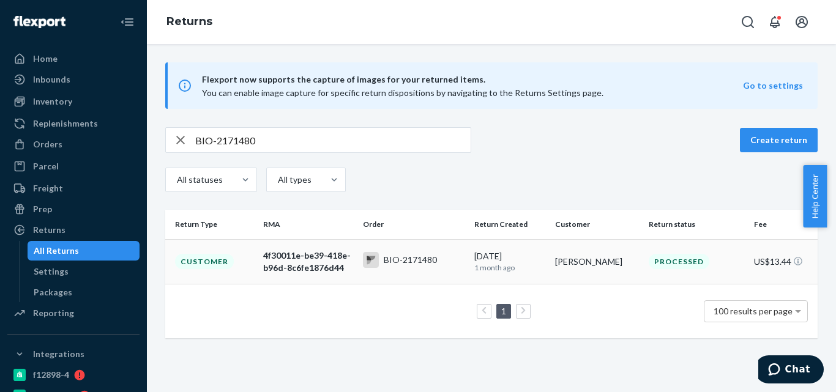
click at [401, 254] on div "BIO-2171480" at bounding box center [410, 260] width 53 height 12
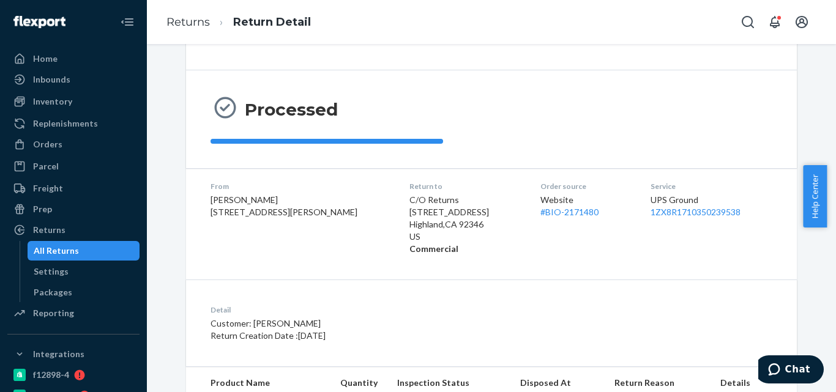
scroll to position [154, 0]
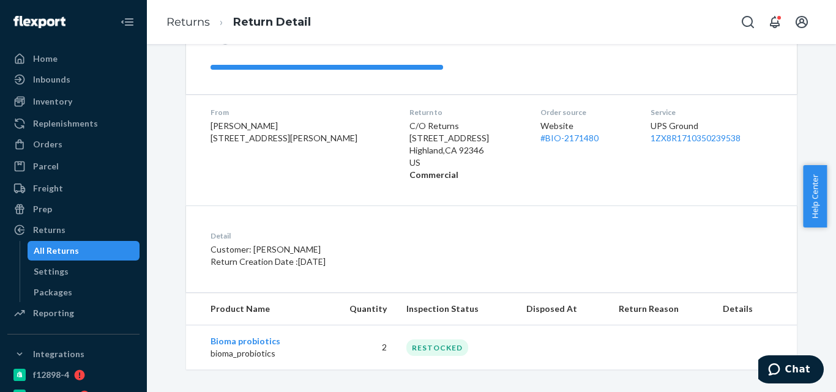
click at [72, 251] on div "All Returns" at bounding box center [56, 251] width 45 height 12
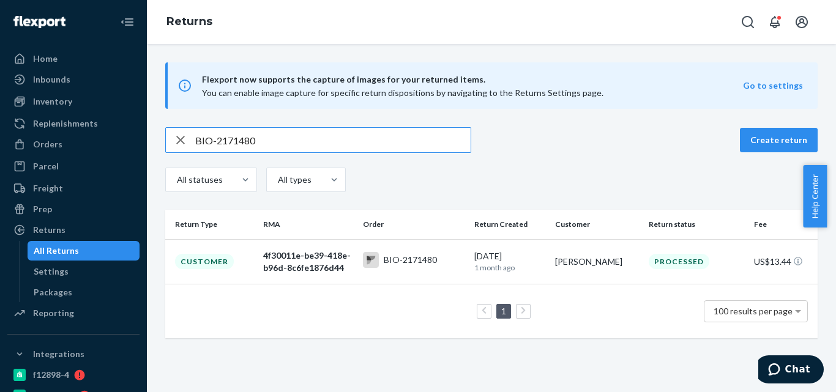
click at [237, 145] on input "BIO-2171480" at bounding box center [332, 140] width 275 height 24
type input "BIO-2235569"
click at [413, 264] on div "BIO-2235569" at bounding box center [410, 260] width 53 height 12
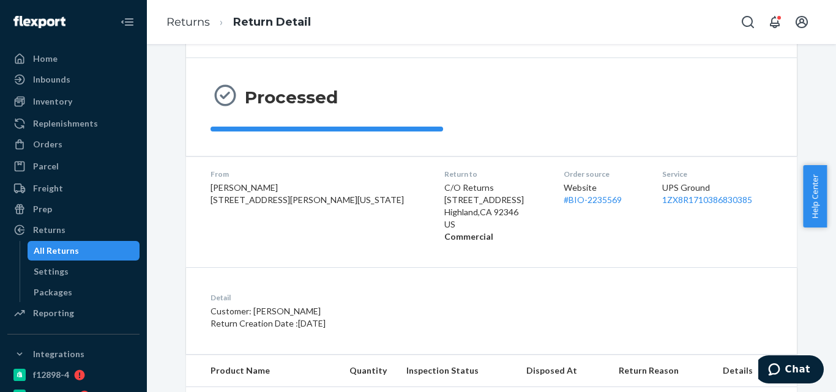
scroll to position [161, 0]
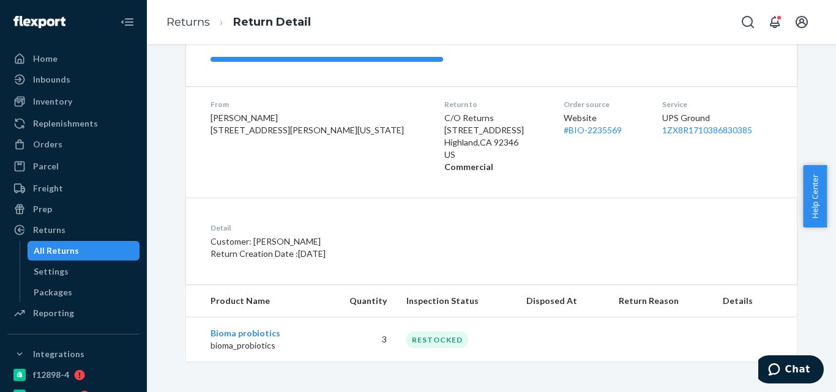
click at [39, 250] on div "All Returns" at bounding box center [56, 251] width 45 height 12
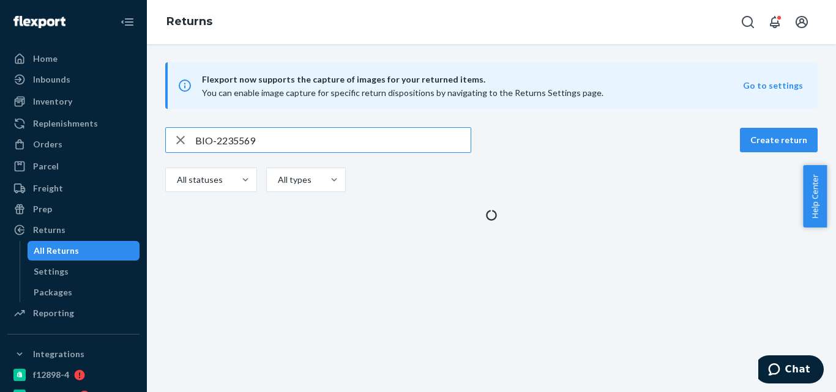
click at [262, 148] on input "BIO-2235569" at bounding box center [332, 140] width 275 height 24
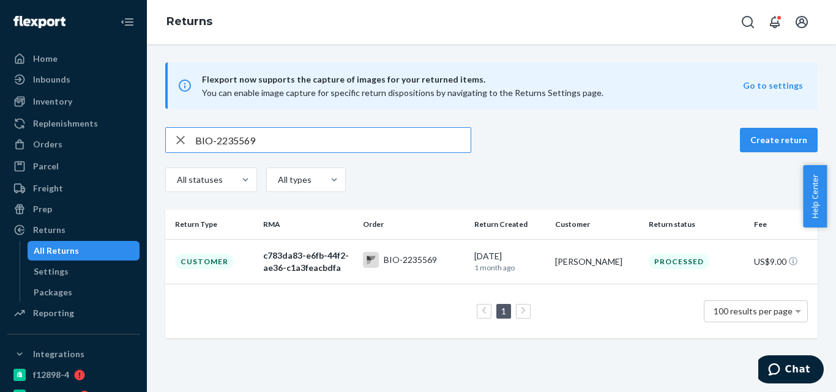
click at [221, 138] on input "BIO-2235569" at bounding box center [332, 140] width 275 height 24
type input "BIO-2332424"
click at [303, 261] on div "5df168f0-22af-450c-9adc-22f1f97df8ac" at bounding box center [307, 262] width 89 height 24
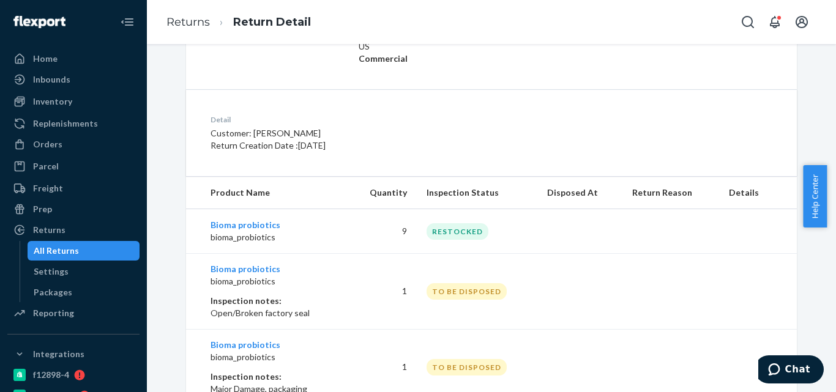
scroll to position [389, 0]
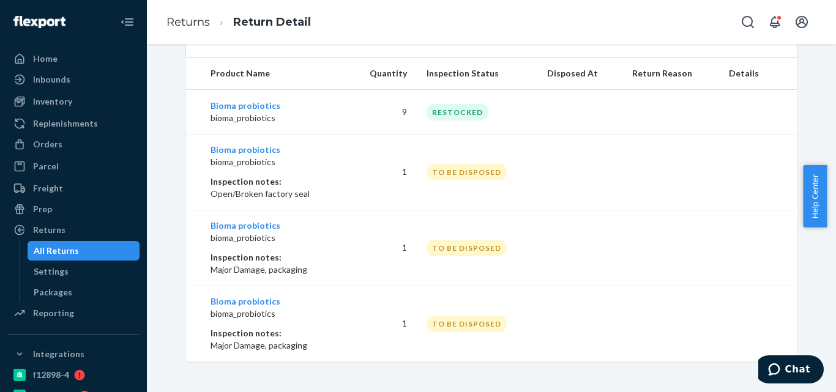
click at [91, 251] on div "All Returns" at bounding box center [84, 250] width 110 height 17
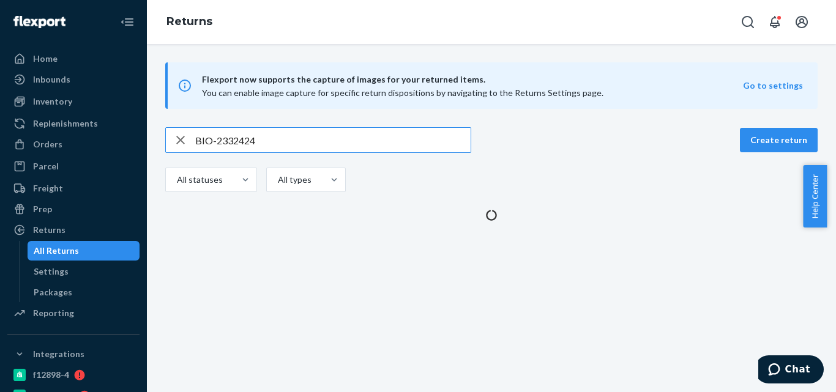
click at [227, 147] on input "BIO-2332424" at bounding box center [332, 140] width 275 height 24
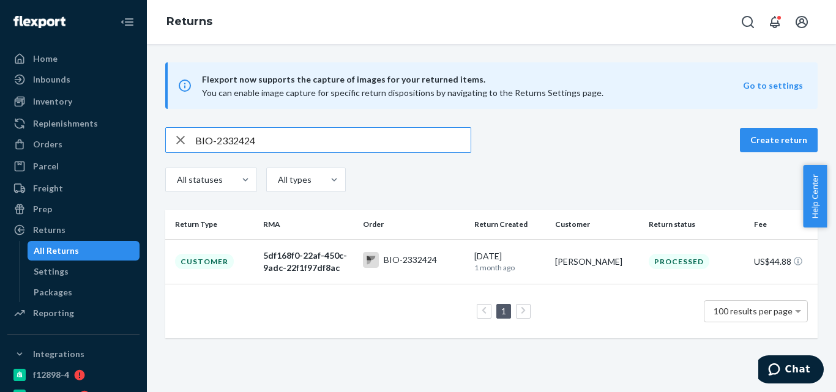
click at [227, 147] on input "BIO-2332424" at bounding box center [332, 140] width 275 height 24
type input "BIO-2376091"
click at [397, 259] on div "BIO-2376091" at bounding box center [410, 260] width 53 height 12
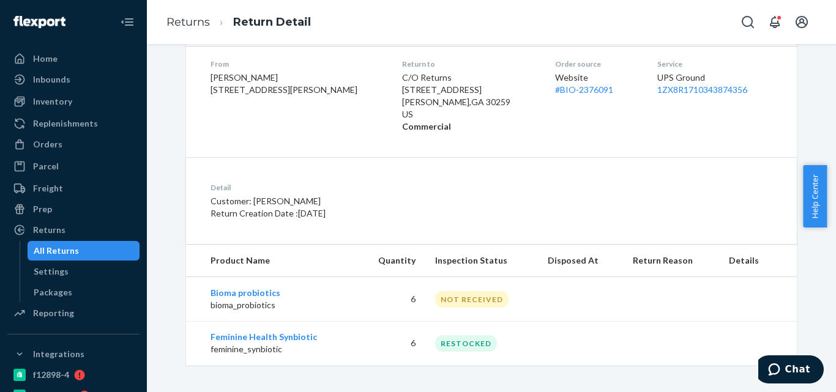
scroll to position [206, 0]
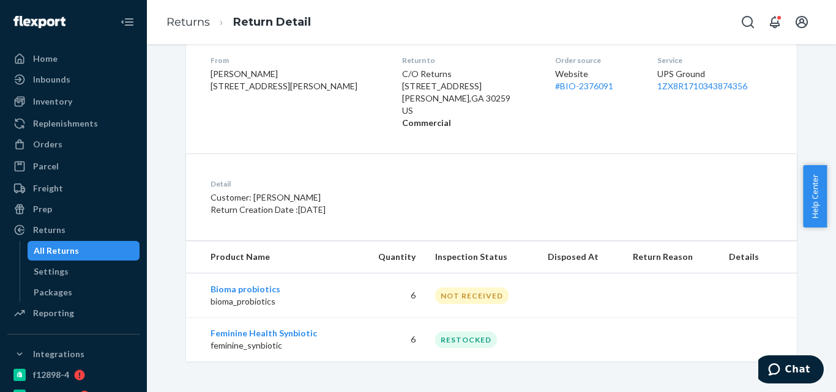
click at [91, 257] on div "All Returns" at bounding box center [84, 250] width 110 height 17
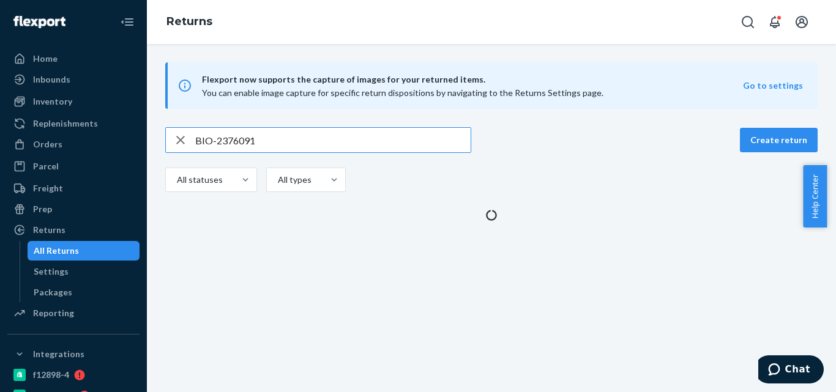
click at [243, 135] on input "BIO-2376091" at bounding box center [332, 140] width 275 height 24
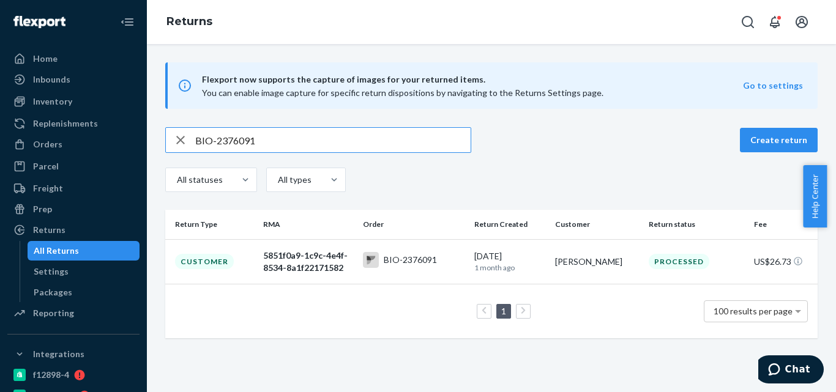
click at [243, 135] on input "BIO-2376091" at bounding box center [332, 140] width 275 height 24
type input "BIO-2398785"
click at [396, 268] on div "BIO-2398785" at bounding box center [414, 261] width 102 height 19
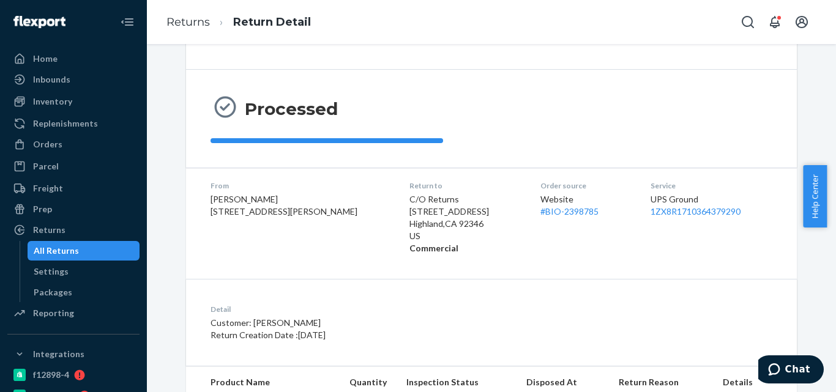
scroll to position [161, 0]
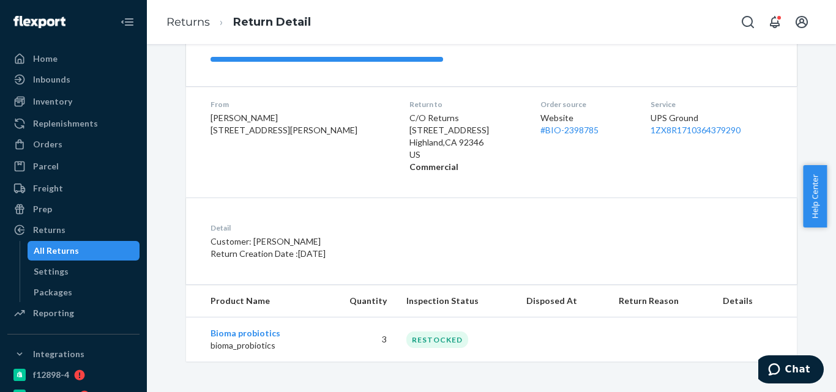
click at [97, 251] on div "All Returns" at bounding box center [84, 250] width 110 height 17
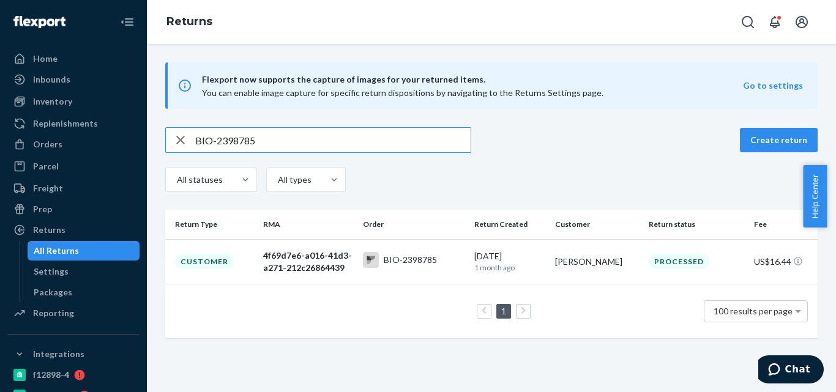
click at [234, 141] on input "BIO-2398785" at bounding box center [332, 140] width 275 height 24
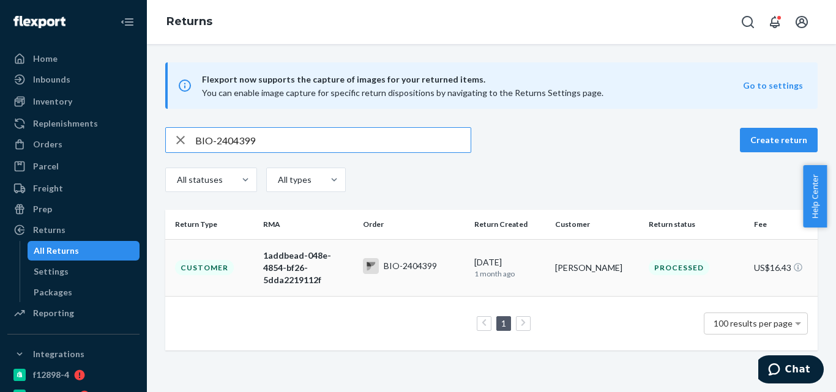
type input "BIO-2404399"
click at [332, 268] on div "1addbead-048e-4854-bf26-5dda2219112f" at bounding box center [307, 268] width 89 height 37
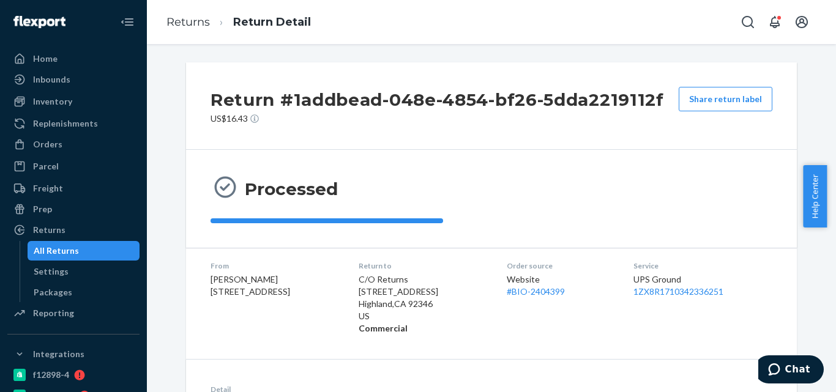
click at [65, 242] on link "All Returns" at bounding box center [84, 251] width 113 height 20
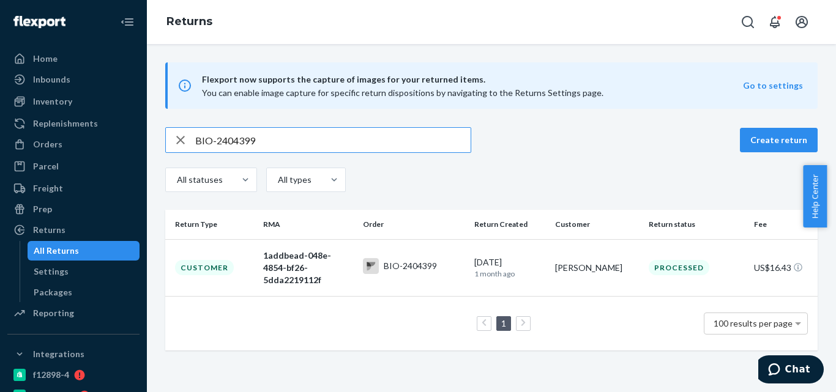
click at [240, 144] on input "BIO-2404399" at bounding box center [332, 140] width 275 height 24
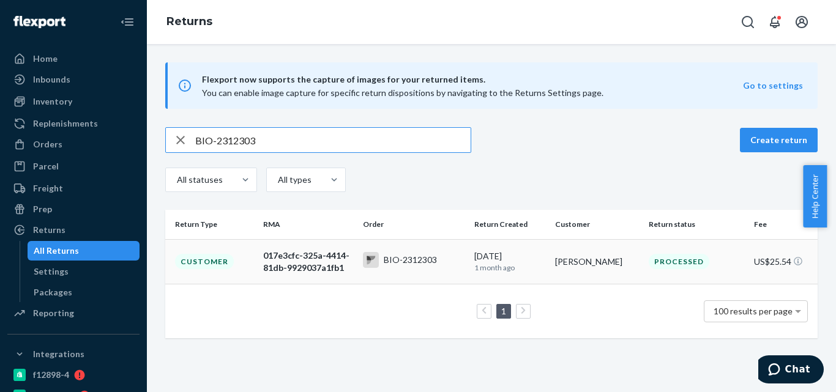
type input "BIO-2312303"
click at [328, 265] on div "017e3cfc-325a-4414-81db-9929037a1fb1" at bounding box center [307, 262] width 89 height 24
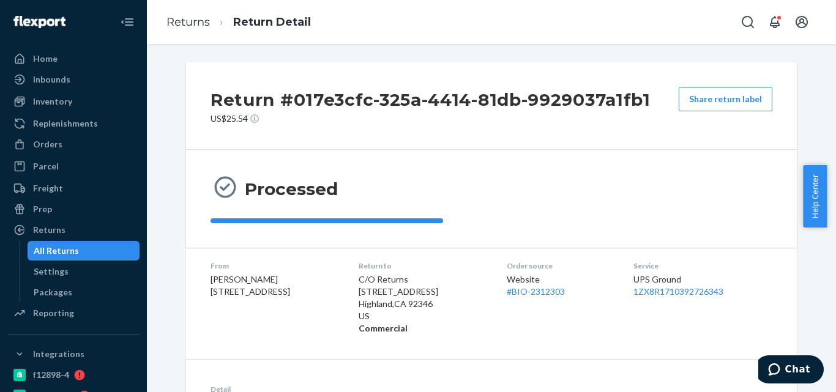
click at [98, 242] on link "All Returns" at bounding box center [84, 251] width 113 height 20
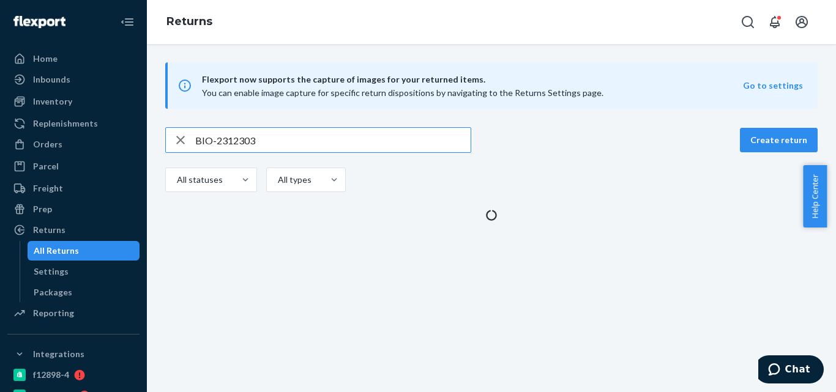
click at [239, 144] on input "BIO-2312303" at bounding box center [332, 140] width 275 height 24
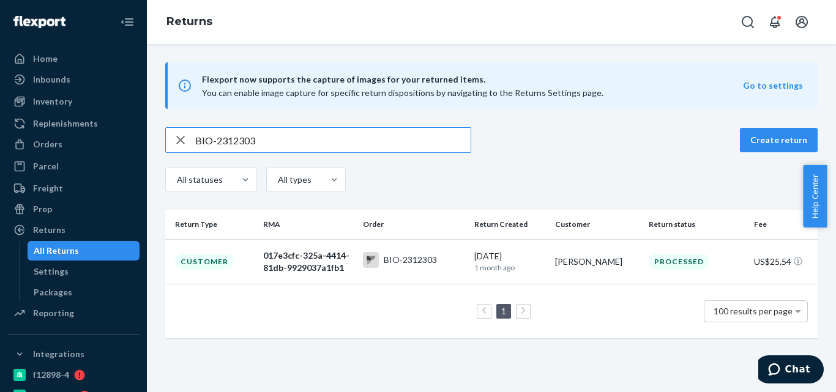
click at [239, 144] on input "BIO-2312303" at bounding box center [332, 140] width 275 height 24
type input "BIO-2270468"
click at [387, 271] on td "BIO-2270468" at bounding box center [414, 261] width 112 height 45
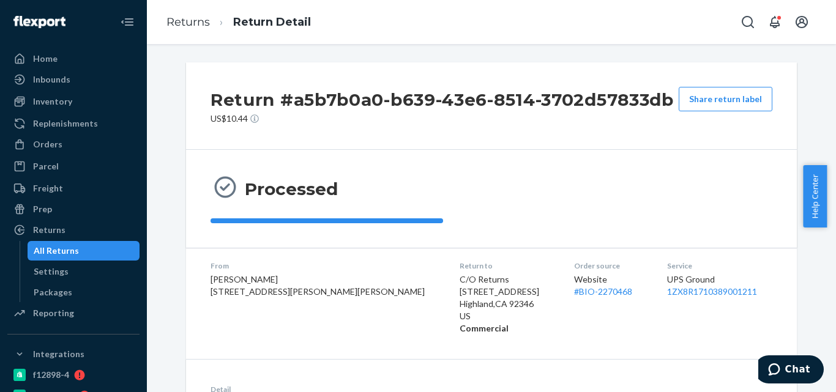
scroll to position [161, 0]
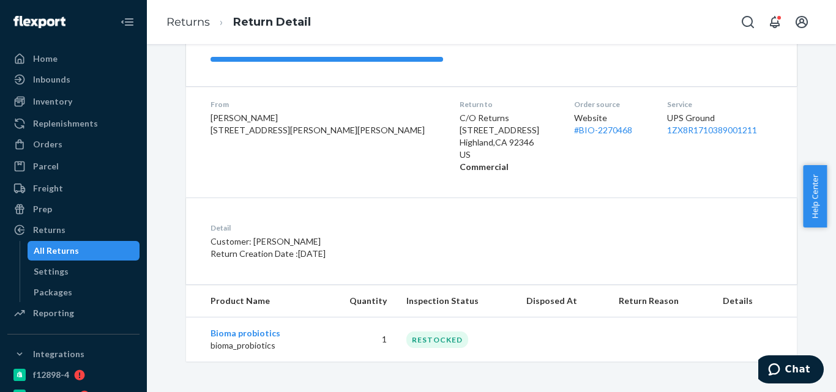
click at [71, 248] on div "All Returns" at bounding box center [56, 251] width 45 height 12
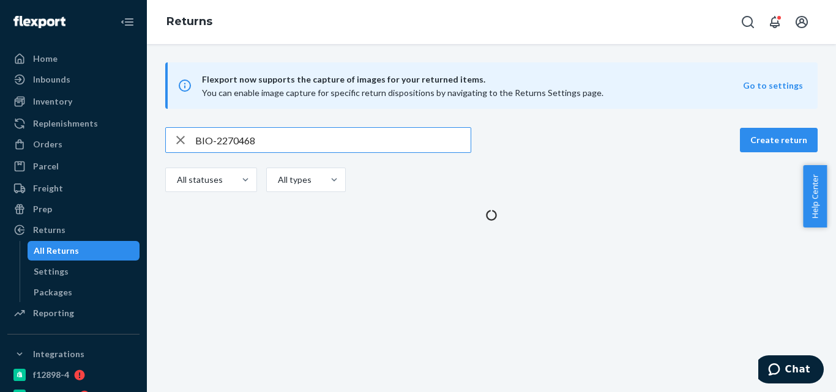
click at [246, 142] on input "BIO-2270468" at bounding box center [332, 140] width 275 height 24
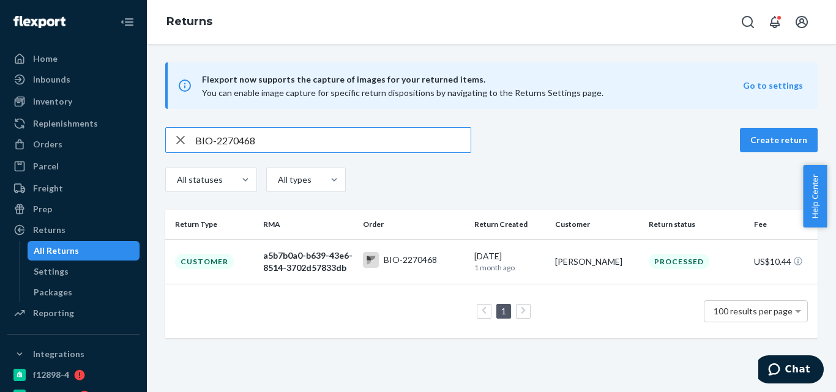
click at [246, 142] on input "BIO-2270468" at bounding box center [332, 140] width 275 height 24
type input "BIO-2644672"
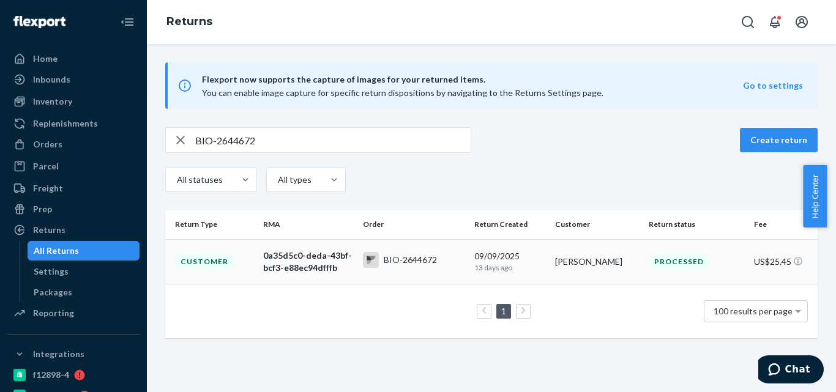
click at [384, 252] on div "BIO-2644672" at bounding box center [400, 260] width 74 height 16
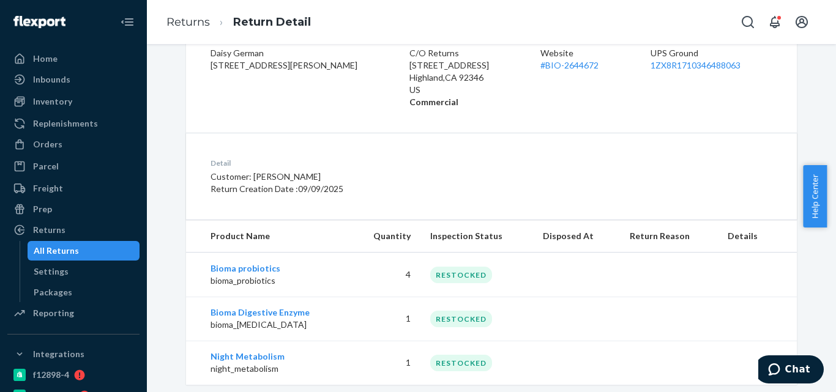
scroll to position [250, 0]
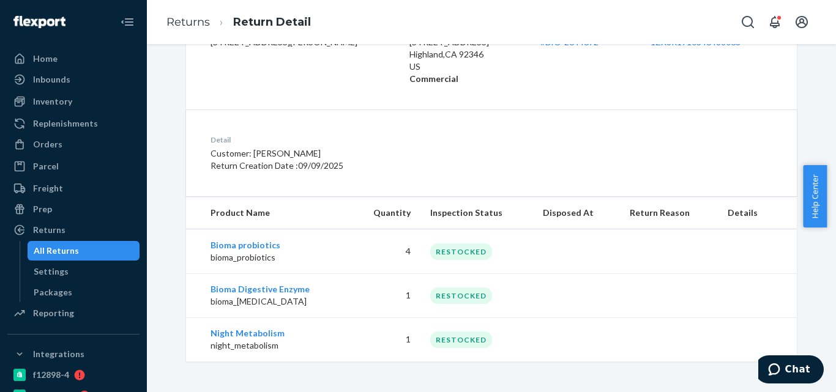
click at [103, 243] on div "All Returns" at bounding box center [84, 250] width 110 height 17
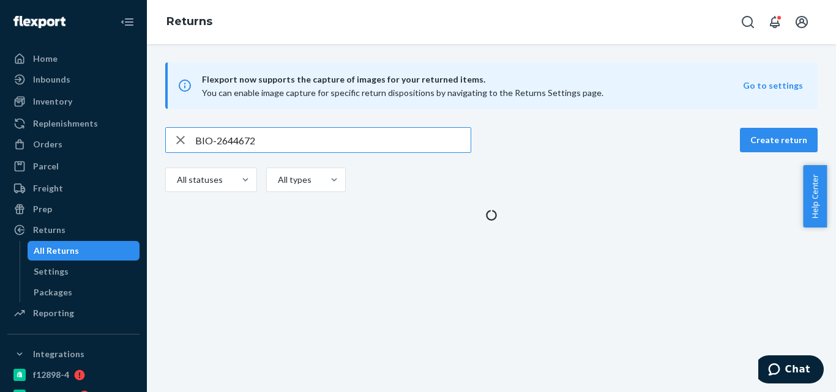
click at [237, 143] on input "BIO-2644672" at bounding box center [332, 140] width 275 height 24
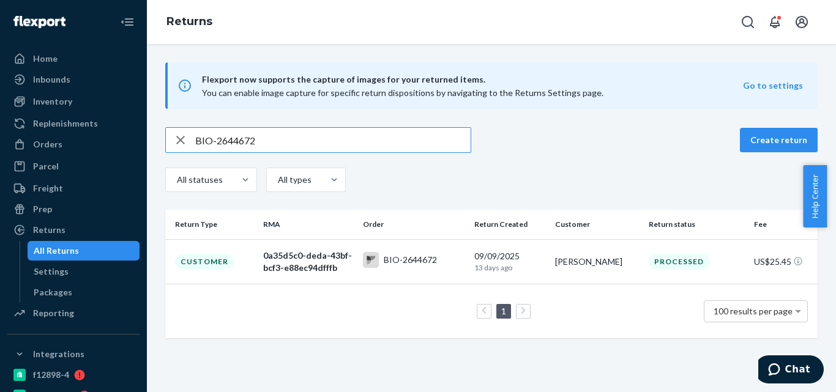
click at [237, 143] on input "BIO-2644672" at bounding box center [332, 140] width 275 height 24
type input "BIO-2569618"
click at [390, 251] on td "BIO-2569618" at bounding box center [414, 261] width 112 height 45
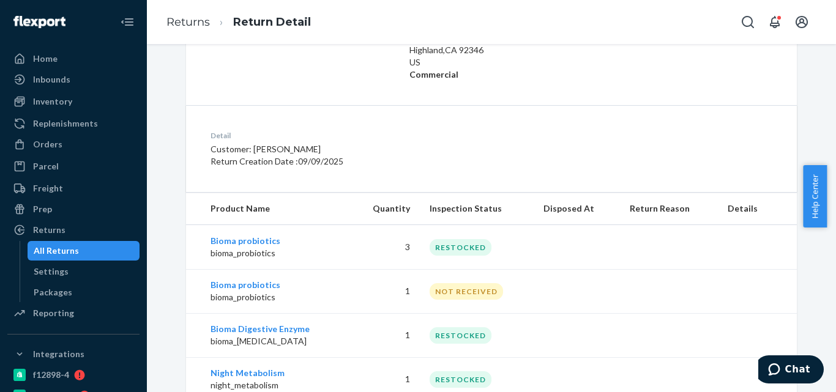
scroll to position [294, 0]
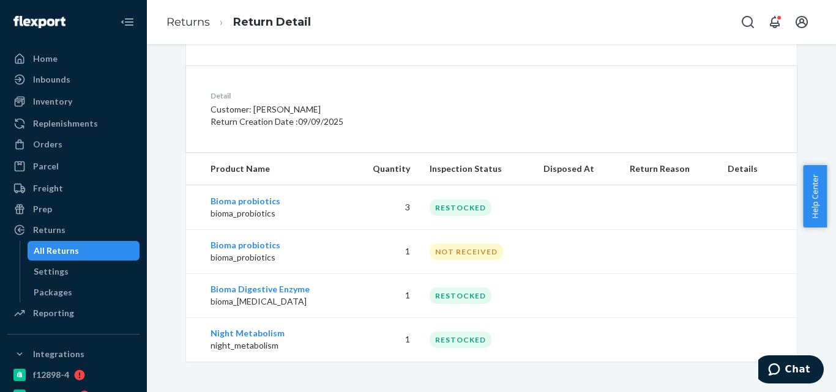
click at [69, 259] on div "All Returns" at bounding box center [84, 250] width 110 height 17
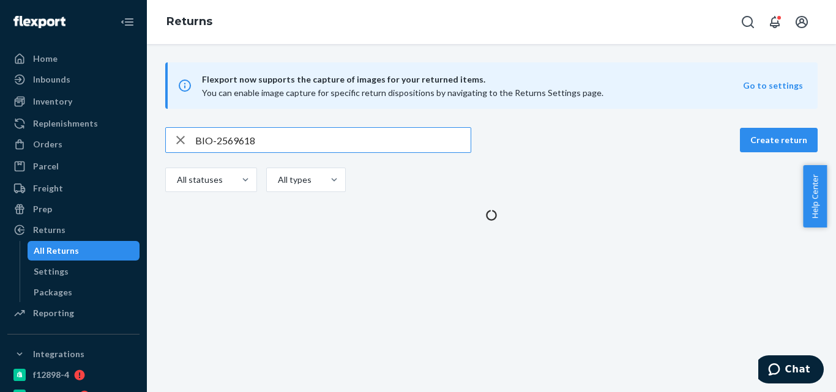
click at [243, 141] on input "BIO-2569618" at bounding box center [332, 140] width 275 height 24
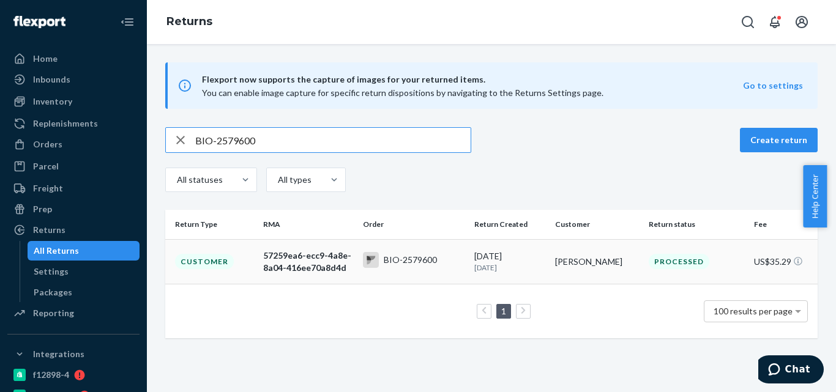
type input "BIO-2579600"
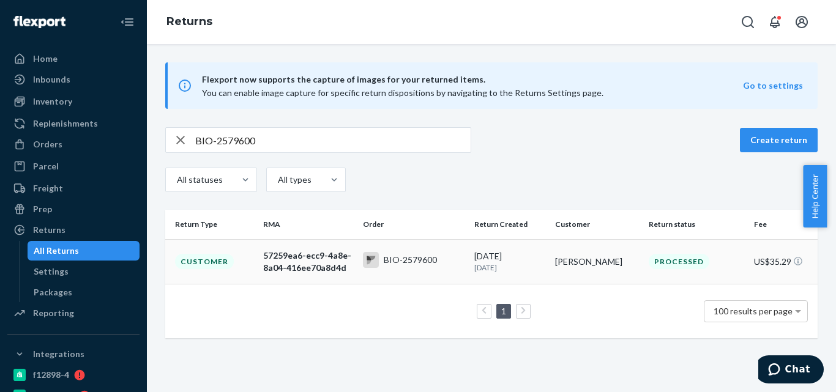
click at [385, 269] on div "BIO-2579600" at bounding box center [414, 261] width 102 height 19
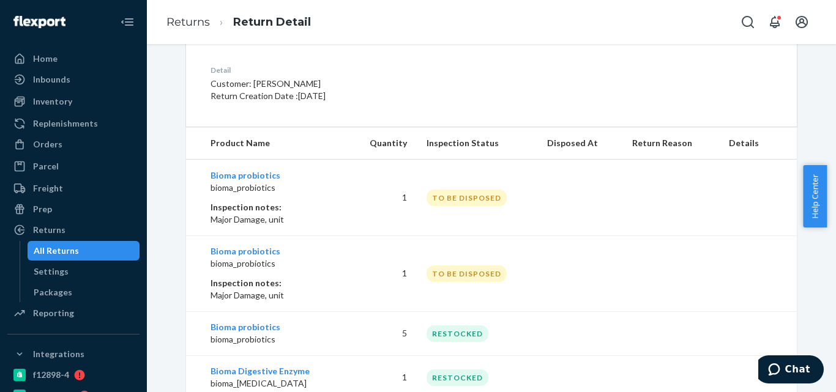
scroll to position [401, 0]
